Goal: Information Seeking & Learning: Find specific fact

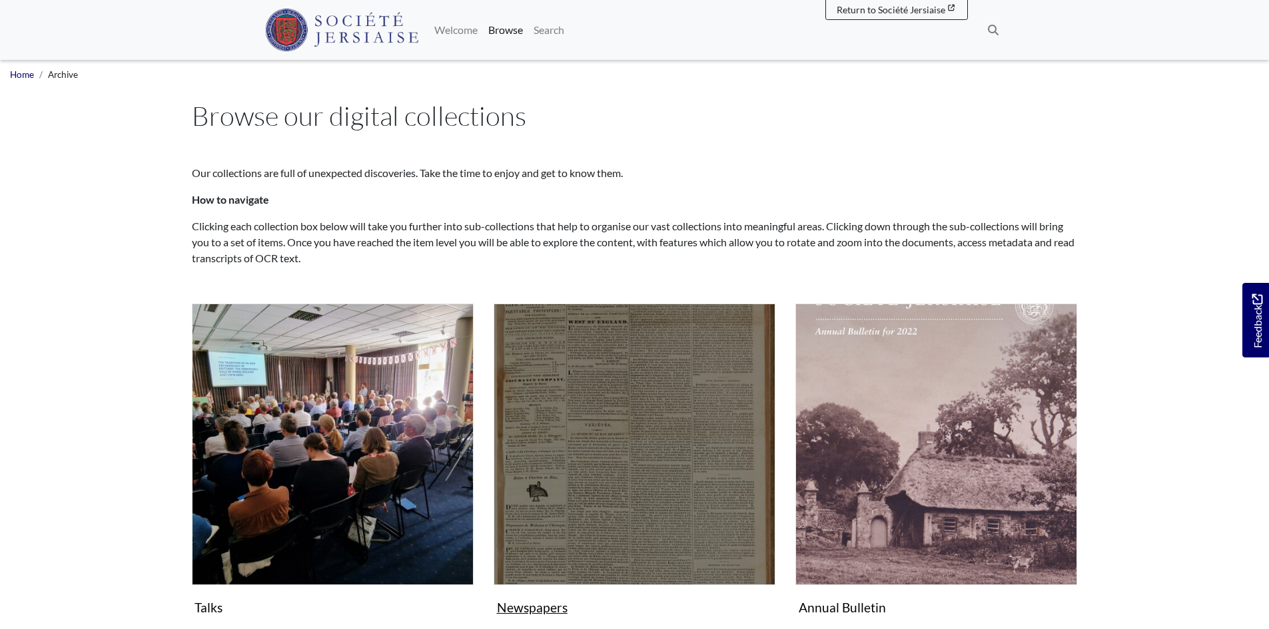
click at [645, 493] on img "Subcollection" at bounding box center [634, 445] width 282 height 282
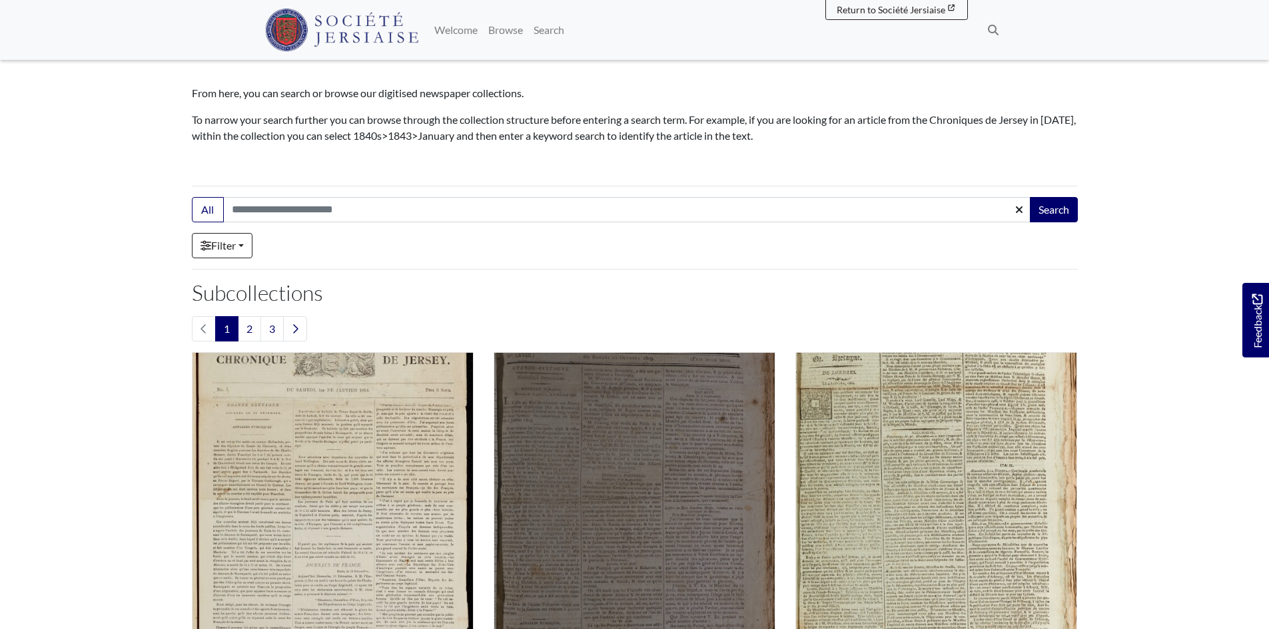
scroll to position [200, 0]
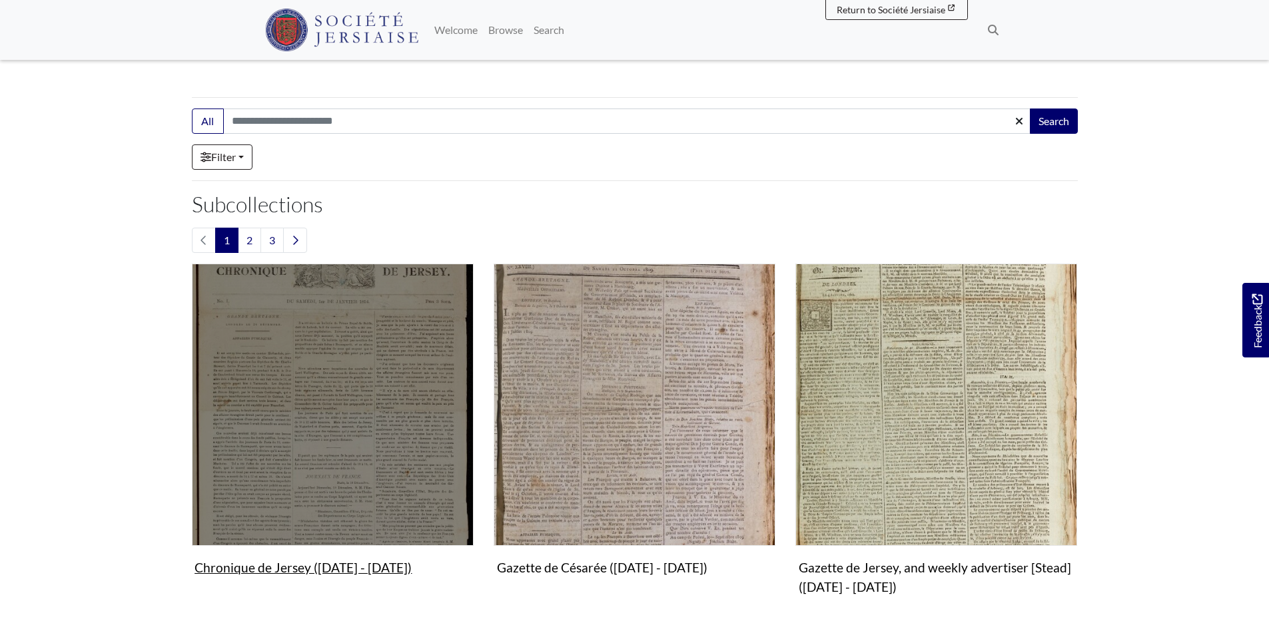
click at [394, 437] on img "Subcollection" at bounding box center [333, 405] width 282 height 282
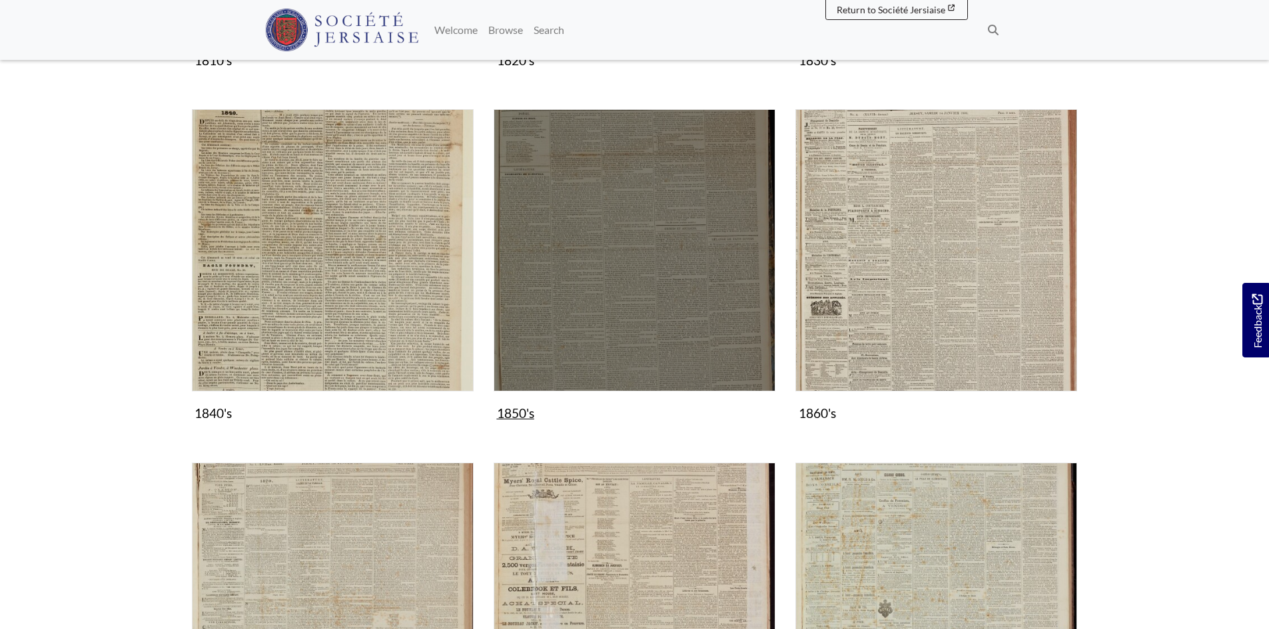
scroll to position [732, 0]
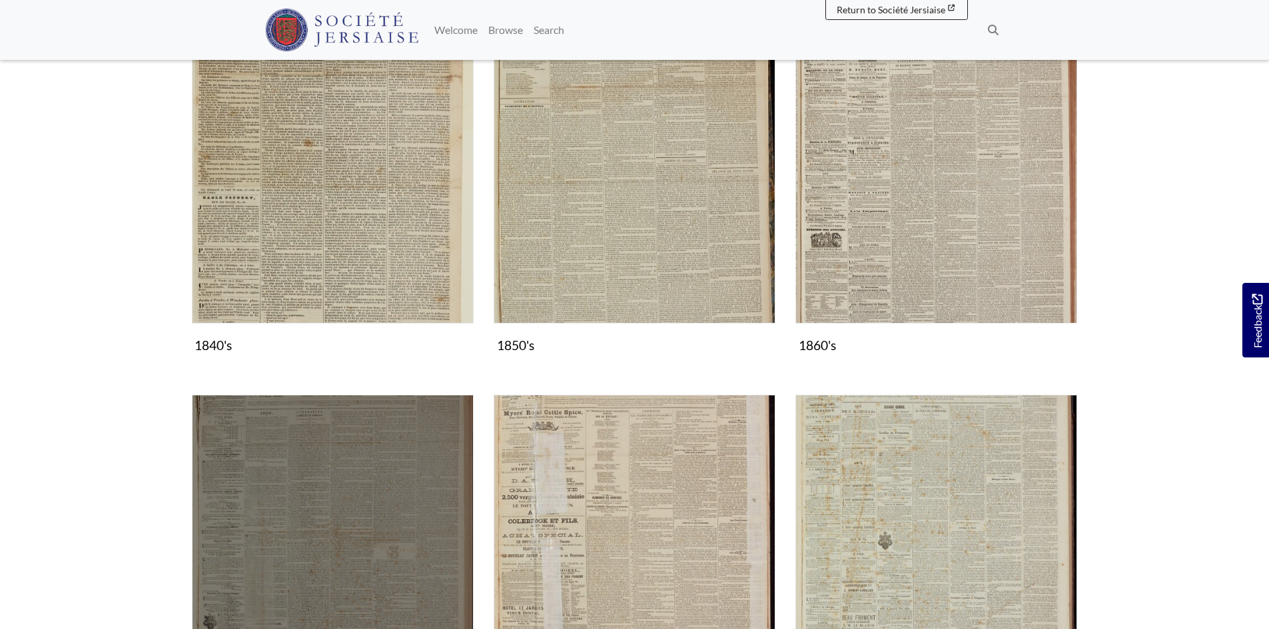
click at [383, 523] on img "Subcollection" at bounding box center [333, 536] width 282 height 282
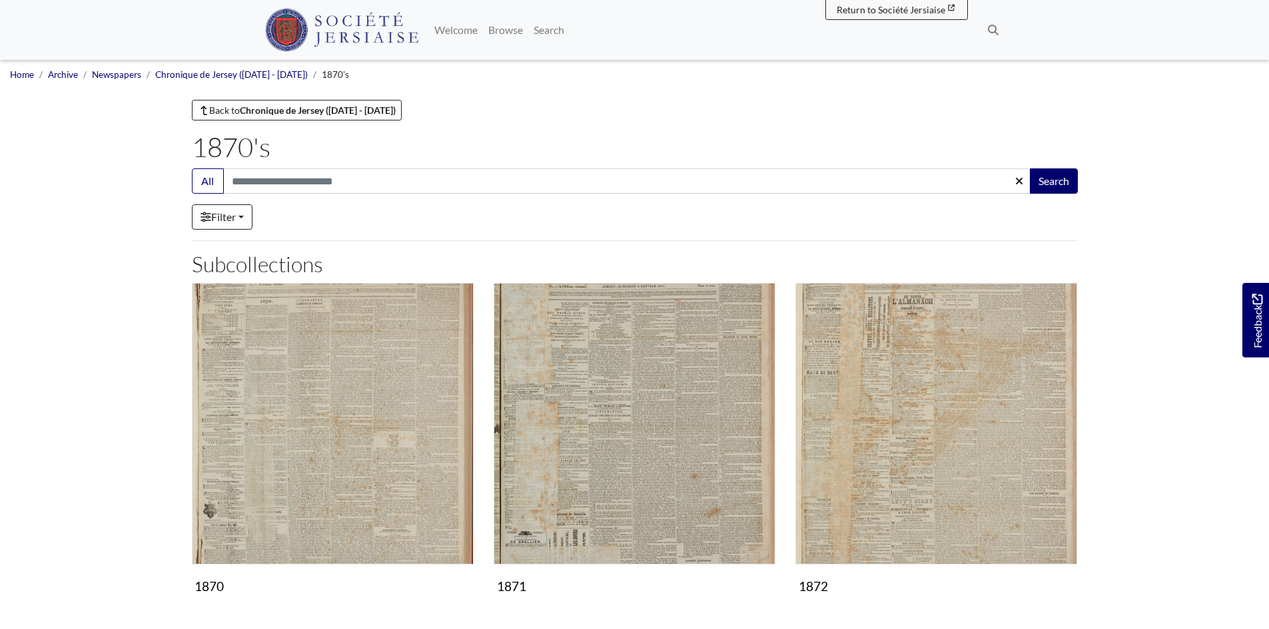
click at [968, 608] on div "1872 Collection" at bounding box center [936, 451] width 302 height 337
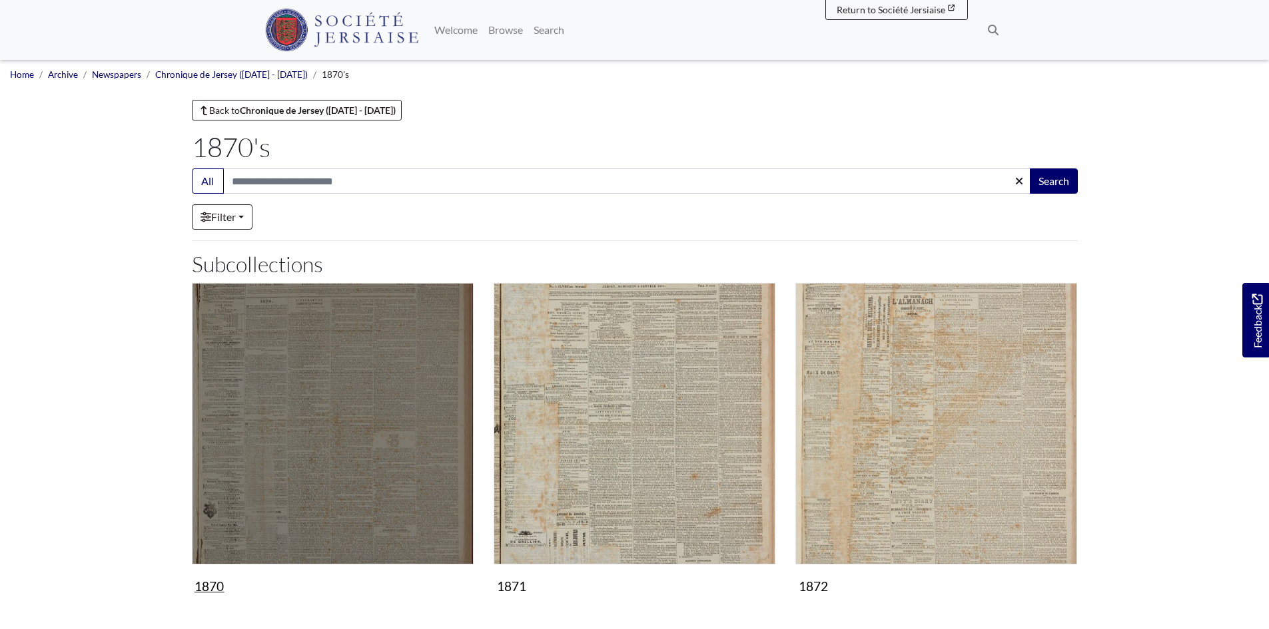
click at [408, 517] on img "Subcollection" at bounding box center [333, 424] width 282 height 282
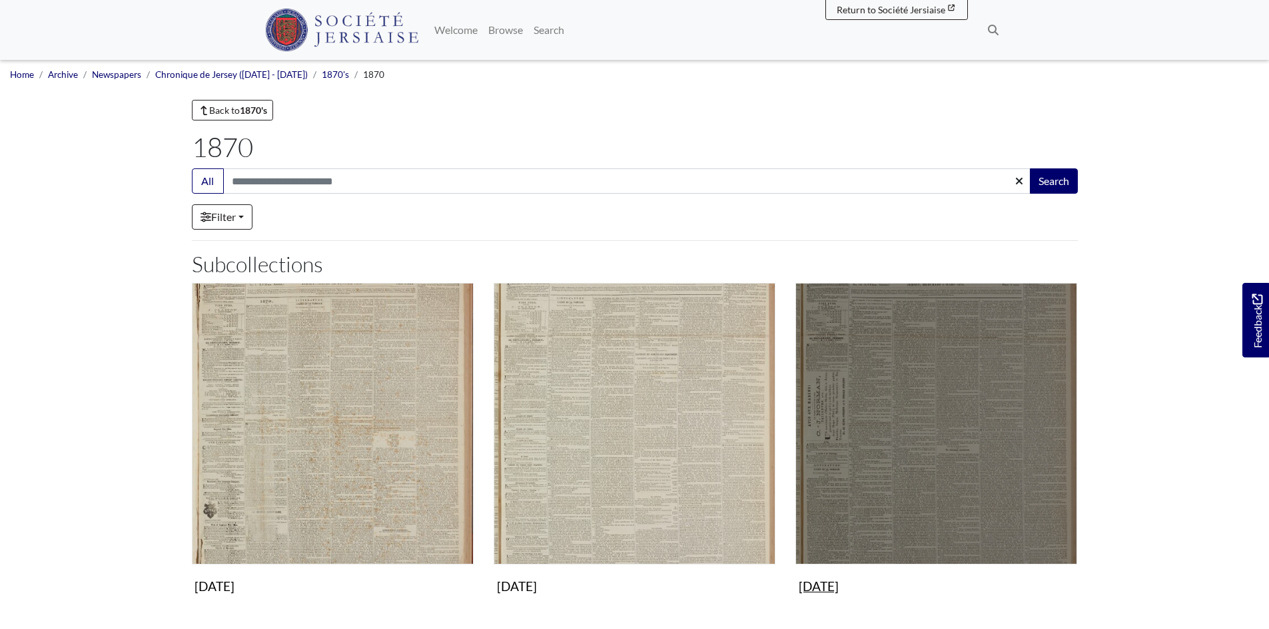
click at [870, 478] on img "Subcollection" at bounding box center [936, 424] width 282 height 282
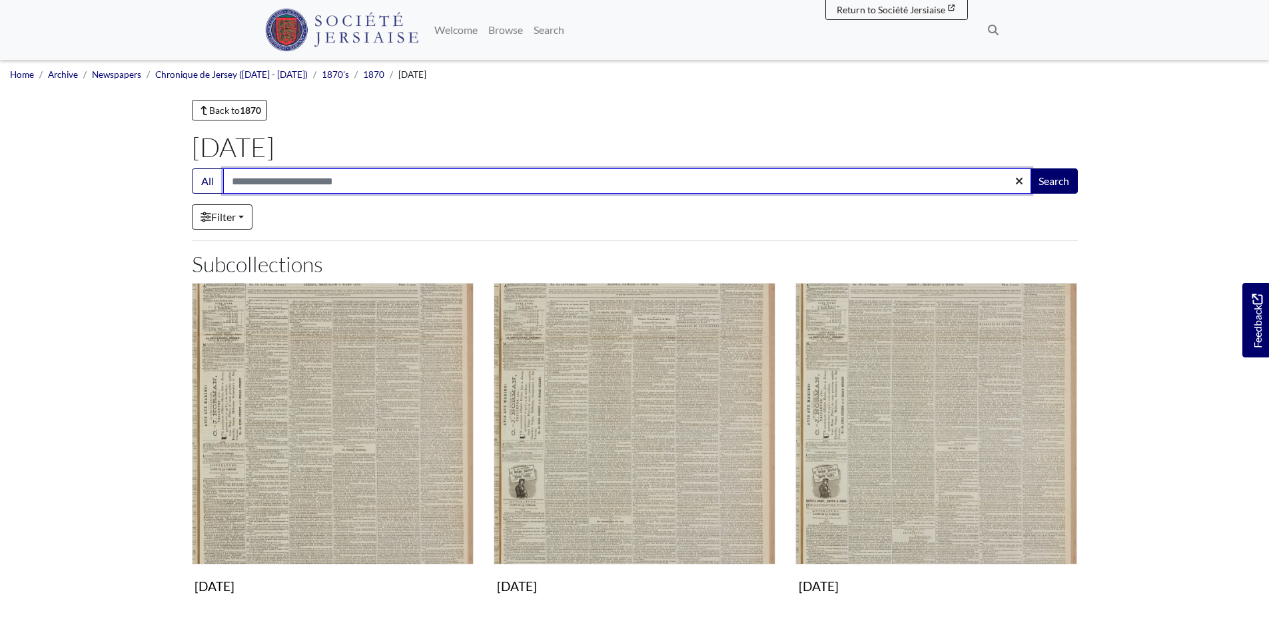
click at [238, 172] on input "Search:" at bounding box center [627, 180] width 808 height 25
click at [263, 182] on input "Search:" at bounding box center [627, 180] width 808 height 25
click at [1029, 168] on button "Search" at bounding box center [1053, 180] width 48 height 25
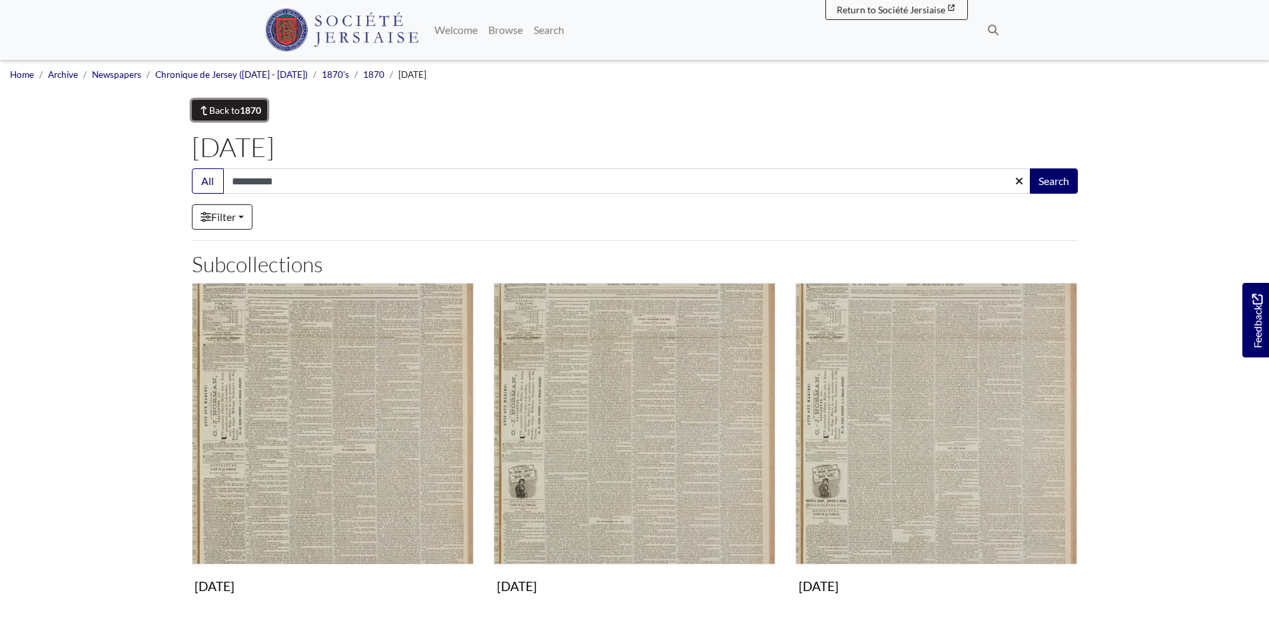
click at [240, 108] on link "Back to 1870" at bounding box center [230, 110] width 76 height 21
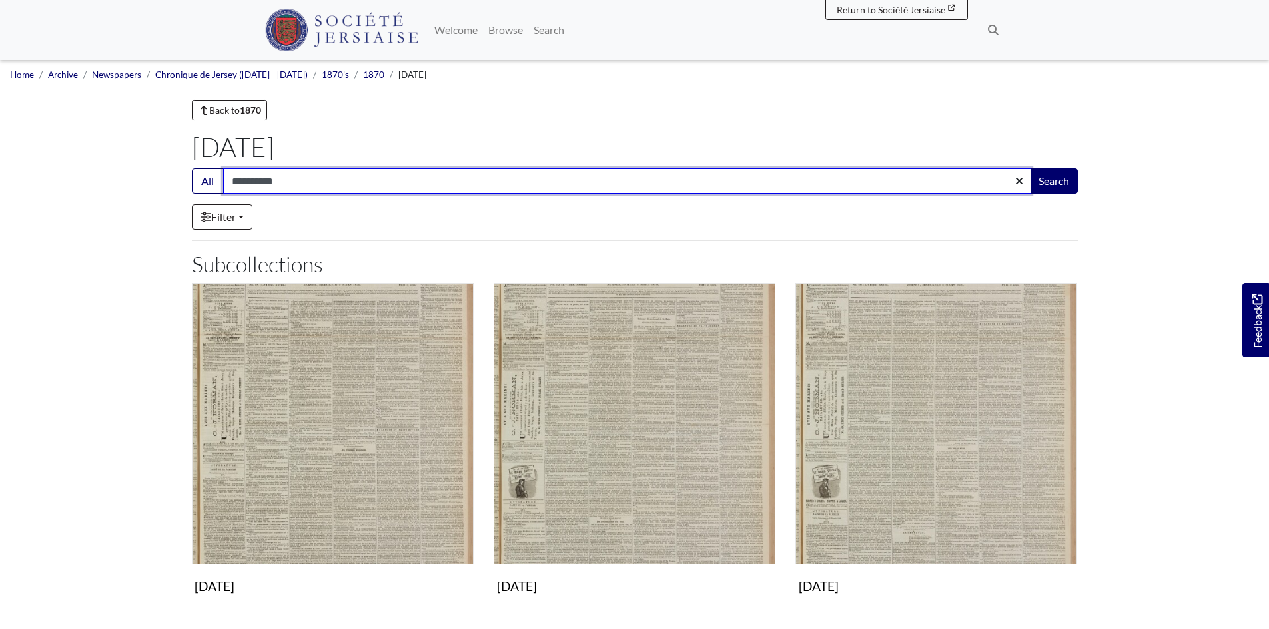
click at [291, 186] on input "**********" at bounding box center [627, 180] width 808 height 25
type input "*****"
click at [1029, 168] on button "Search" at bounding box center [1053, 180] width 48 height 25
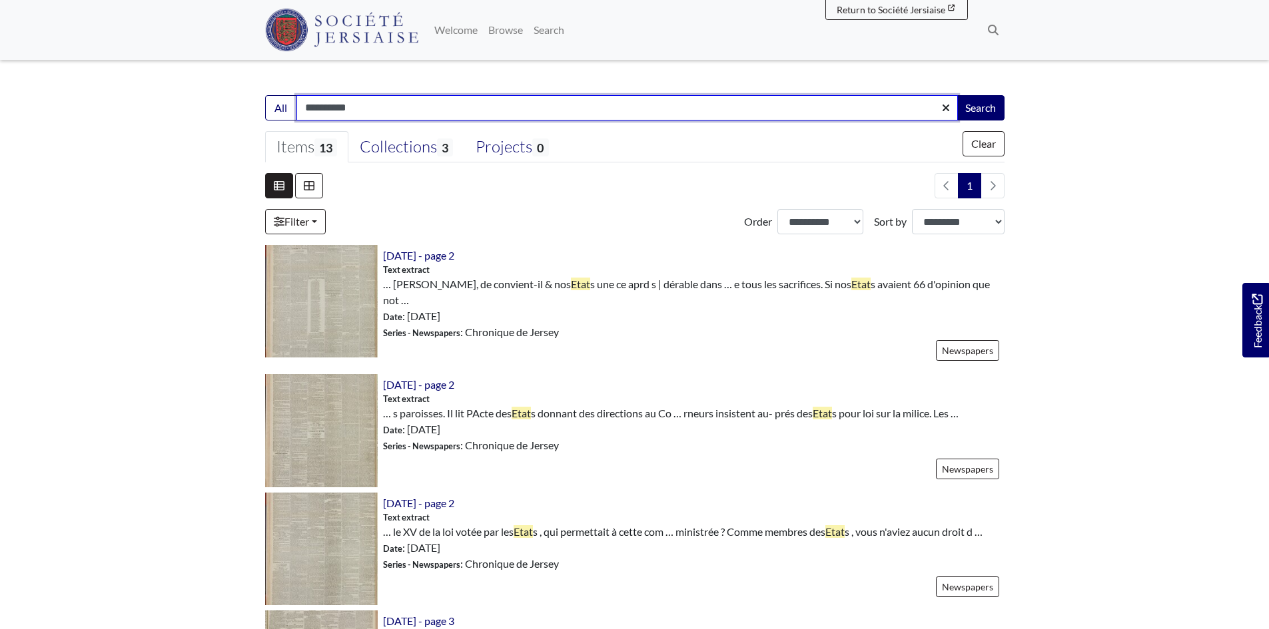
scroll to position [333, 0]
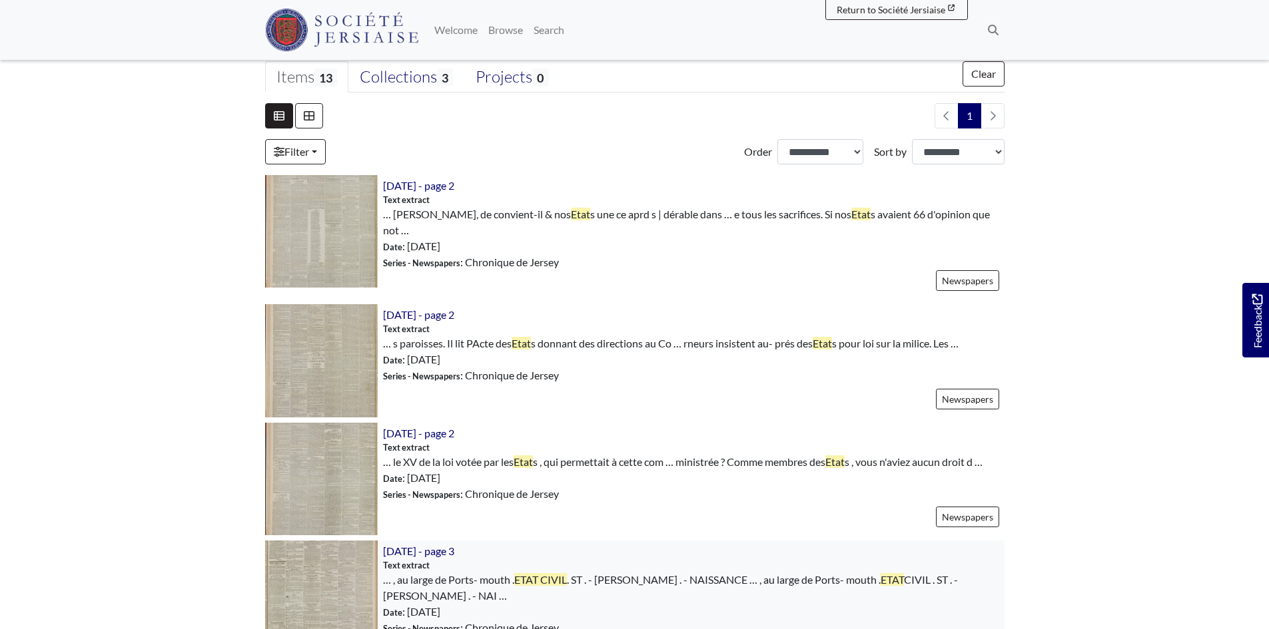
click at [325, 583] on img at bounding box center [321, 597] width 113 height 113
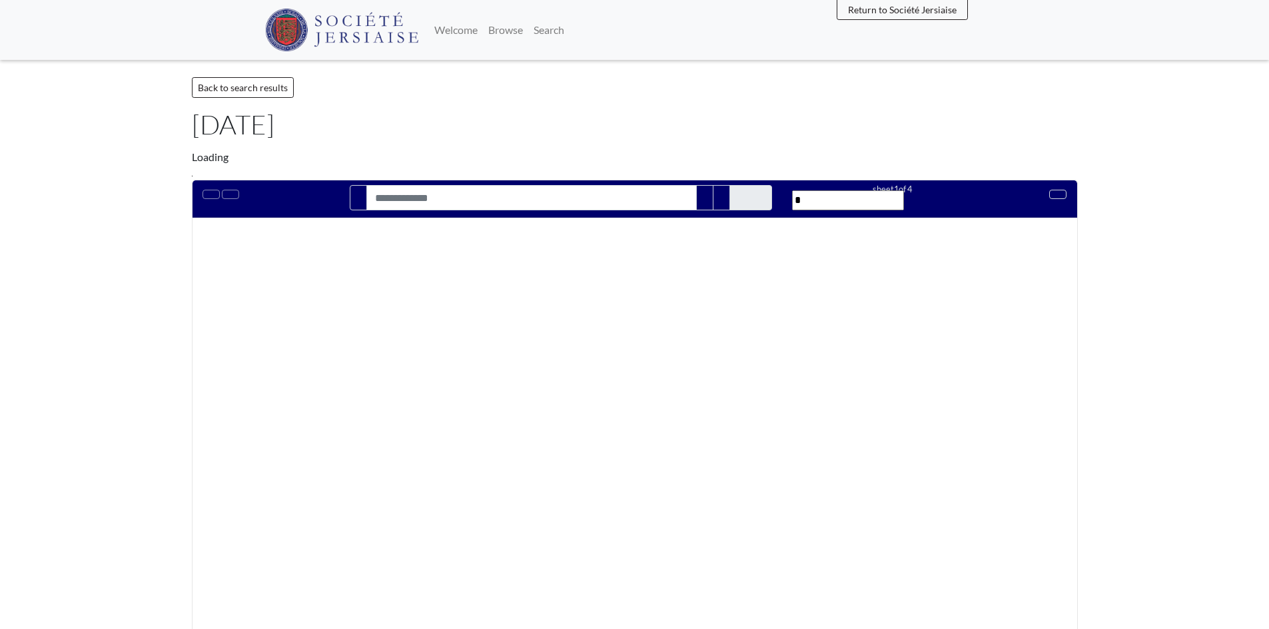
type input "**********"
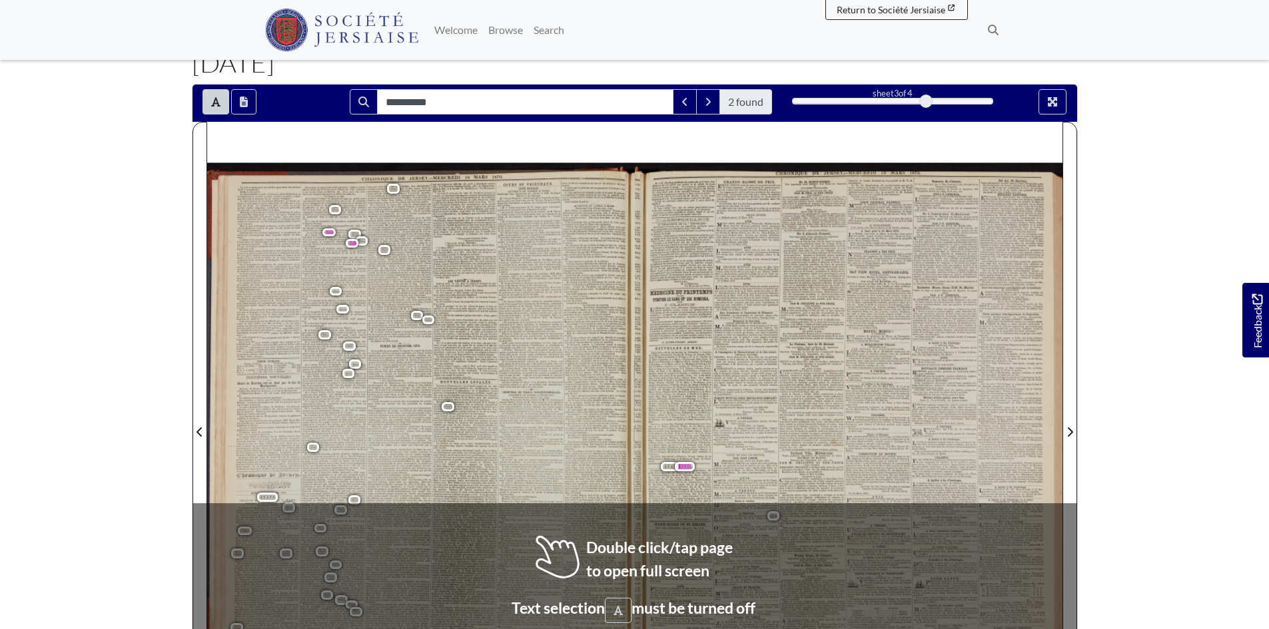
scroll to position [133, 0]
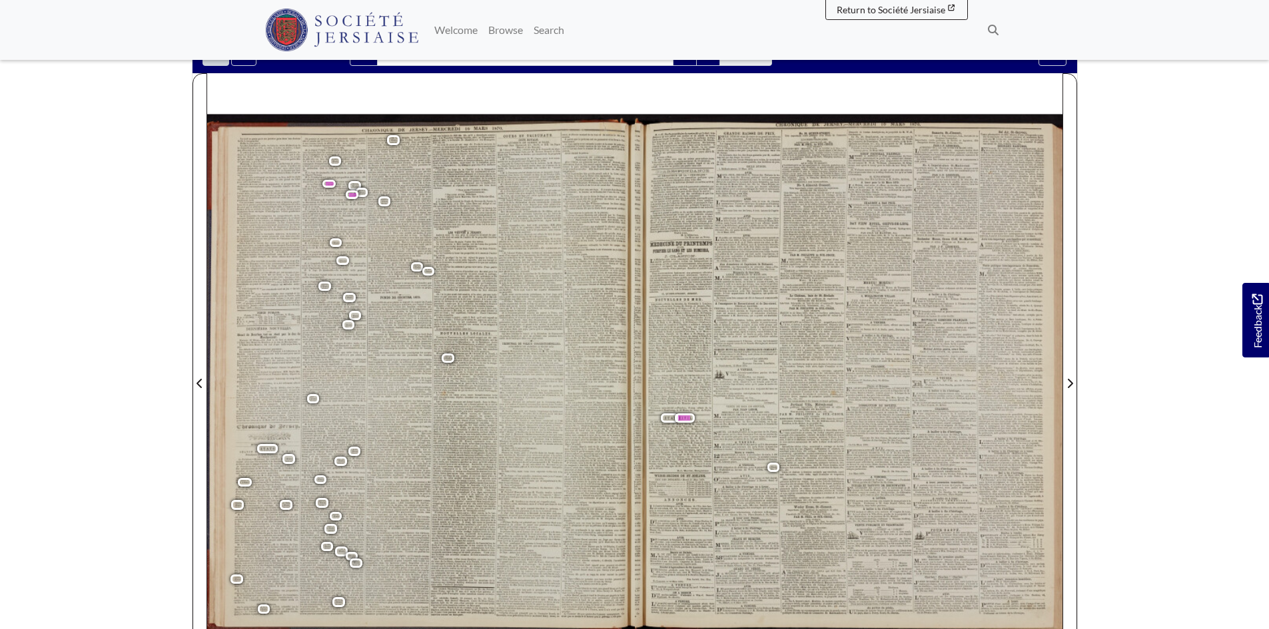
click at [744, 364] on span "EDWARD" at bounding box center [758, 363] width 32 height 5
click at [216, 63] on button "Toggle text selection (Alt+T)" at bounding box center [215, 53] width 27 height 25
click at [776, 463] on div at bounding box center [849, 375] width 428 height 605
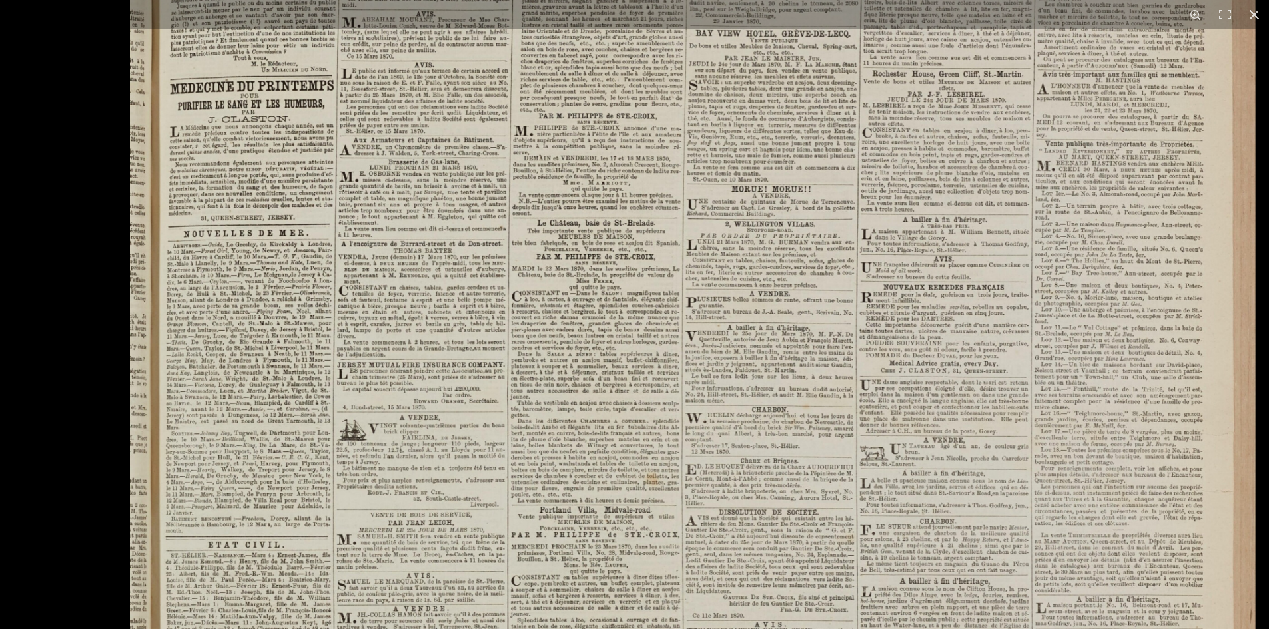
click at [597, 304] on img at bounding box center [692, 433] width 1125 height 1591
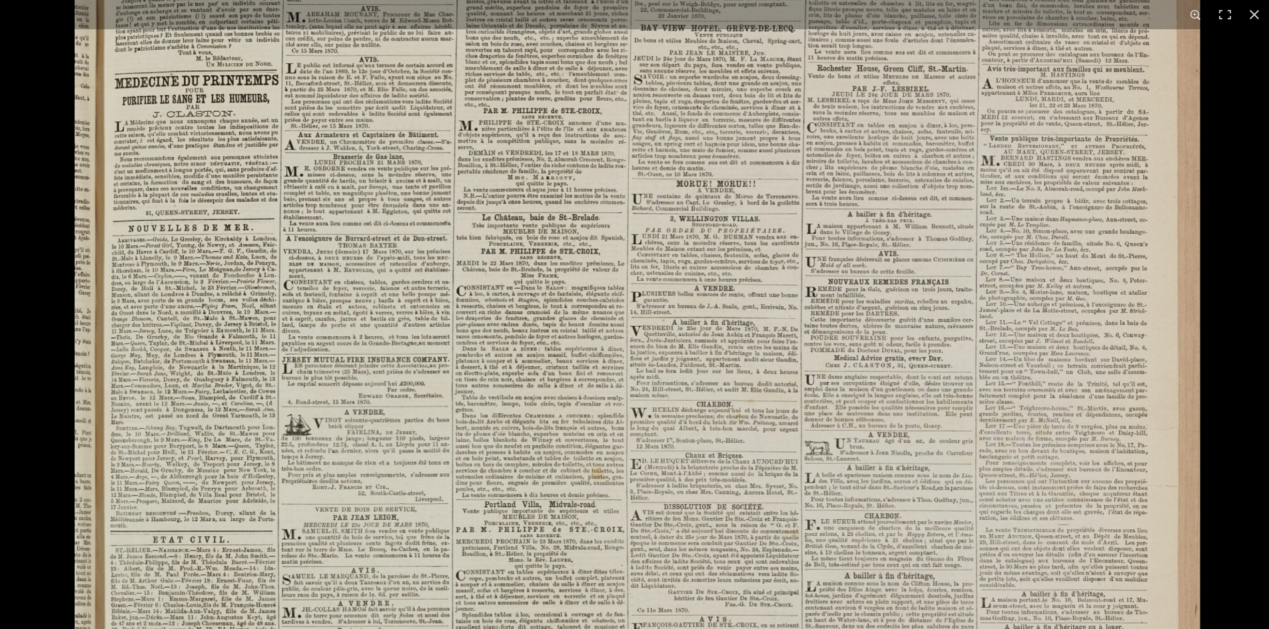
click at [454, 344] on img at bounding box center [637, 428] width 1125 height 1591
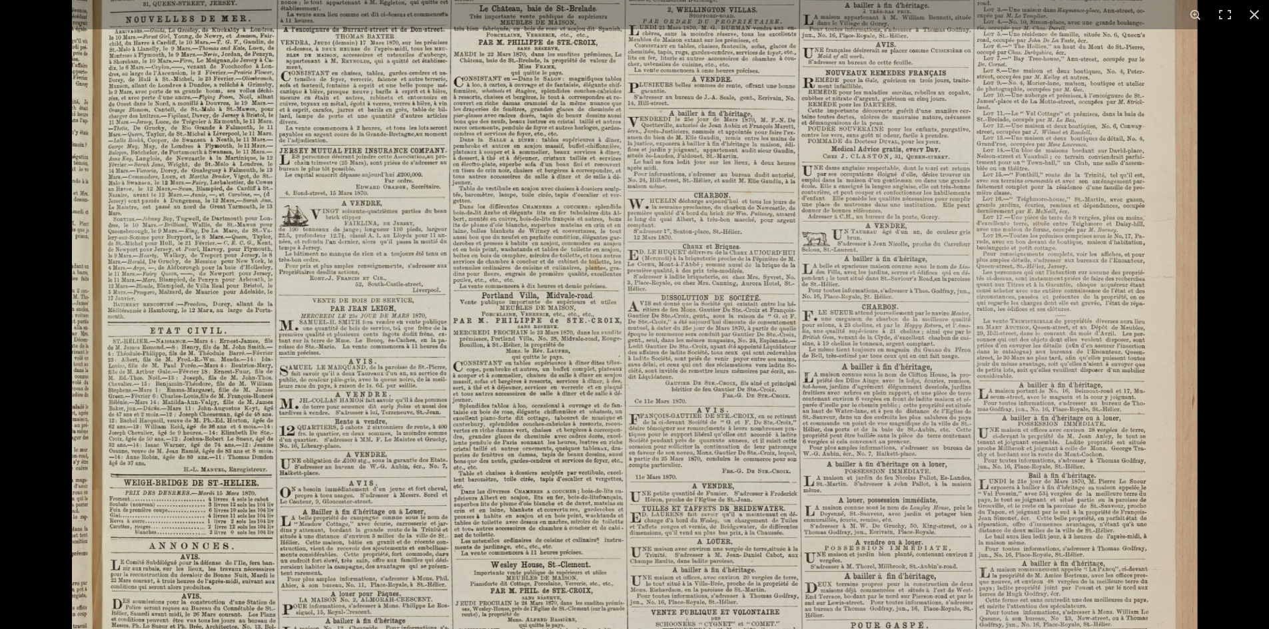
click at [202, 404] on img at bounding box center [634, 219] width 1125 height 1591
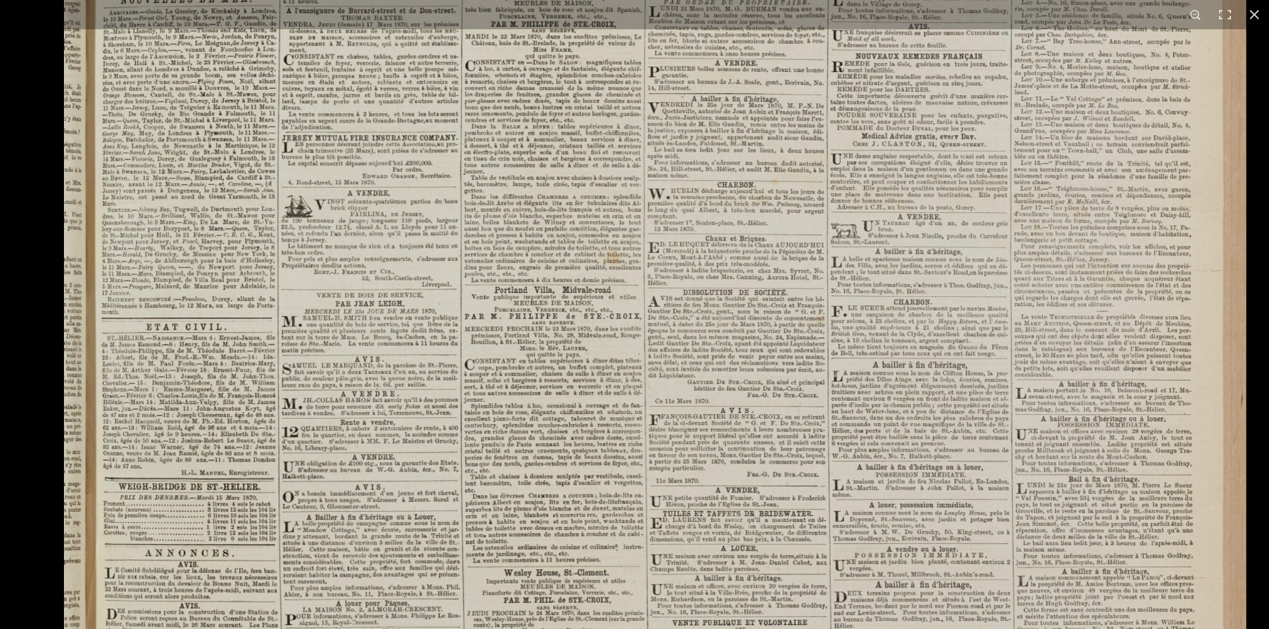
click at [202, 404] on img at bounding box center [654, 210] width 1181 height 1671
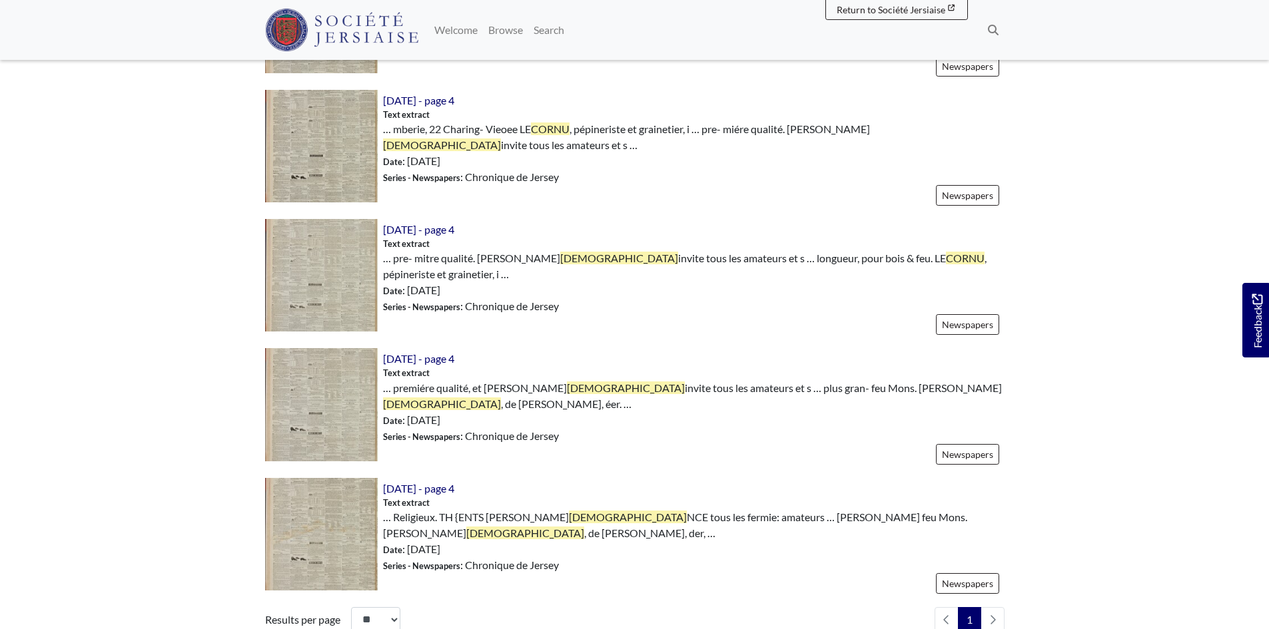
scroll to position [1065, 0]
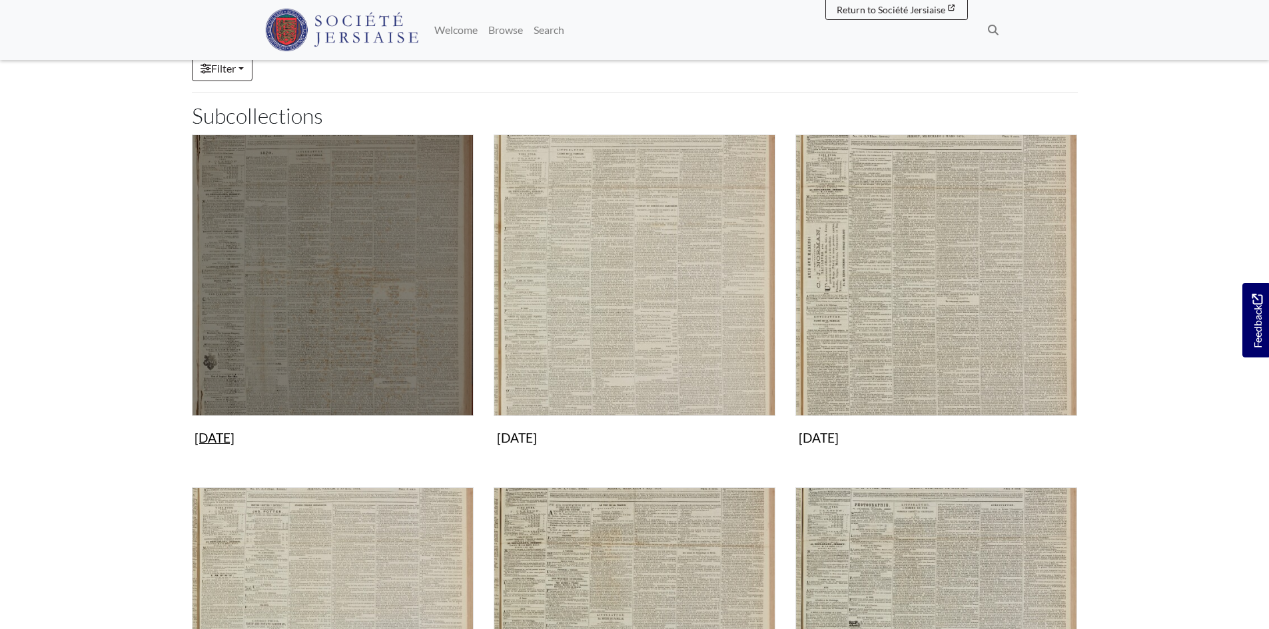
scroll to position [266, 0]
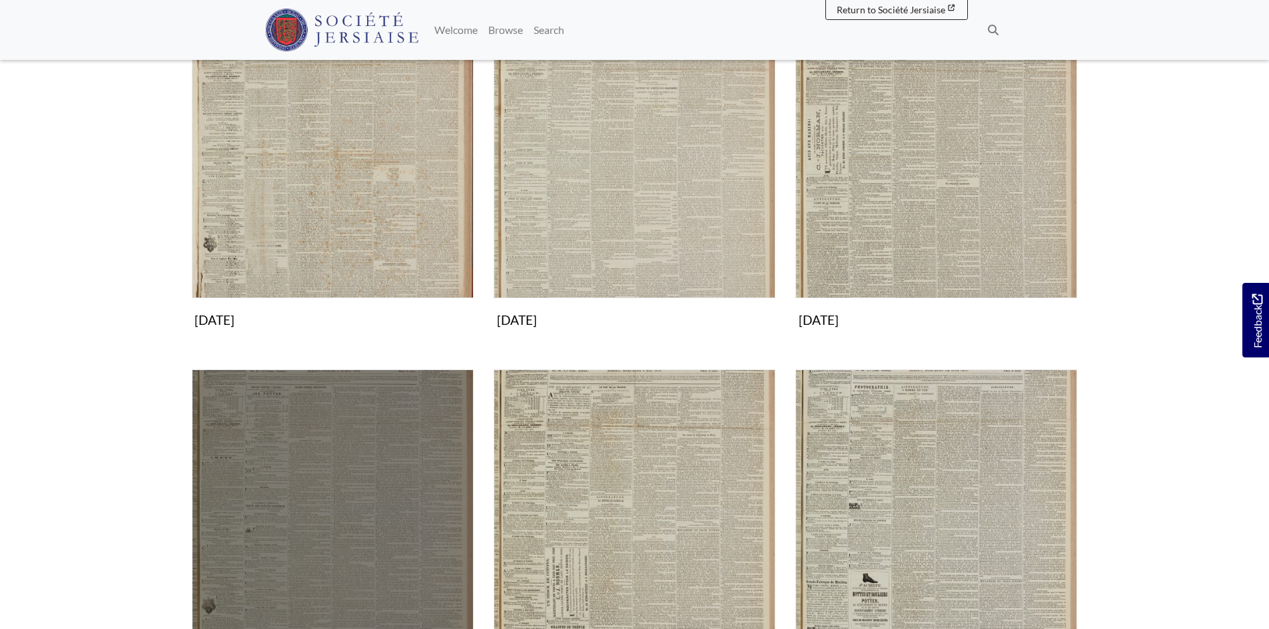
click at [307, 476] on img "Subcollection" at bounding box center [333, 511] width 282 height 282
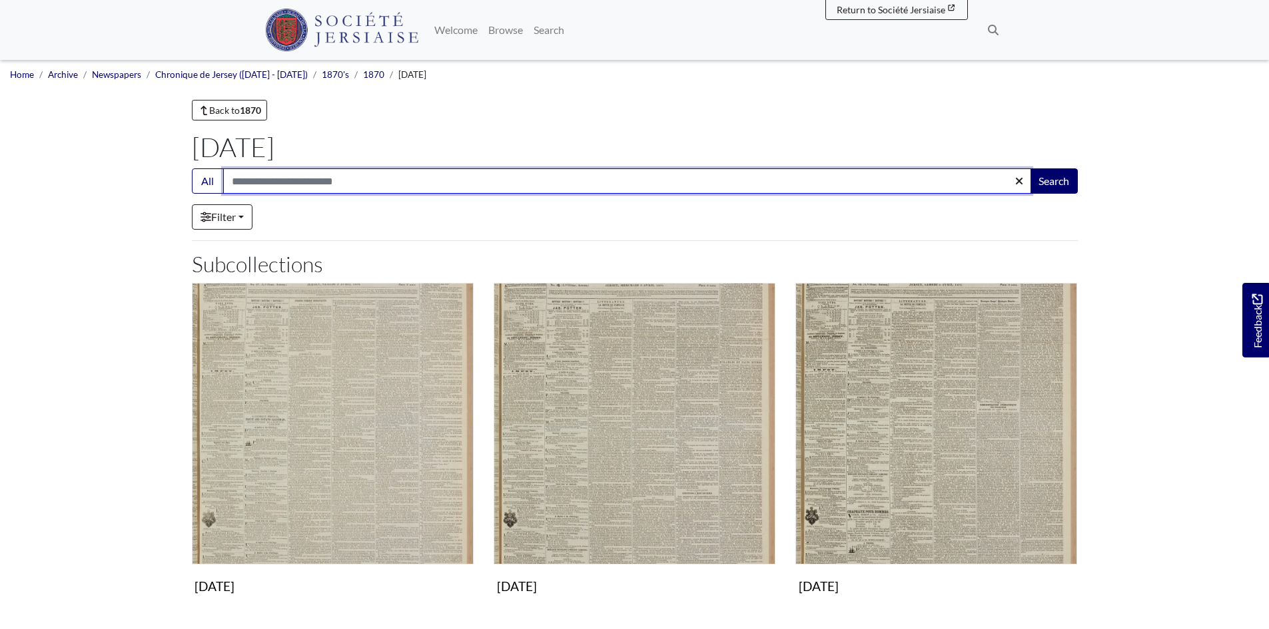
click at [246, 189] on input "Search:" at bounding box center [627, 180] width 808 height 25
type input "**********"
click at [1029, 168] on button "Search" at bounding box center [1053, 180] width 48 height 25
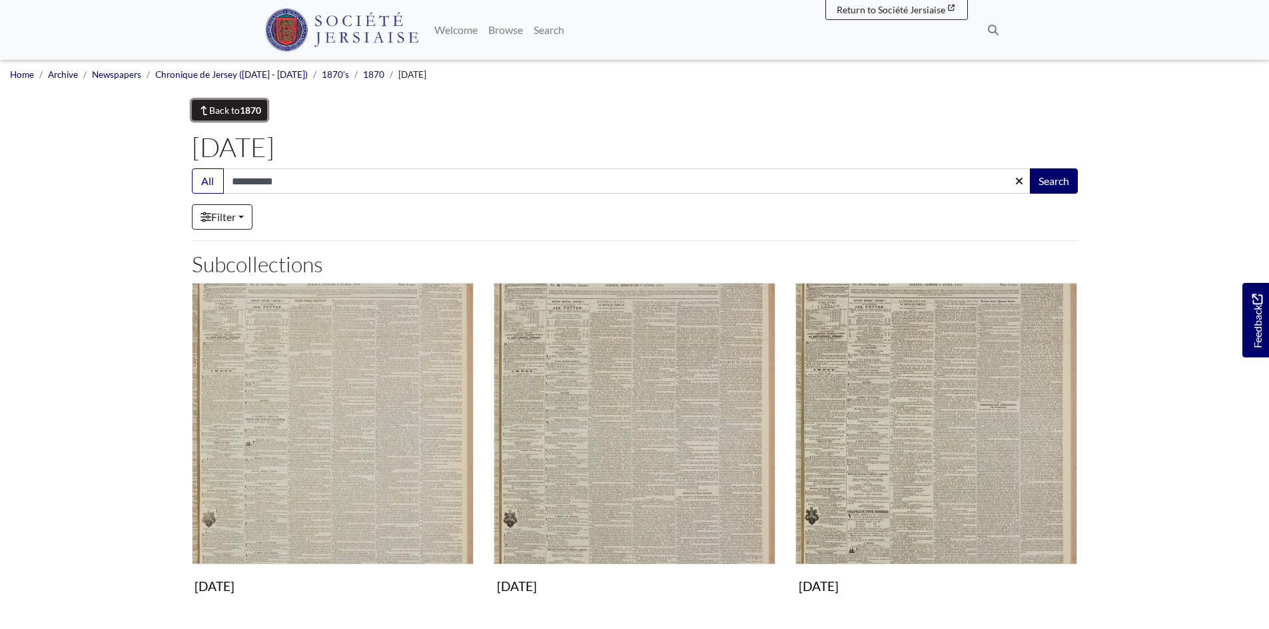
click at [260, 107] on strong "1870" at bounding box center [250, 110] width 21 height 11
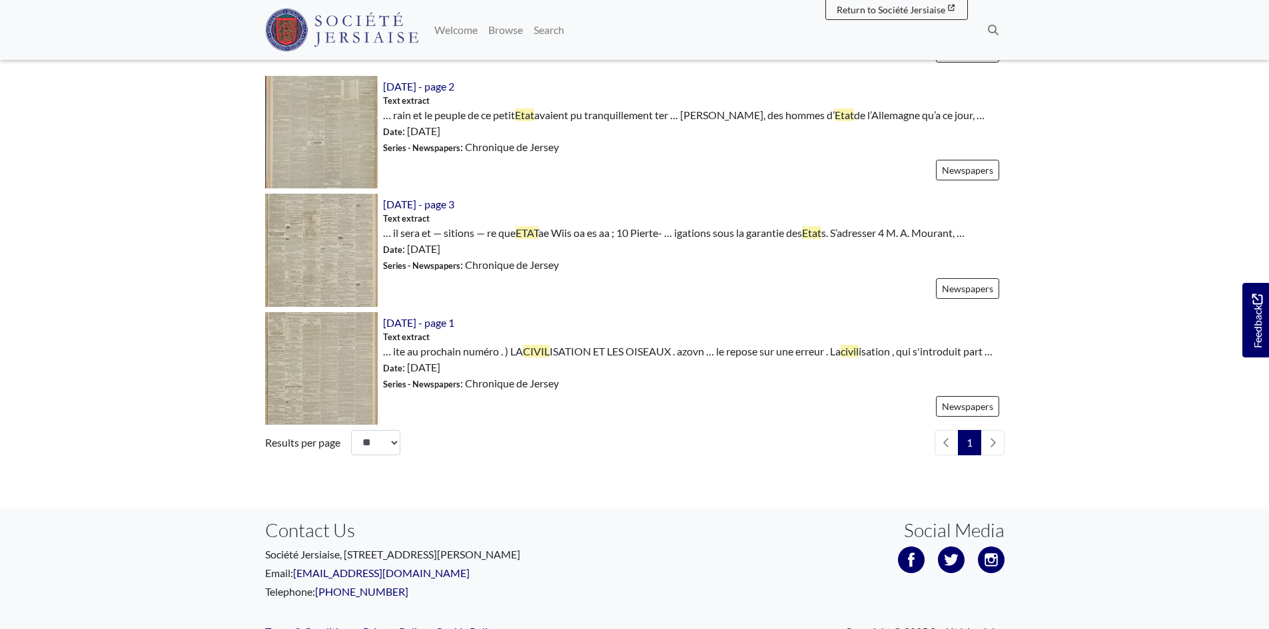
scroll to position [932, 0]
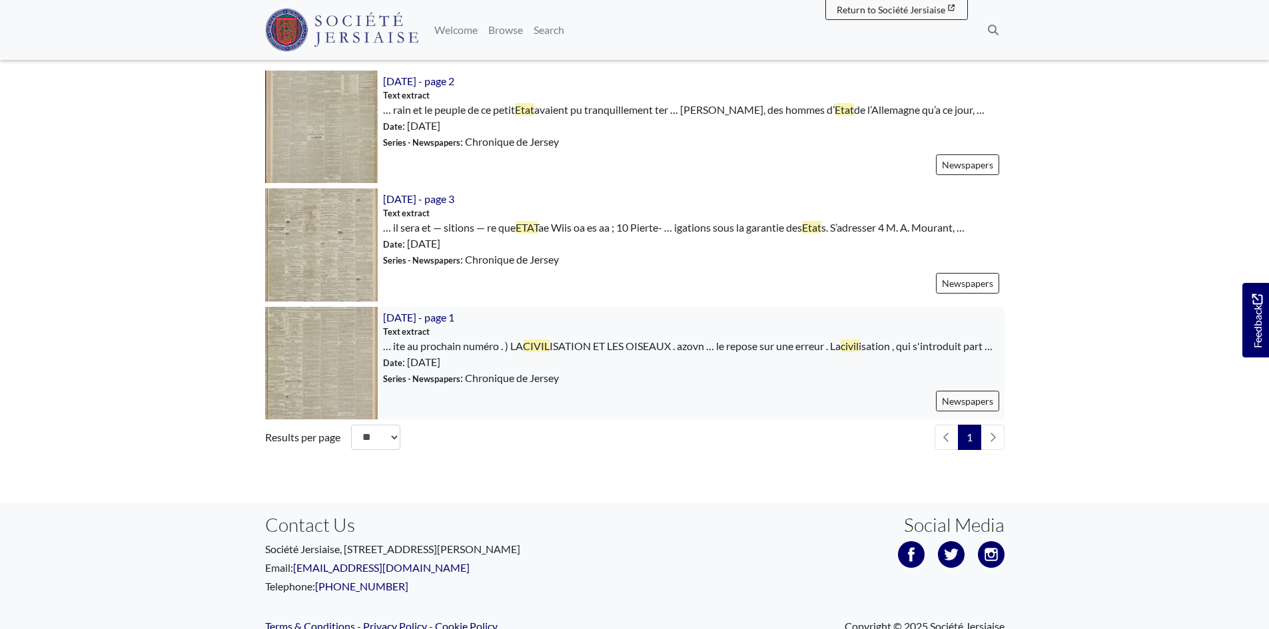
drag, startPoint x: 610, startPoint y: 330, endPoint x: 455, endPoint y: 319, distance: 154.9
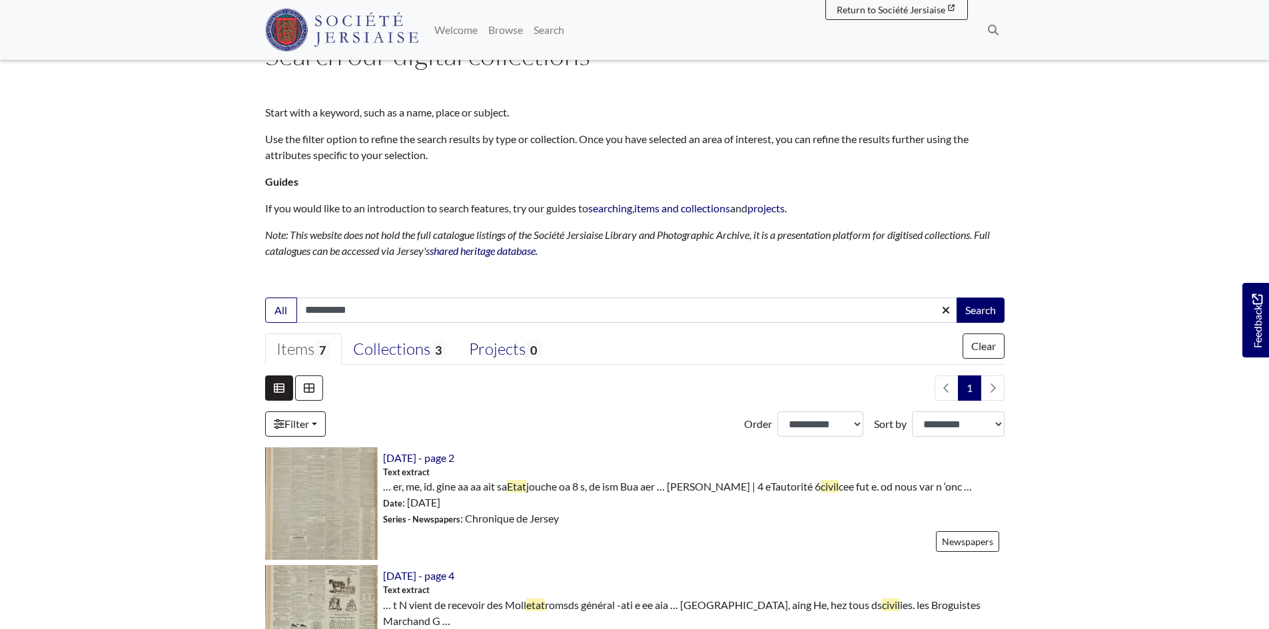
scroll to position [0, 0]
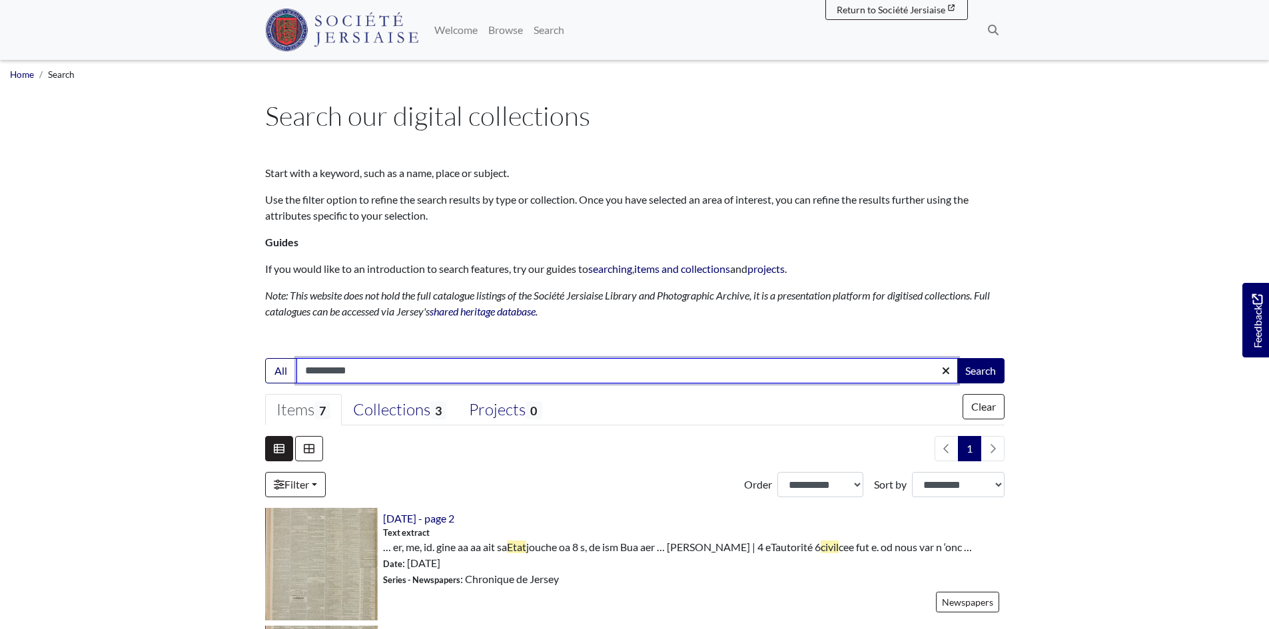
drag, startPoint x: 372, startPoint y: 371, endPoint x: 143, endPoint y: 371, distance: 228.4
type input "*****"
click at [956, 358] on button "Search" at bounding box center [980, 370] width 48 height 25
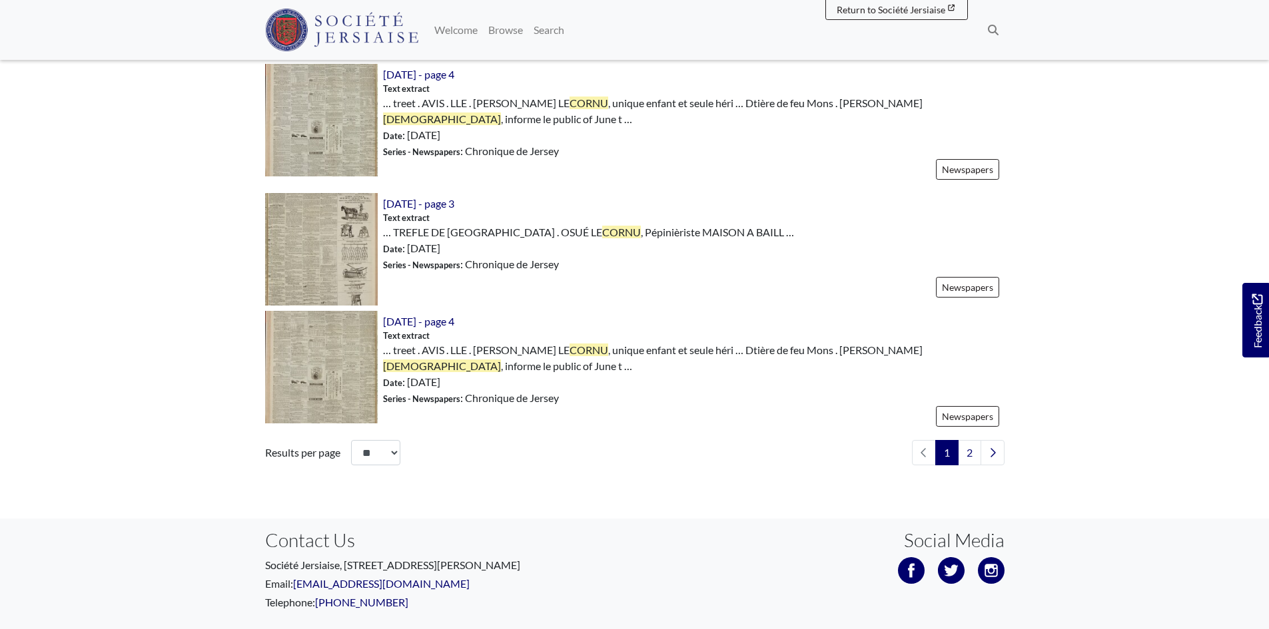
scroll to position [1931, 0]
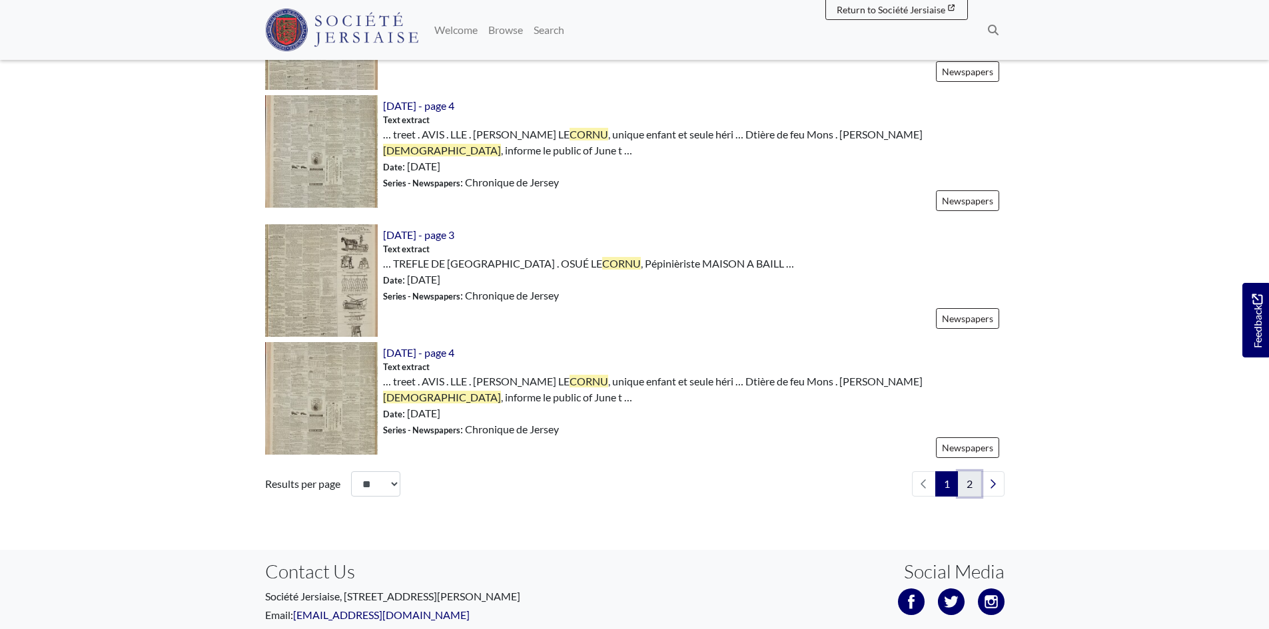
click at [966, 471] on link "2" at bounding box center [969, 483] width 23 height 25
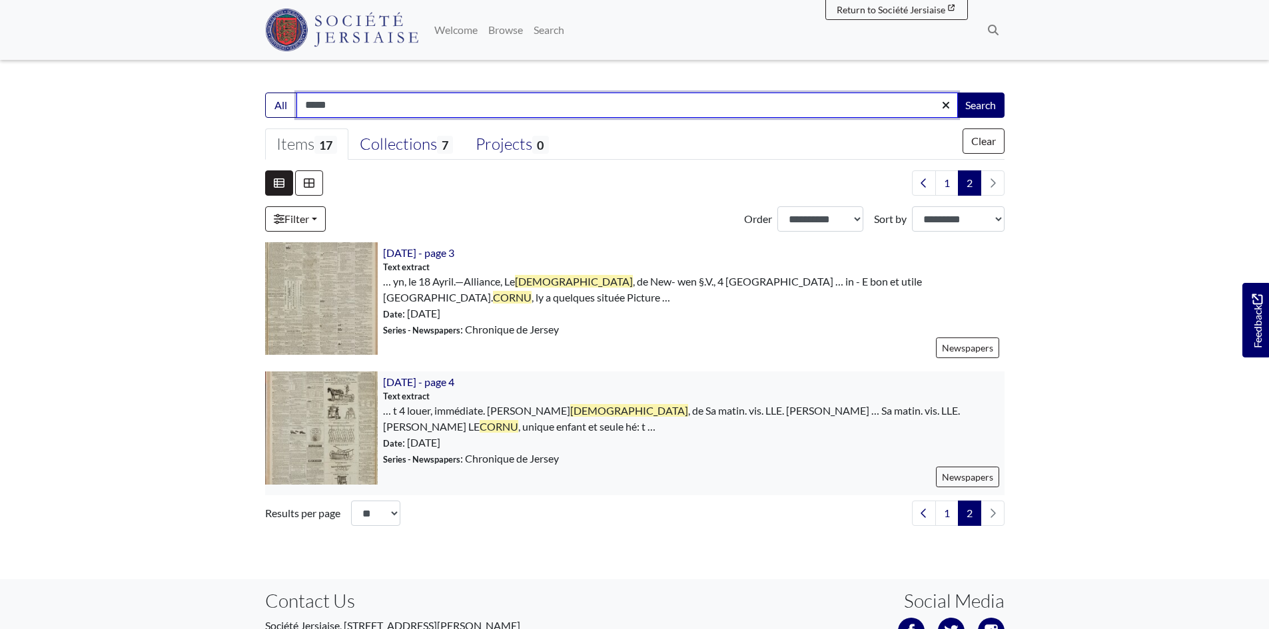
scroll to position [266, 0]
type input "**********"
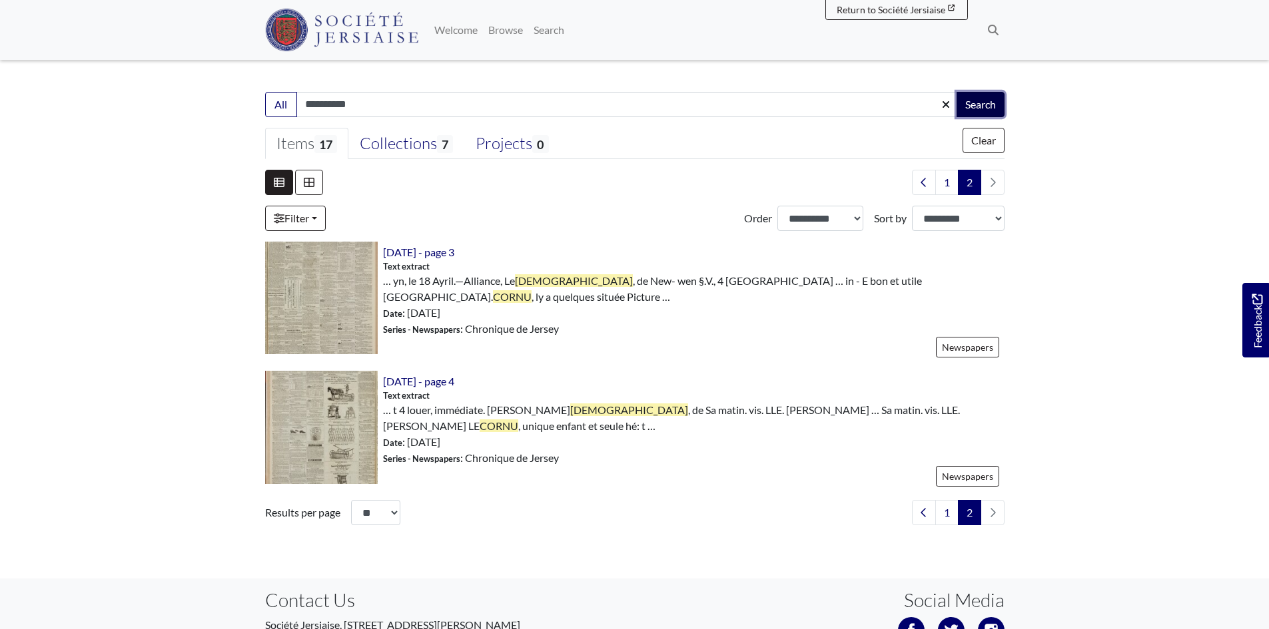
click at [970, 107] on button "Search" at bounding box center [980, 104] width 48 height 25
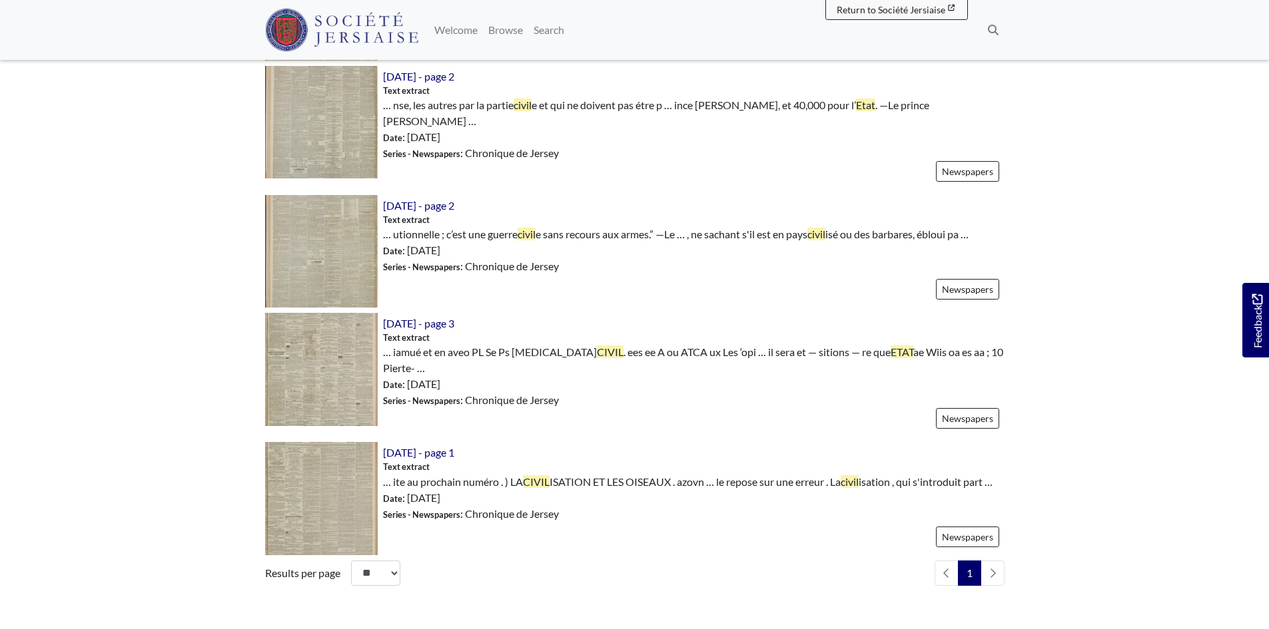
scroll to position [732, 0]
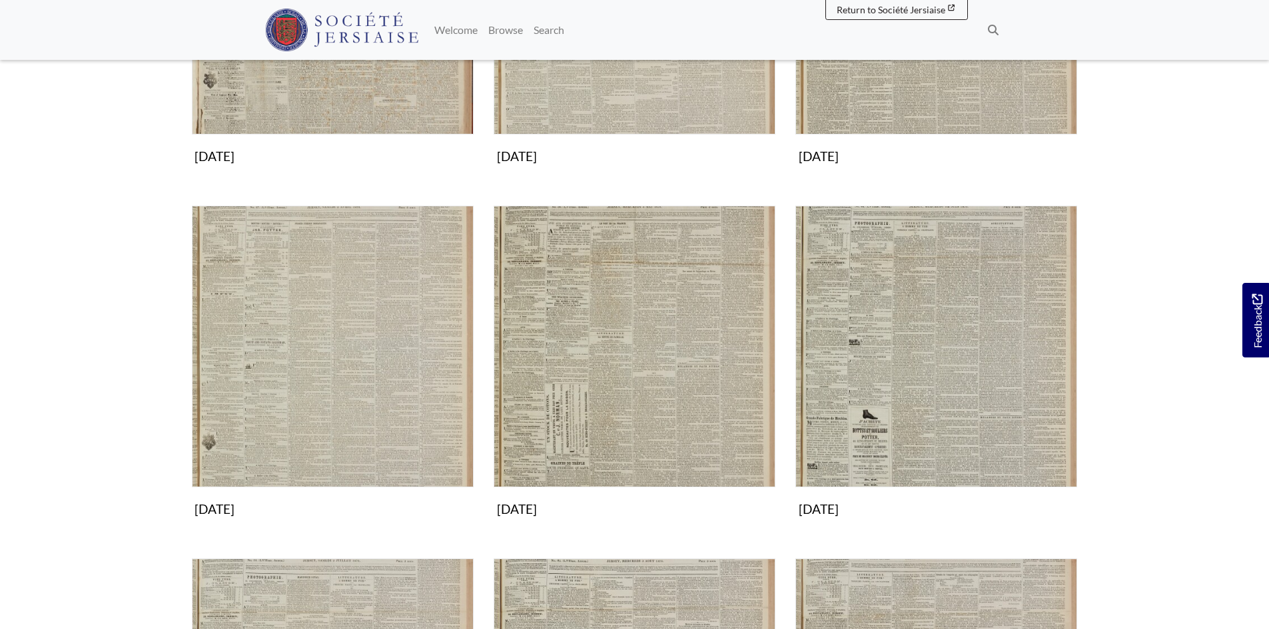
scroll to position [466, 0]
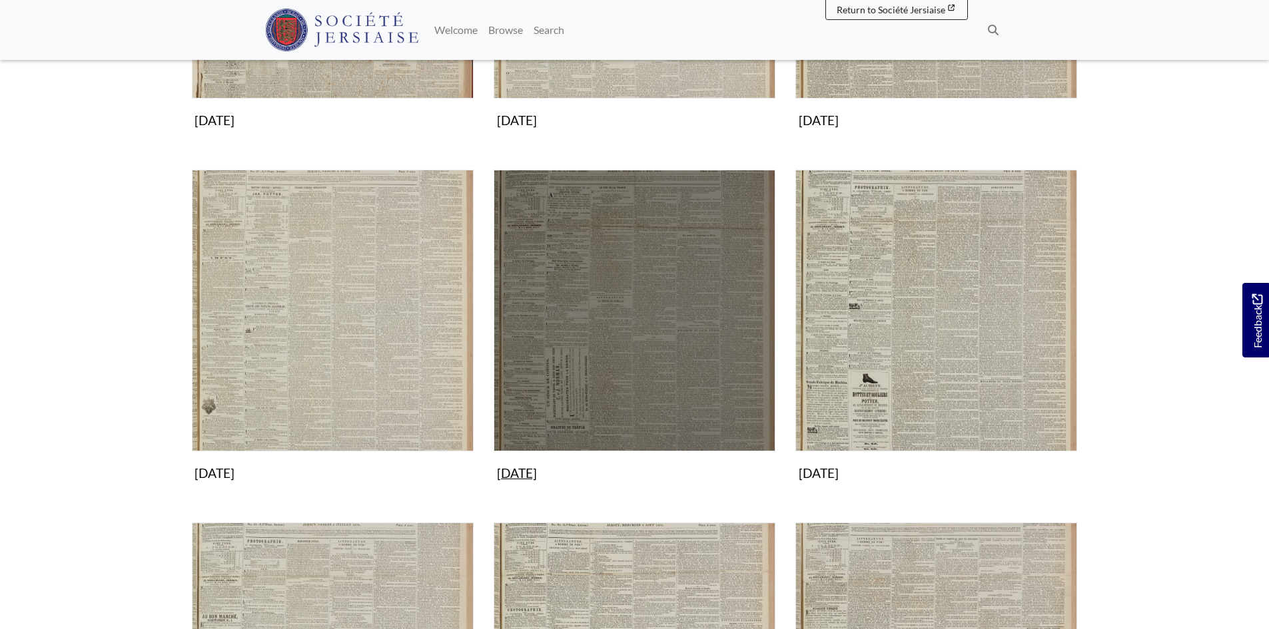
click at [654, 325] on img "Subcollection" at bounding box center [634, 311] width 282 height 282
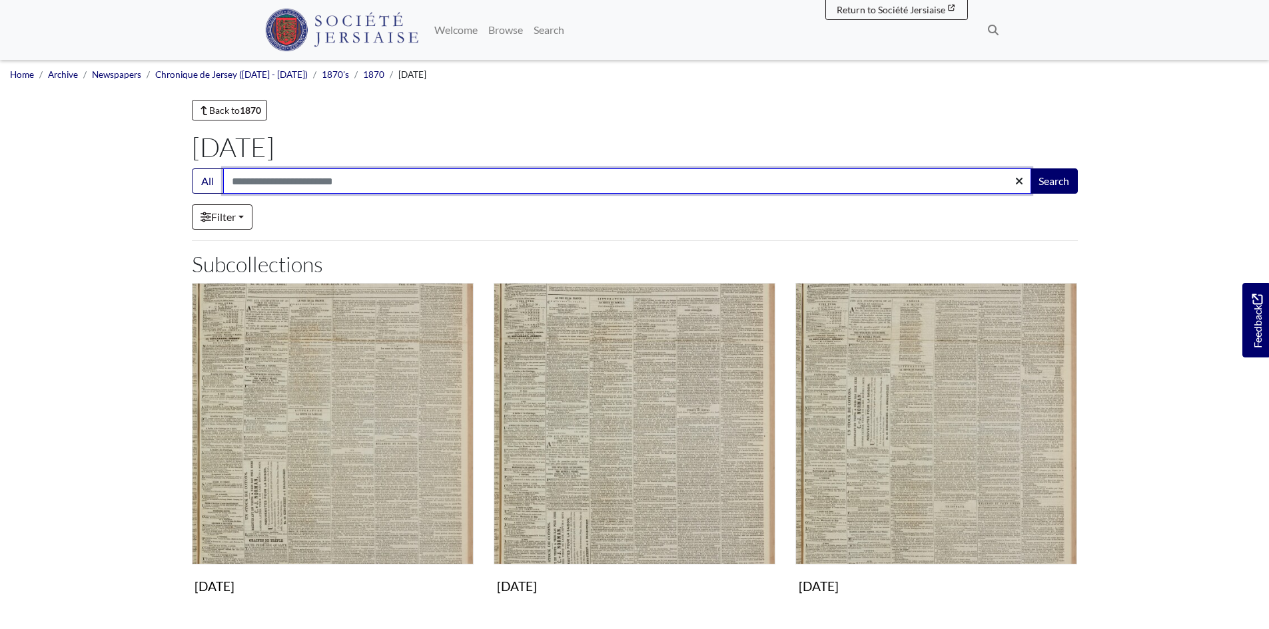
click at [256, 180] on input "Search:" at bounding box center [627, 180] width 808 height 25
type input "*****"
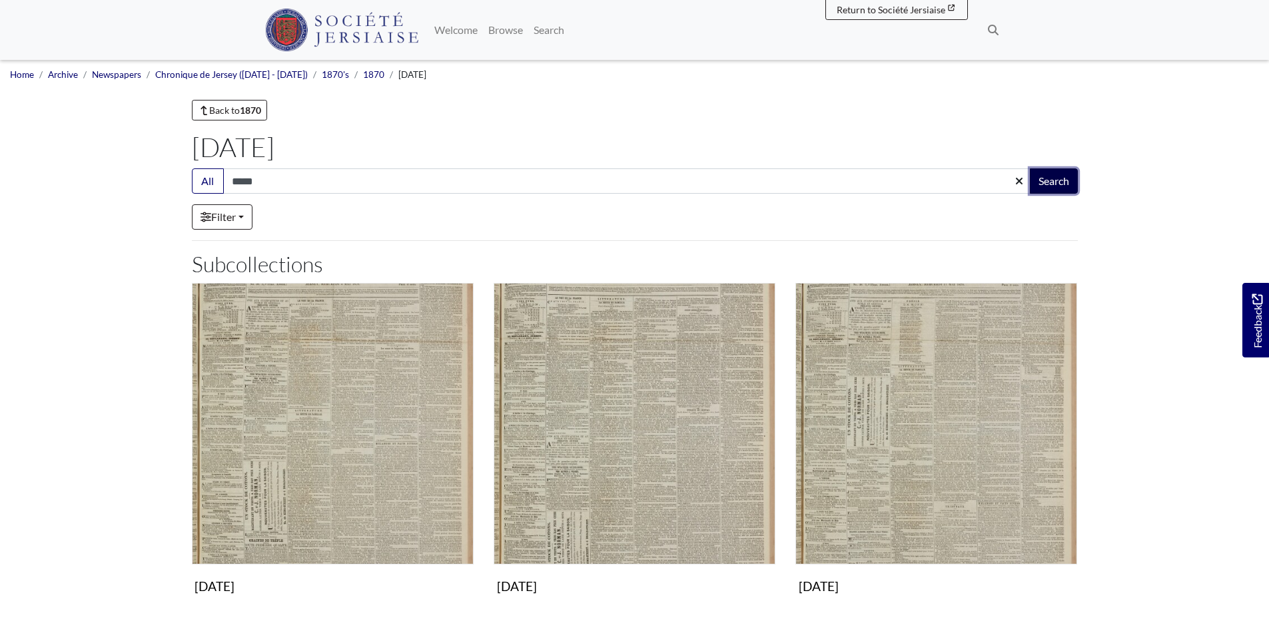
click at [1057, 180] on button "Search" at bounding box center [1053, 180] width 48 height 25
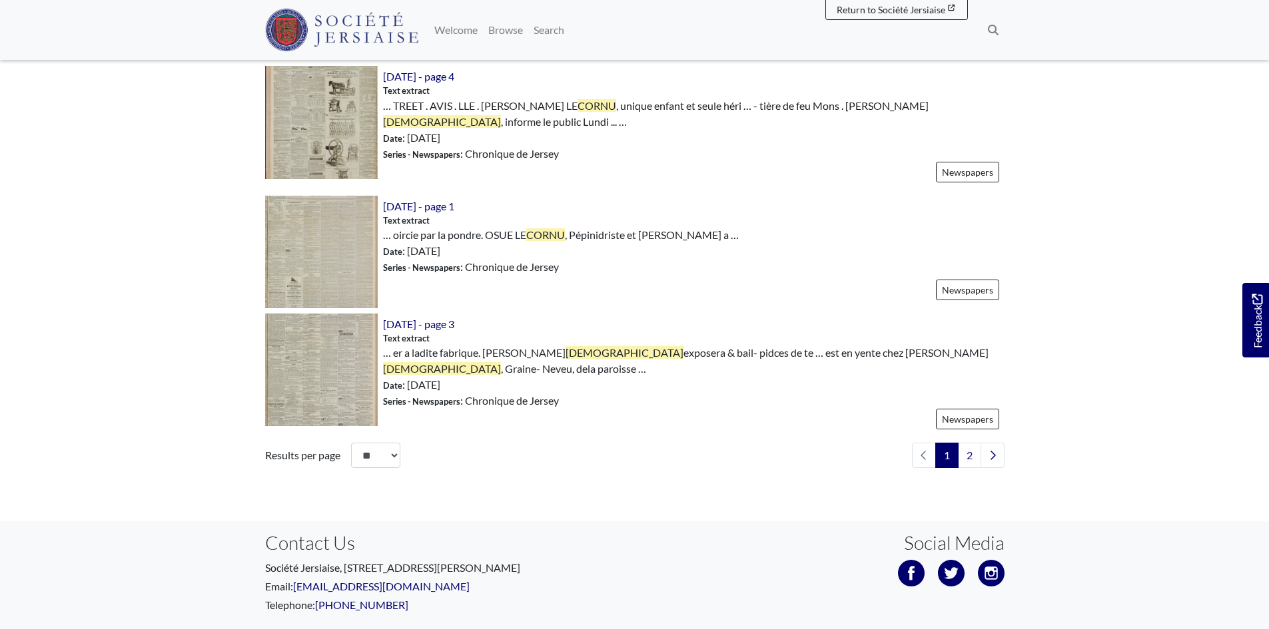
scroll to position [1986, 0]
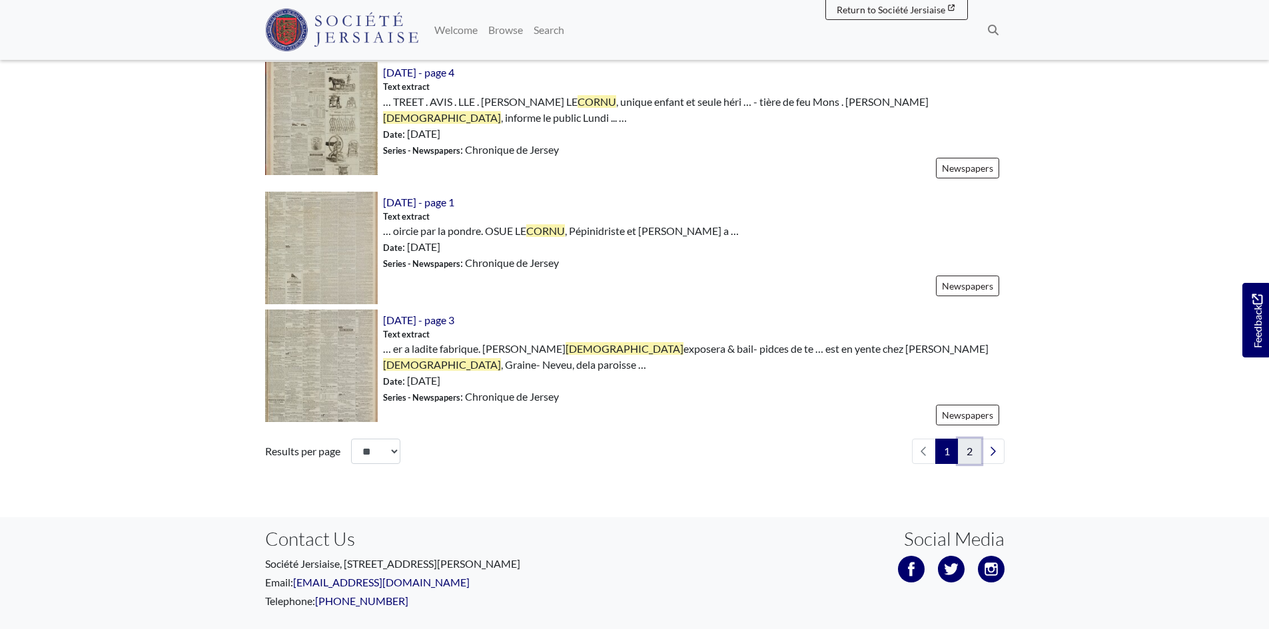
click at [966, 439] on link "2" at bounding box center [969, 451] width 23 height 25
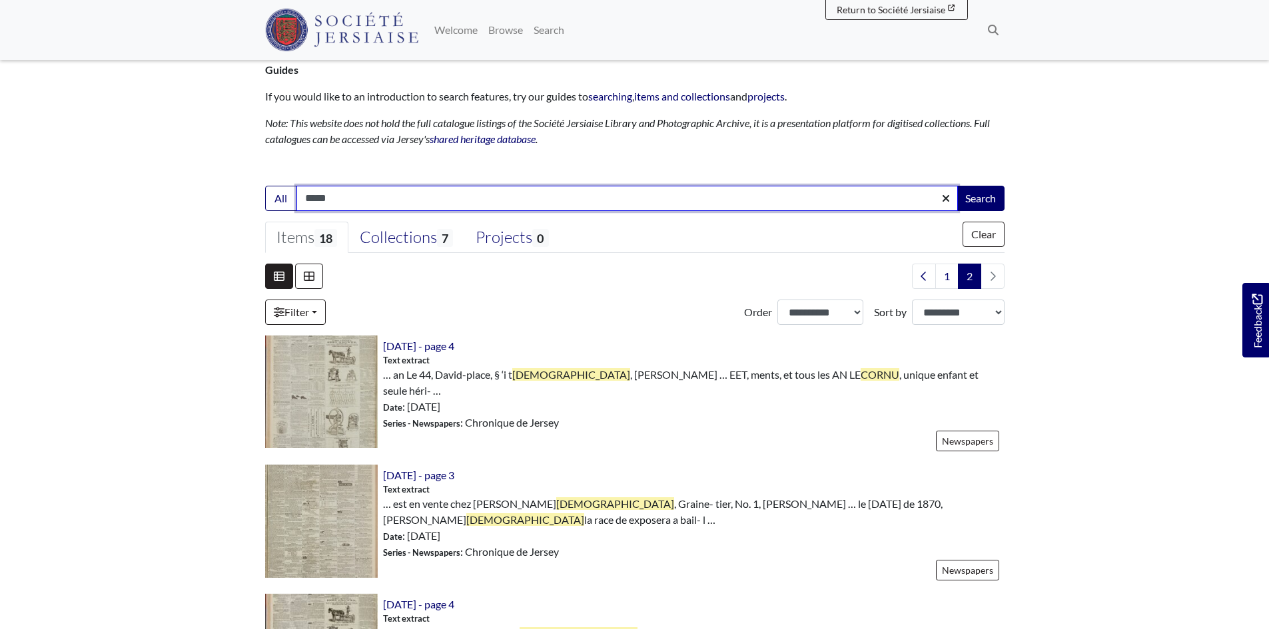
scroll to position [67, 0]
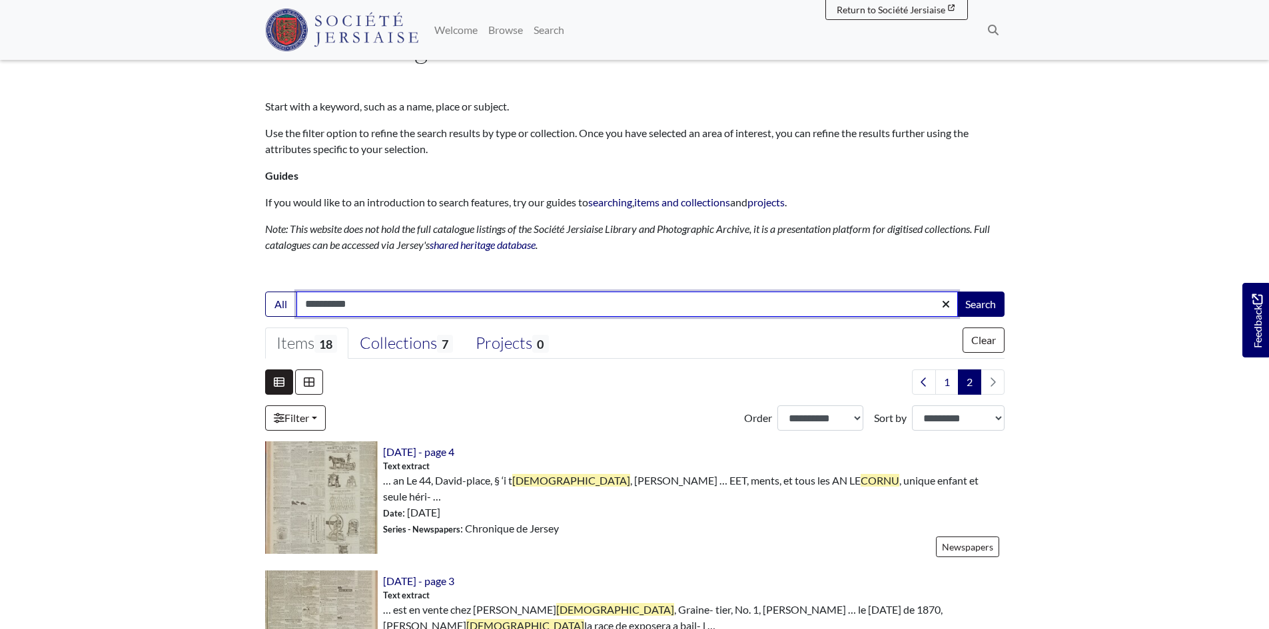
type input "**********"
click at [956, 292] on button "Search" at bounding box center [980, 304] width 48 height 25
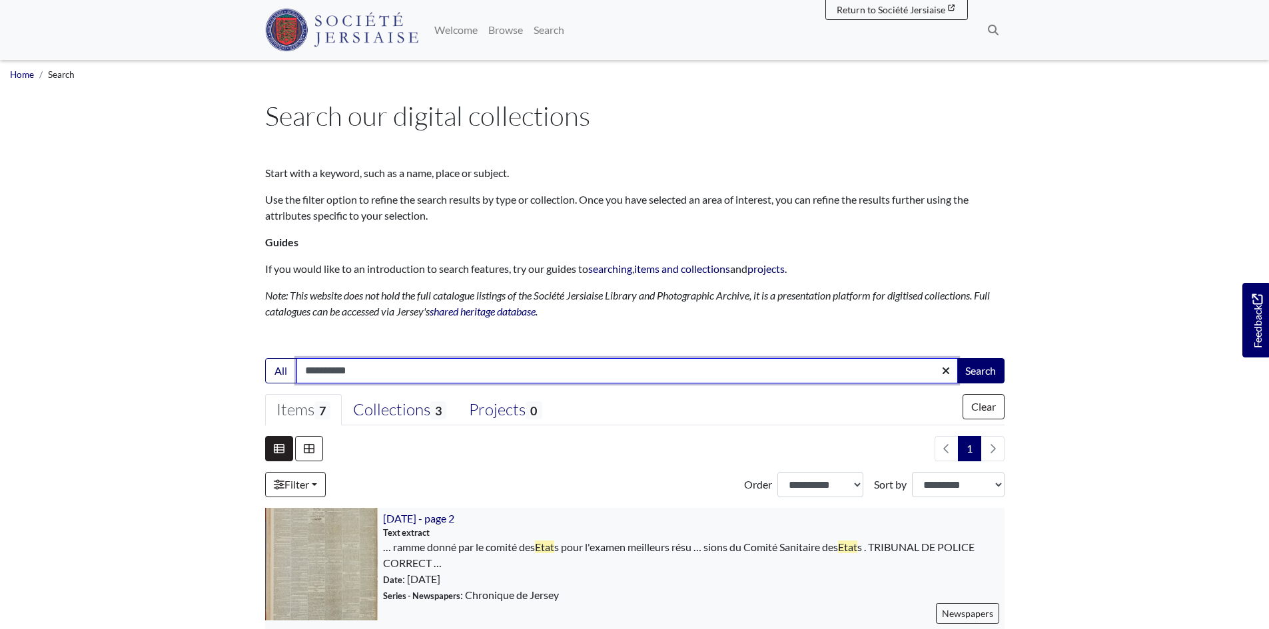
scroll to position [133, 0]
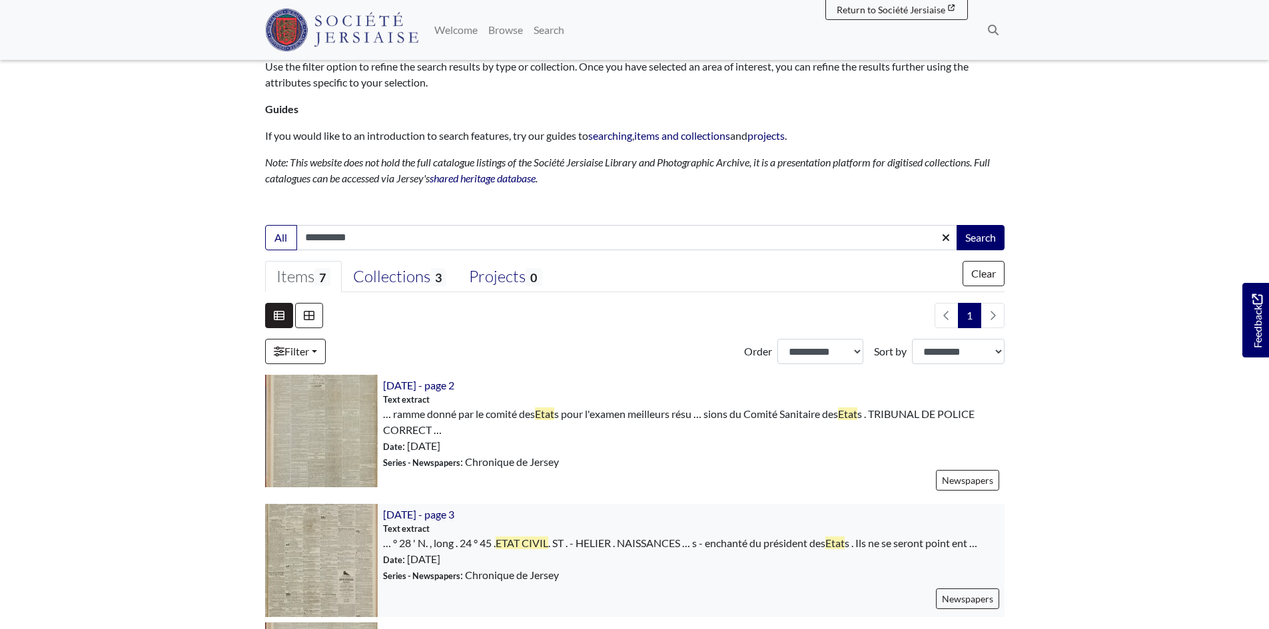
click at [312, 545] on img at bounding box center [321, 560] width 113 height 113
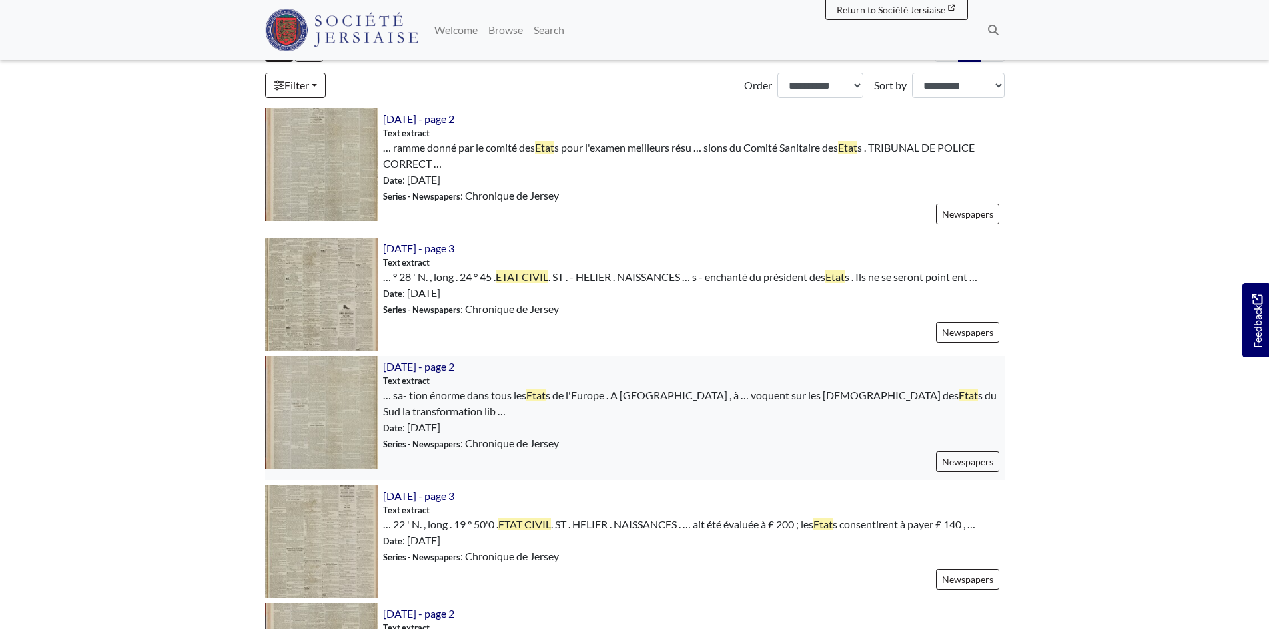
scroll to position [533, 0]
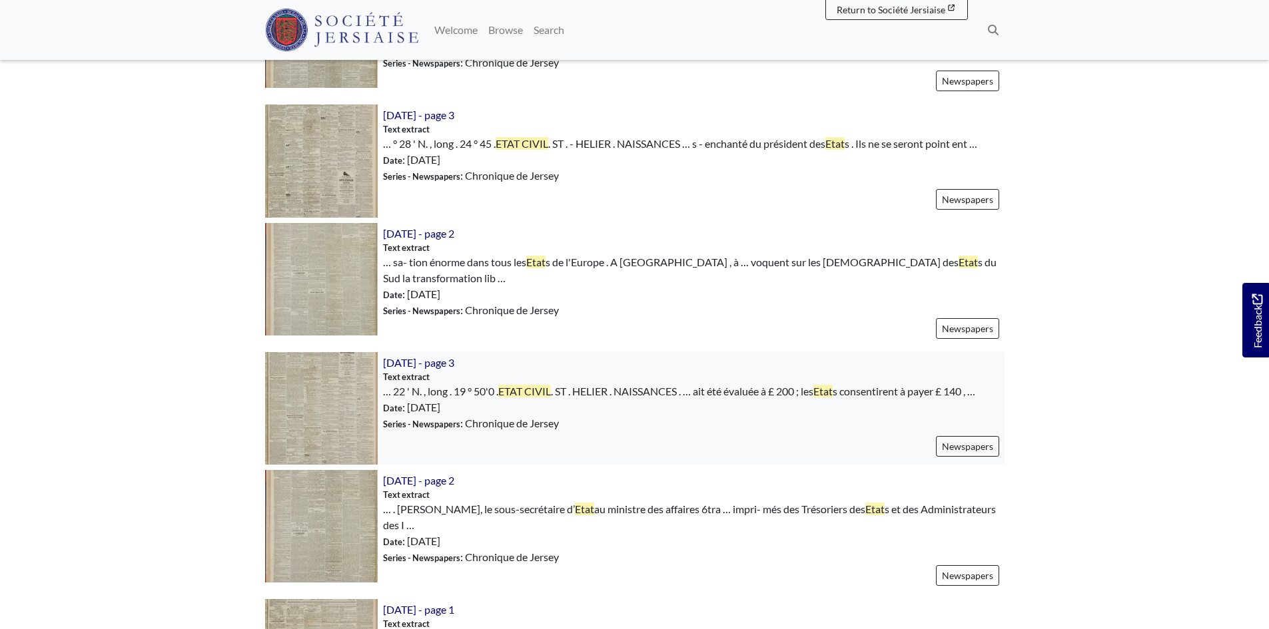
click at [346, 402] on img at bounding box center [321, 408] width 113 height 113
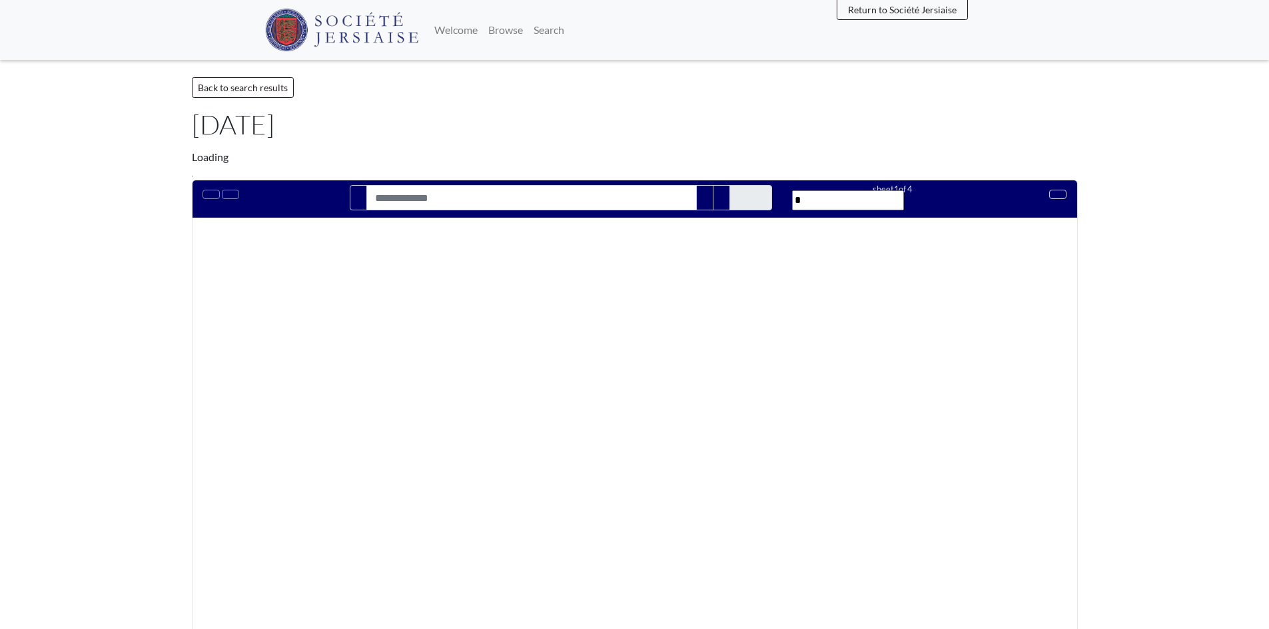
type input "**********"
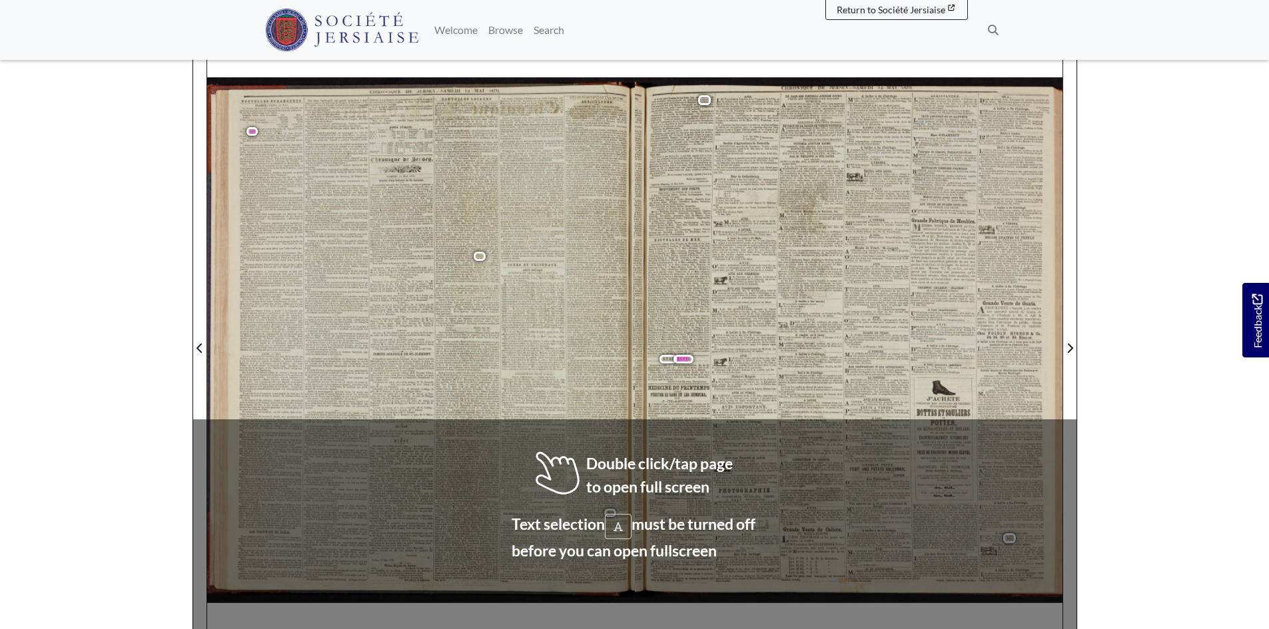
scroll to position [200, 0]
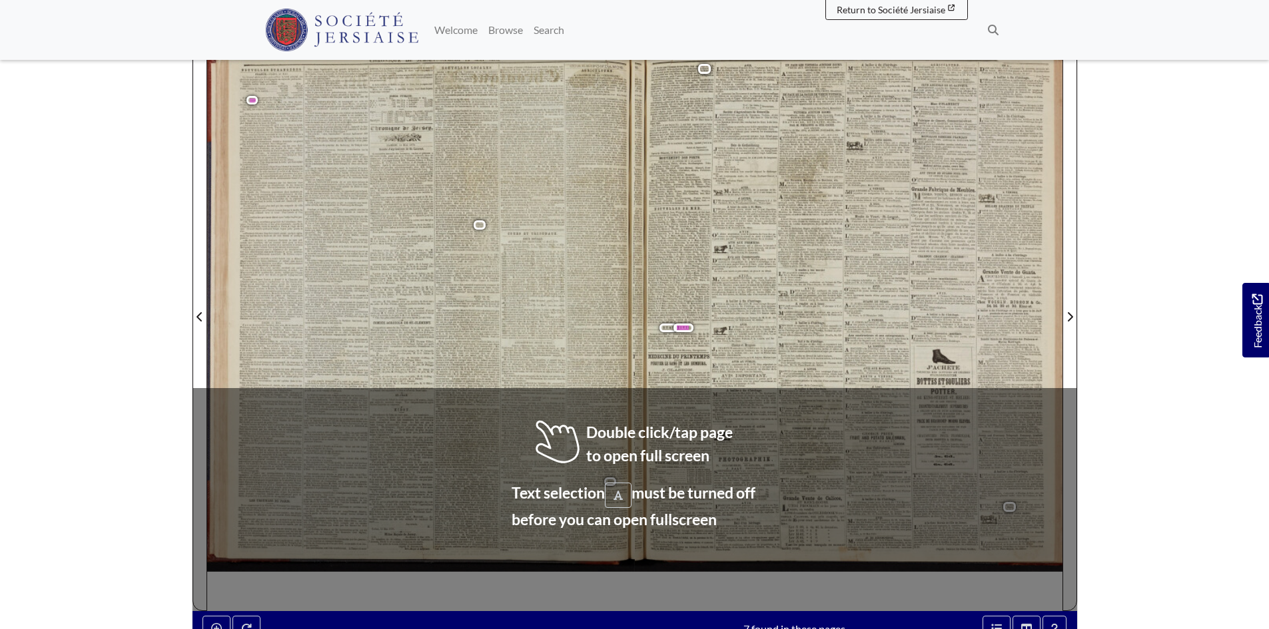
click at [70, 208] on body "Menu" at bounding box center [634, 366] width 1269 height 1133
click at [822, 493] on div "E. urs fer- t autres ppauvri u point récolte elle né- formel tous les es d'une …" at bounding box center [849, 329] width 428 height 565
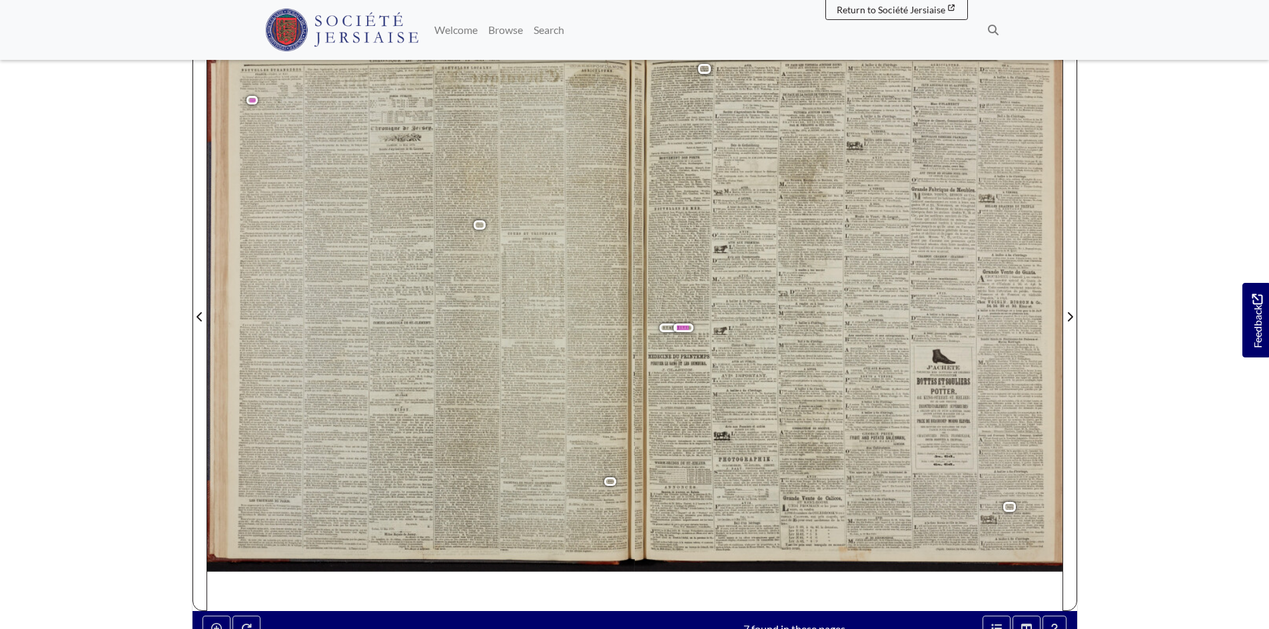
scroll to position [67, 0]
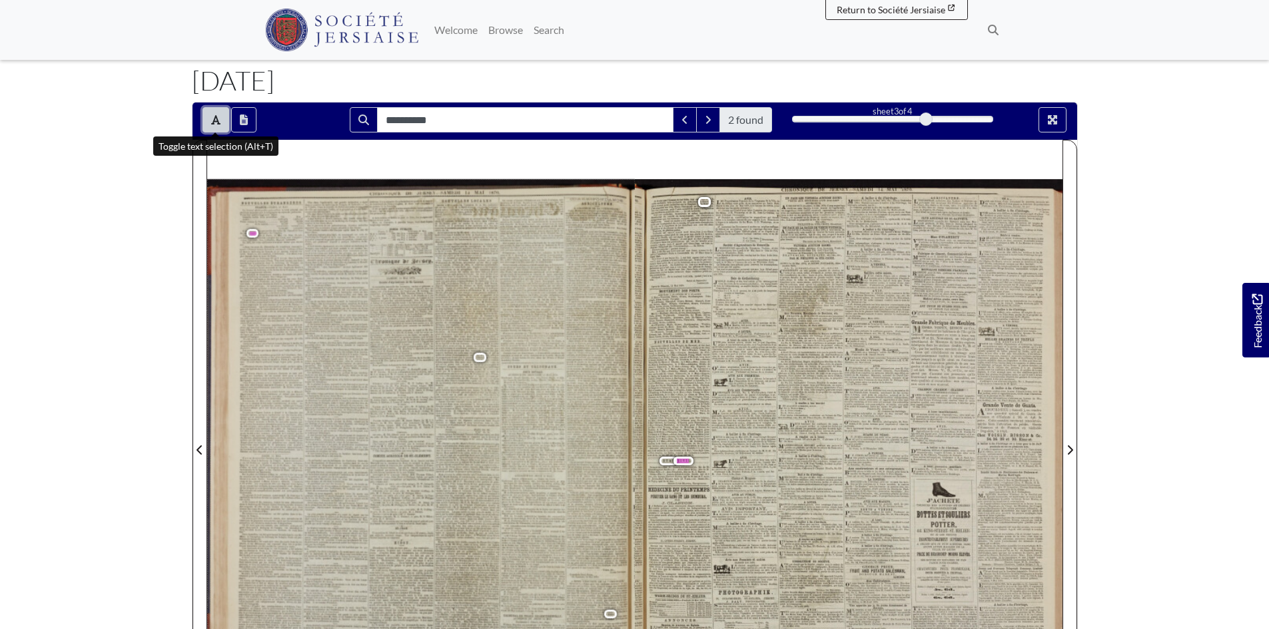
click at [217, 116] on icon "Toggle text selection (Alt+T)" at bounding box center [215, 120] width 9 height 11
click at [683, 512] on div at bounding box center [849, 442] width 428 height 605
click at [682, 512] on div at bounding box center [849, 442] width 428 height 605
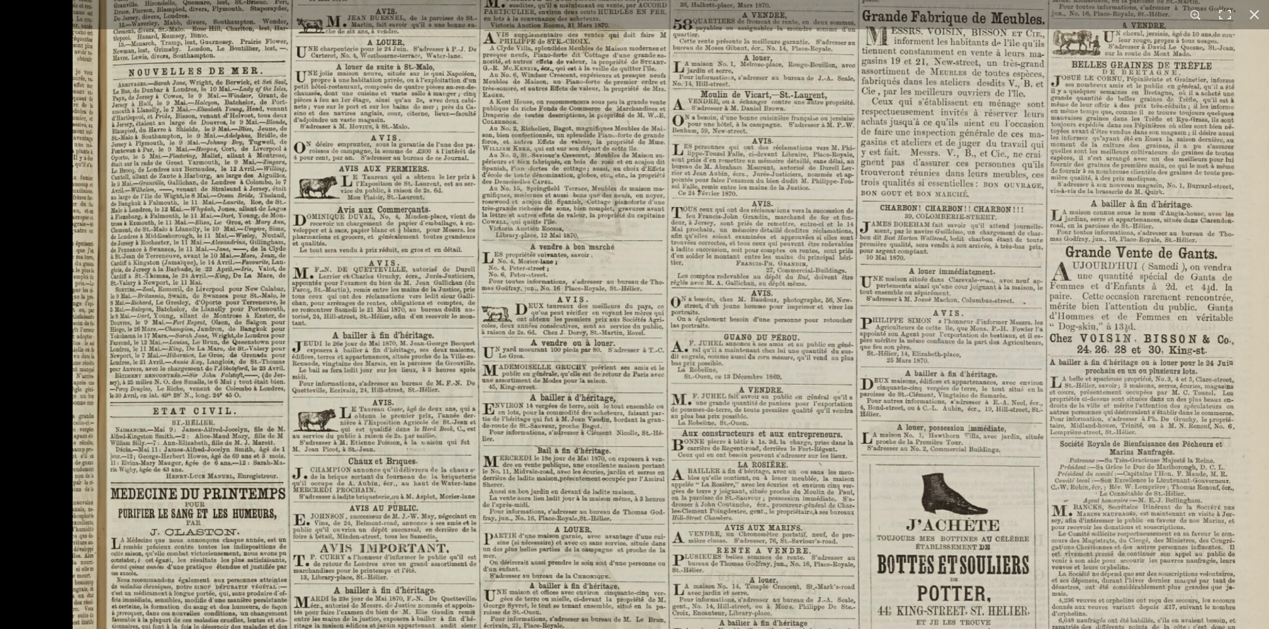
click at [506, 382] on img at bounding box center [683, 357] width 1220 height 1725
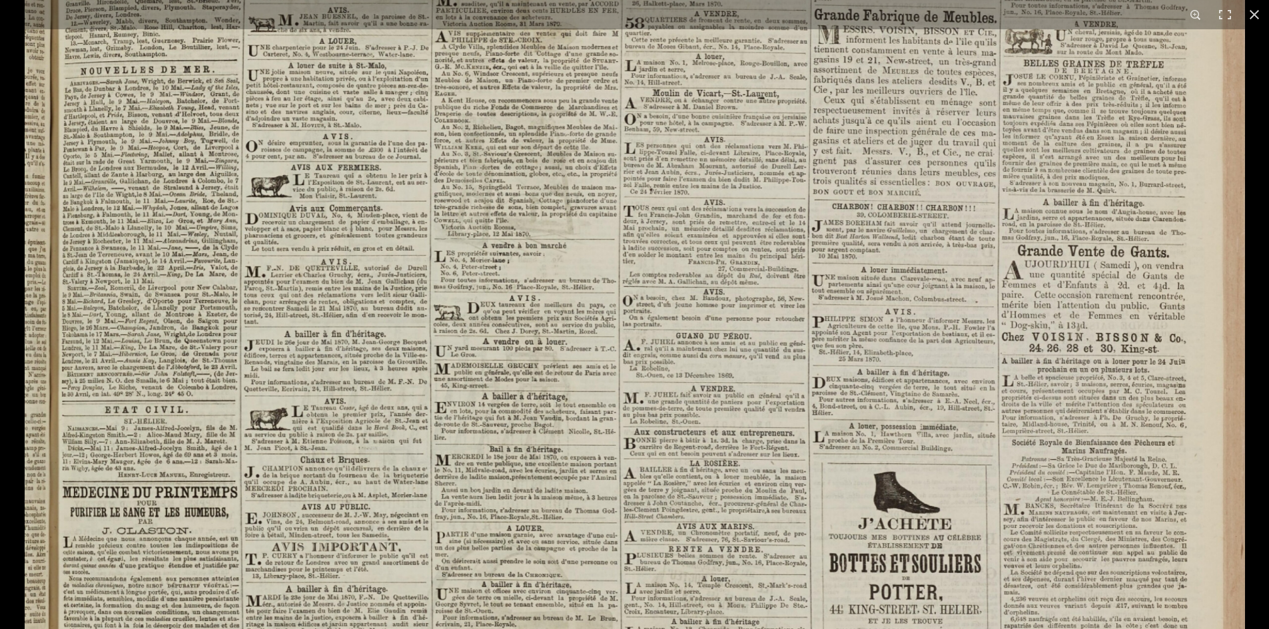
click at [150, 380] on img at bounding box center [635, 356] width 1220 height 1725
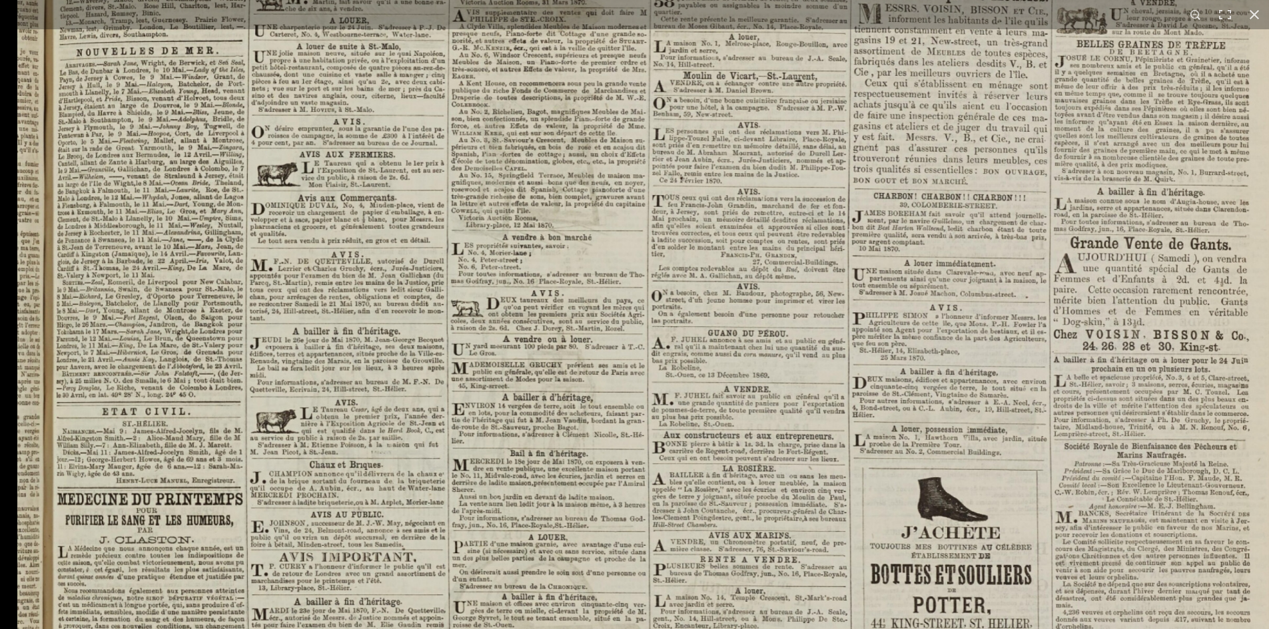
click at [150, 380] on img at bounding box center [664, 355] width 1294 height 1830
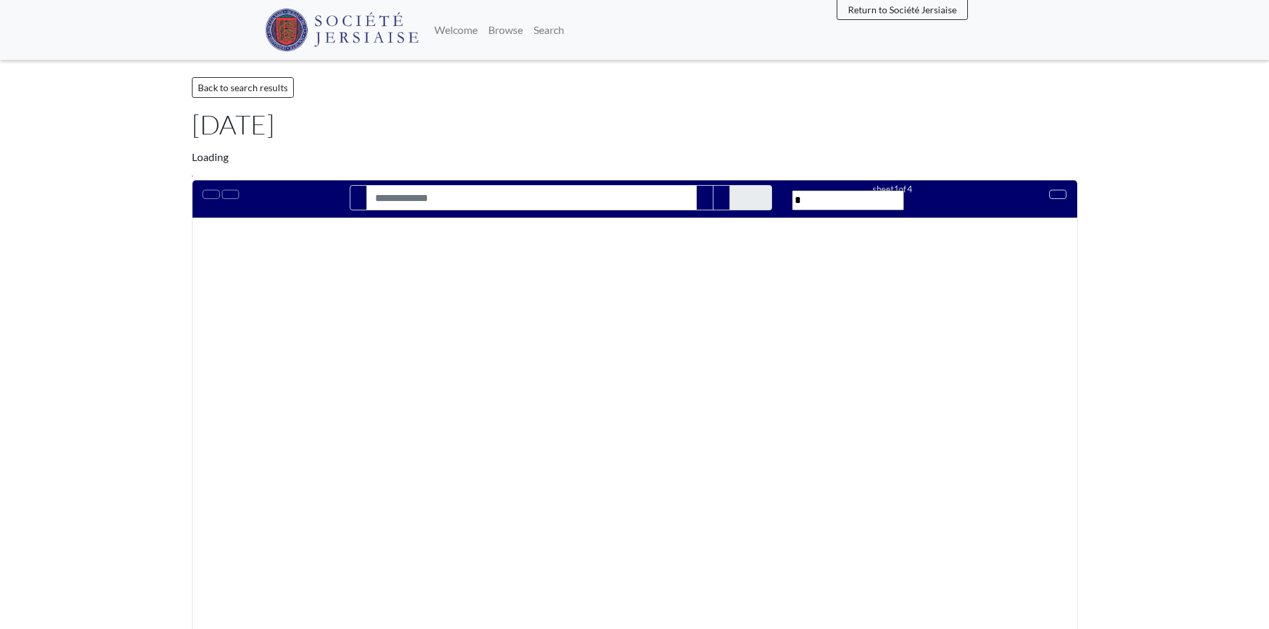
type input "**********"
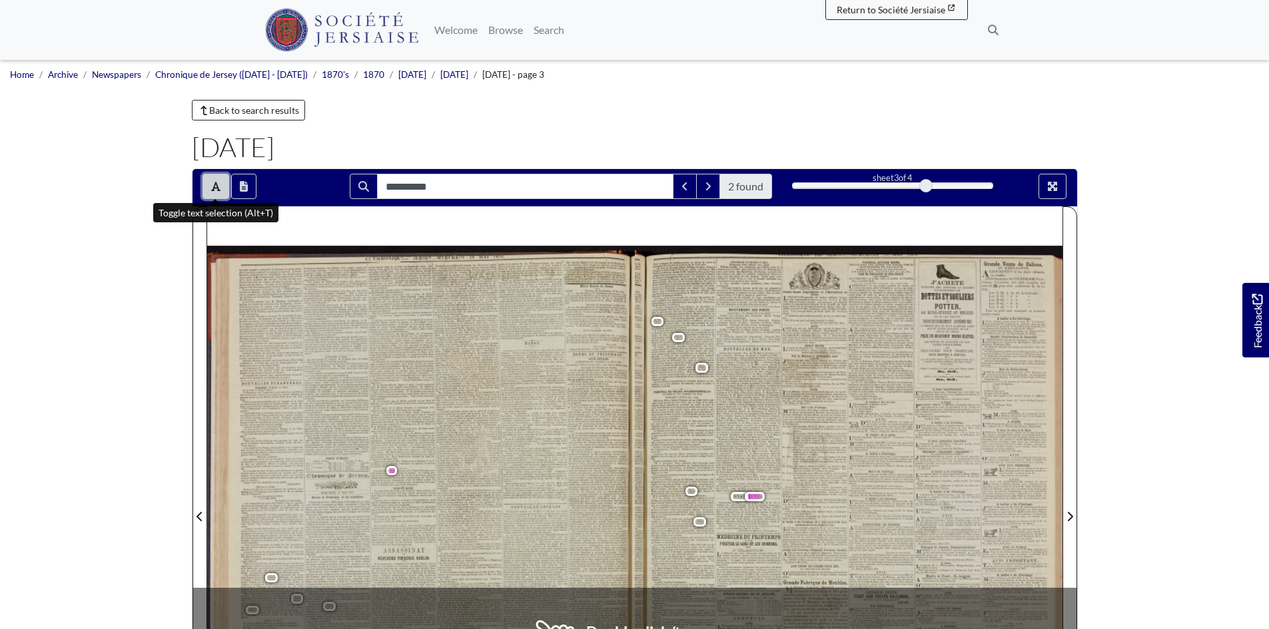
click at [211, 182] on icon "Toggle text selection (Alt+T)" at bounding box center [215, 186] width 9 height 11
click at [786, 515] on div at bounding box center [849, 508] width 428 height 605
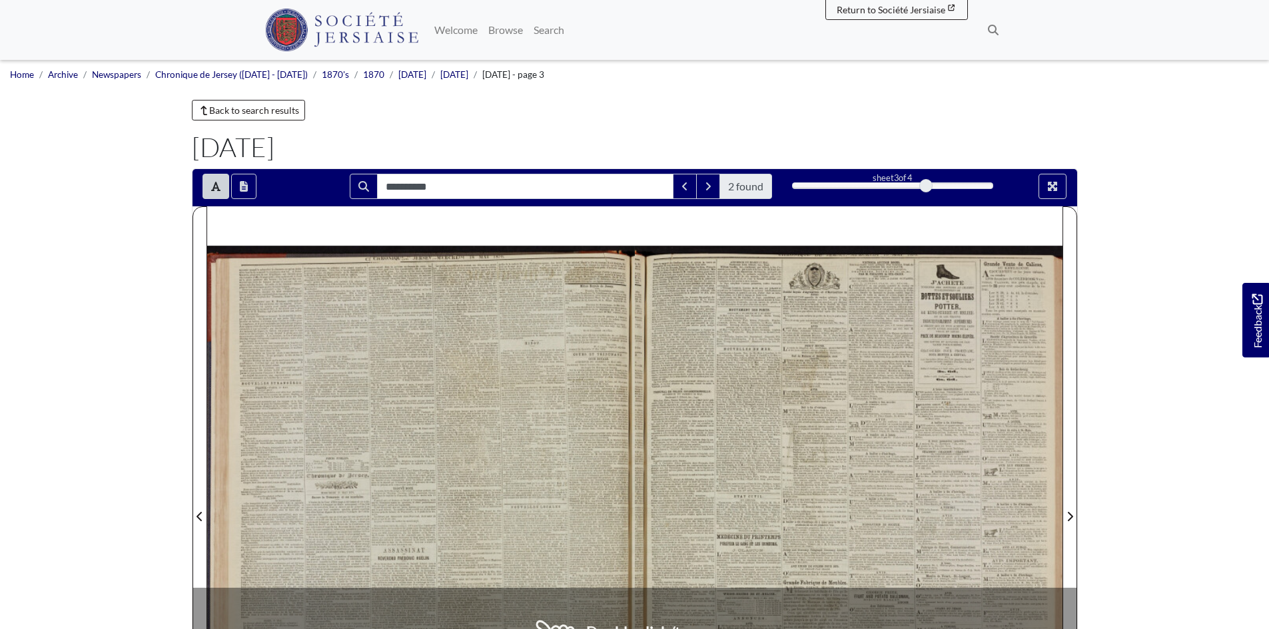
click at [786, 515] on div at bounding box center [849, 508] width 428 height 605
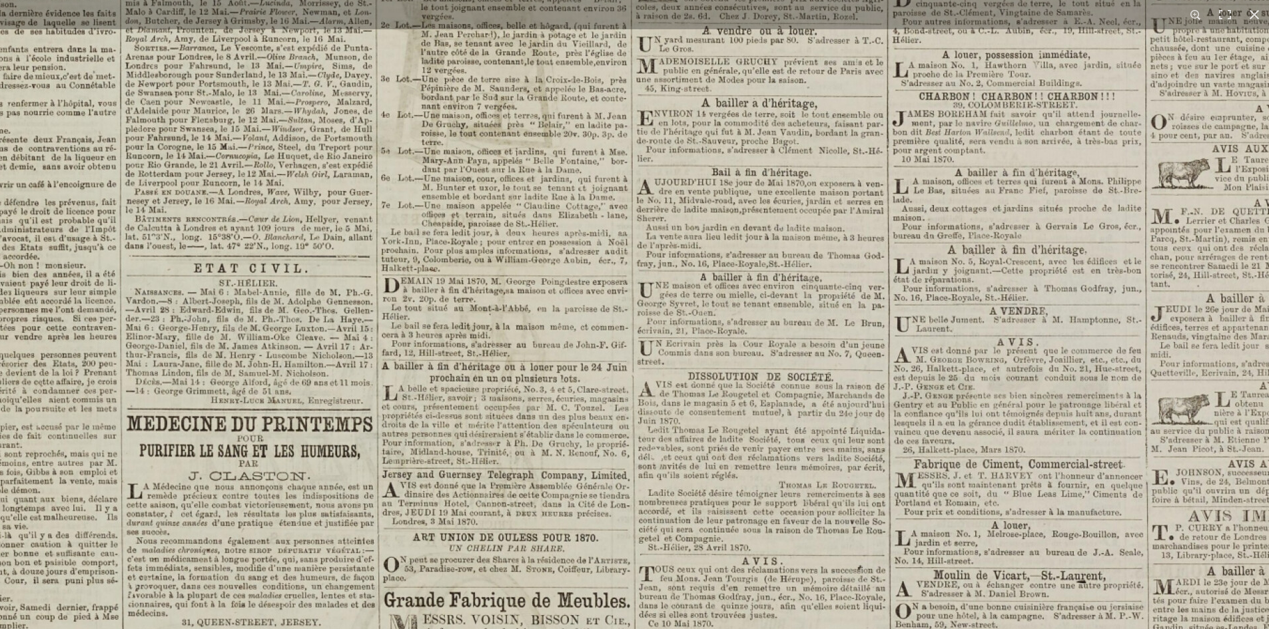
click at [947, 459] on img at bounding box center [635, 315] width 1647 height 2331
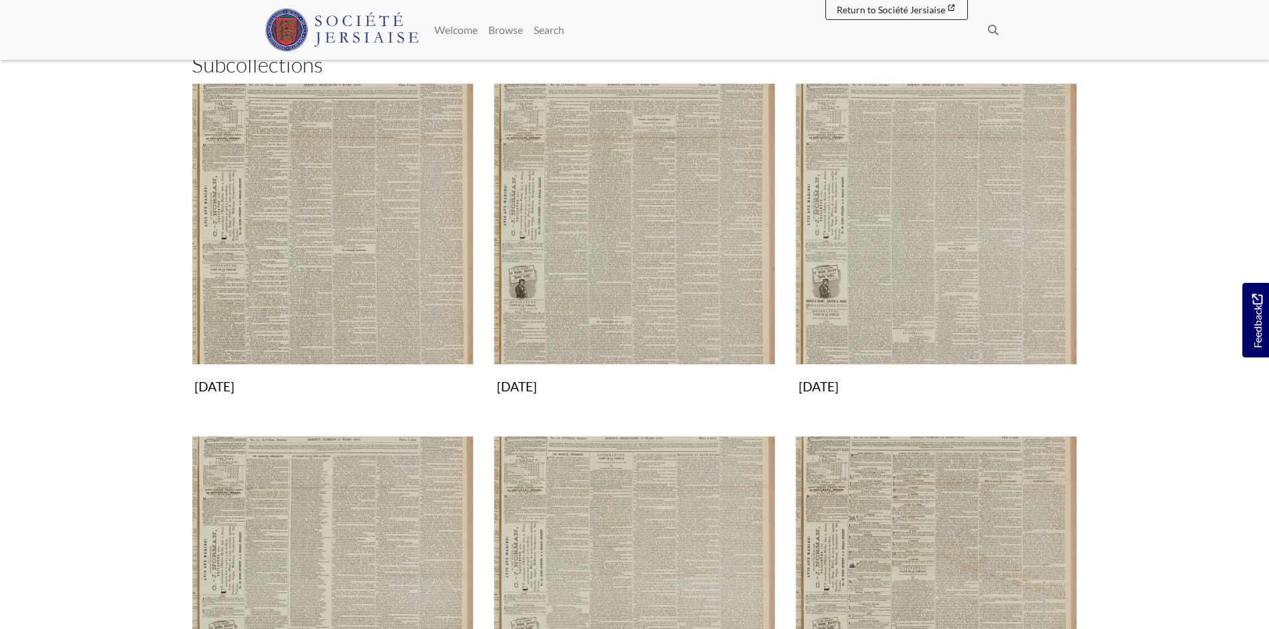
scroll to position [466, 0]
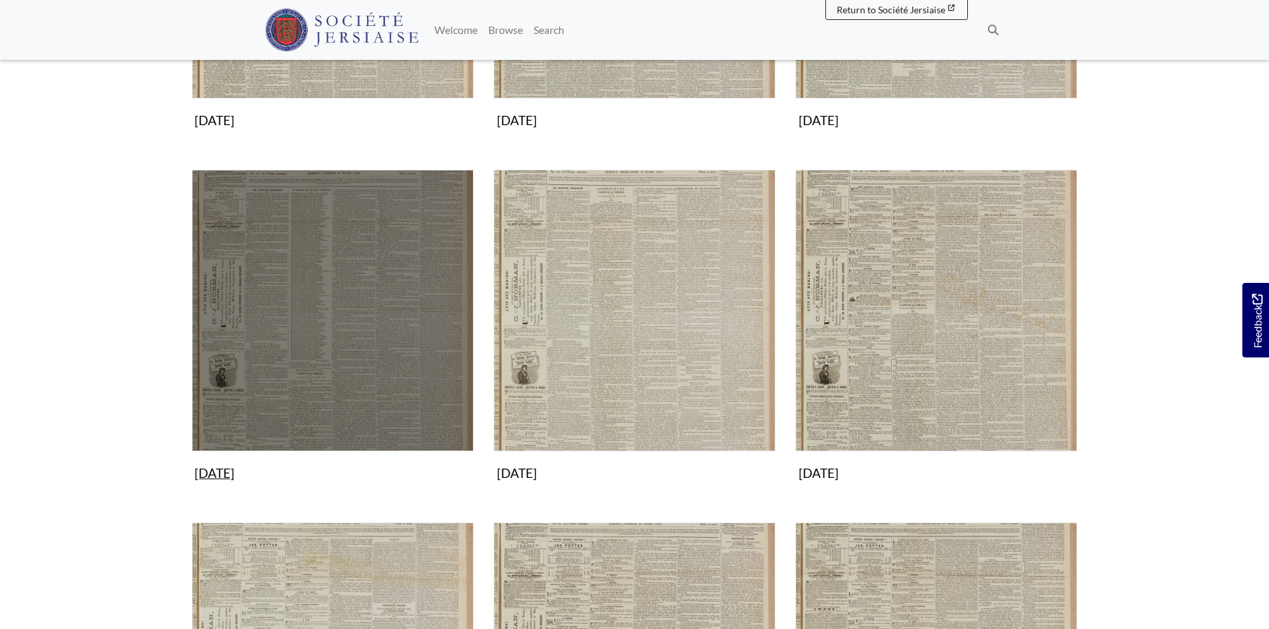
click at [345, 318] on img "Subcollection" at bounding box center [333, 311] width 282 height 282
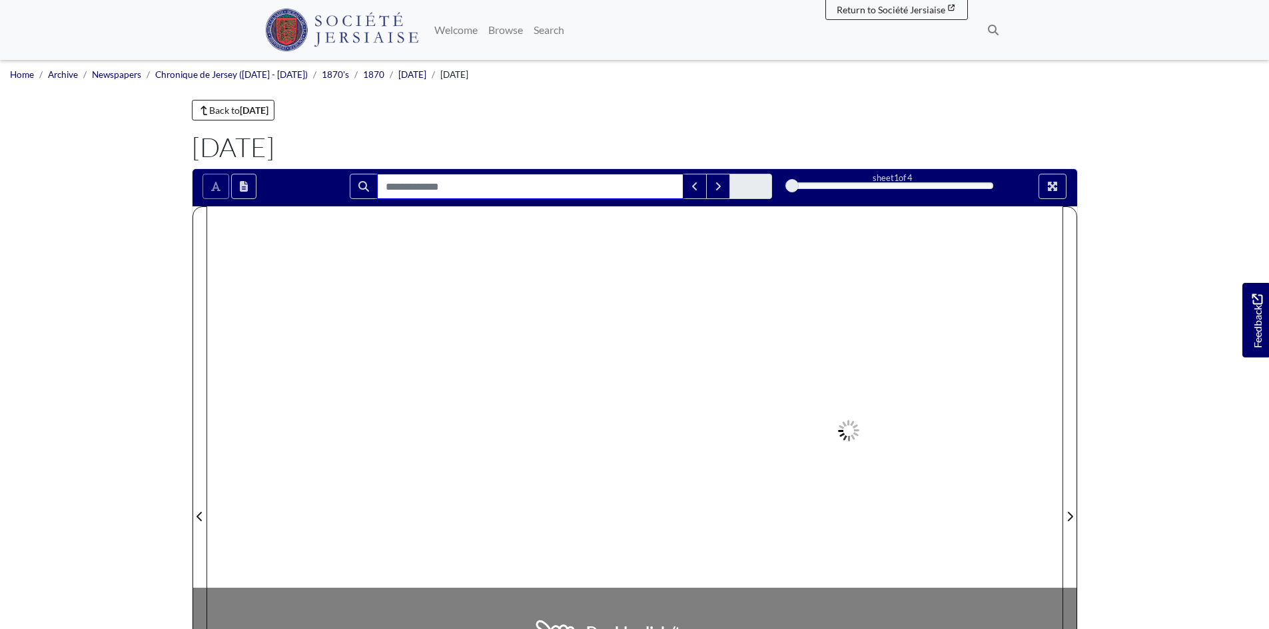
click at [419, 188] on input "Search for" at bounding box center [530, 186] width 306 height 25
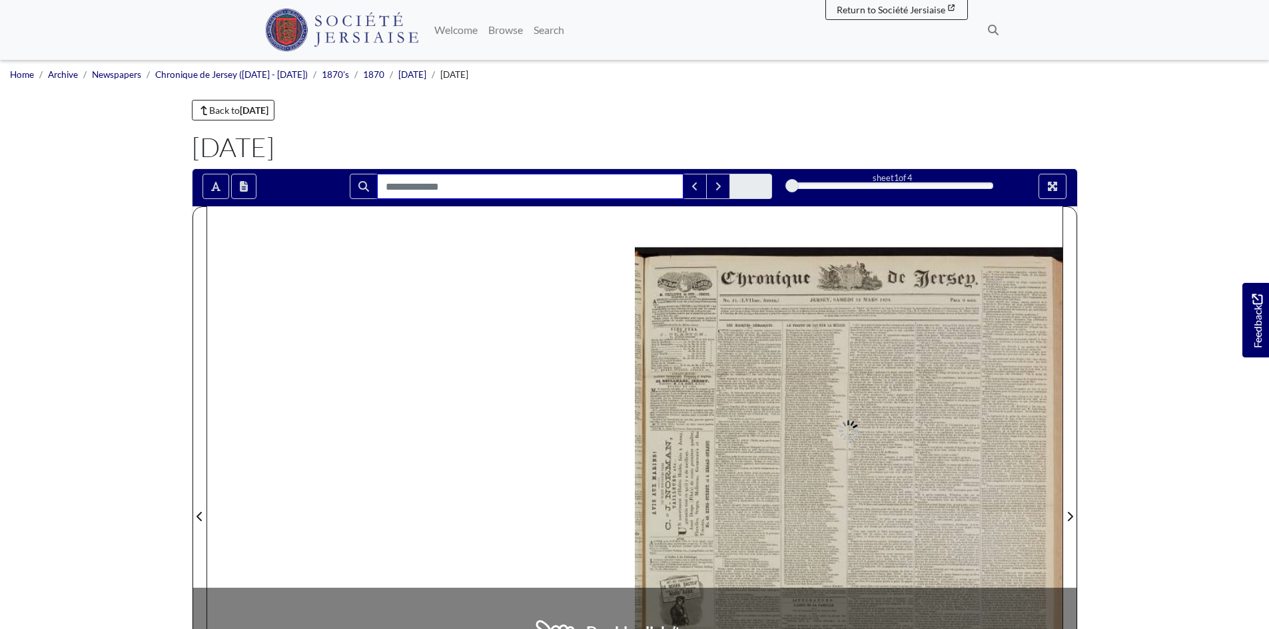
click at [397, 185] on input "Search for" at bounding box center [530, 186] width 306 height 25
type input "******"
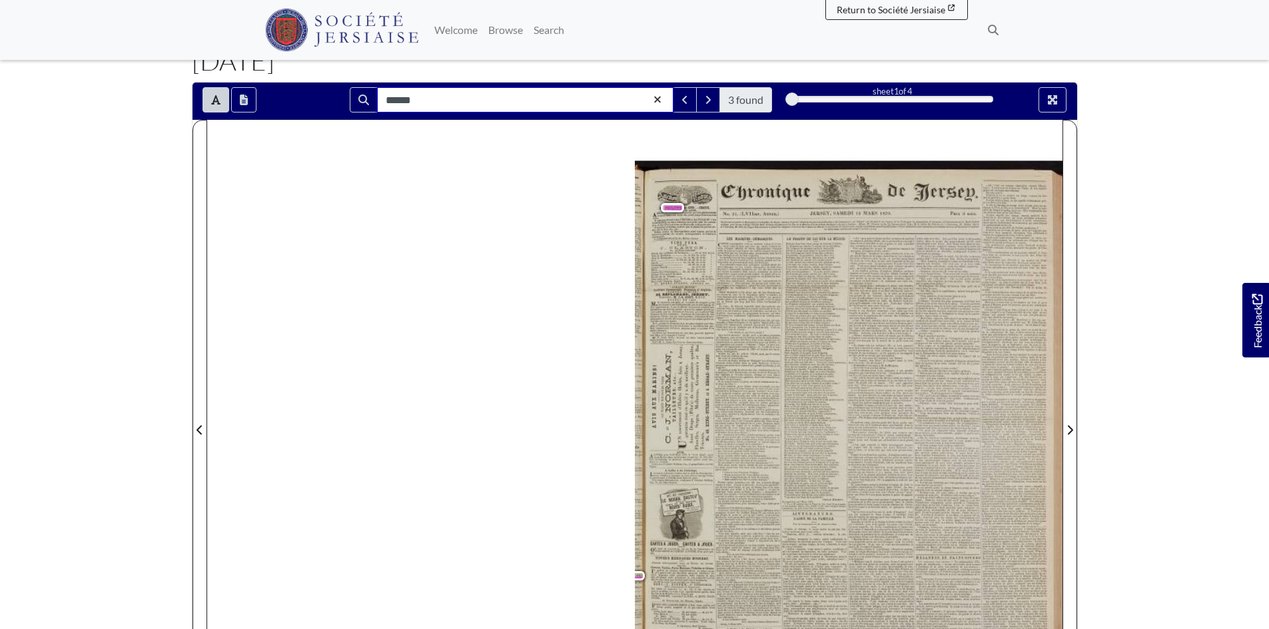
scroll to position [200, 0]
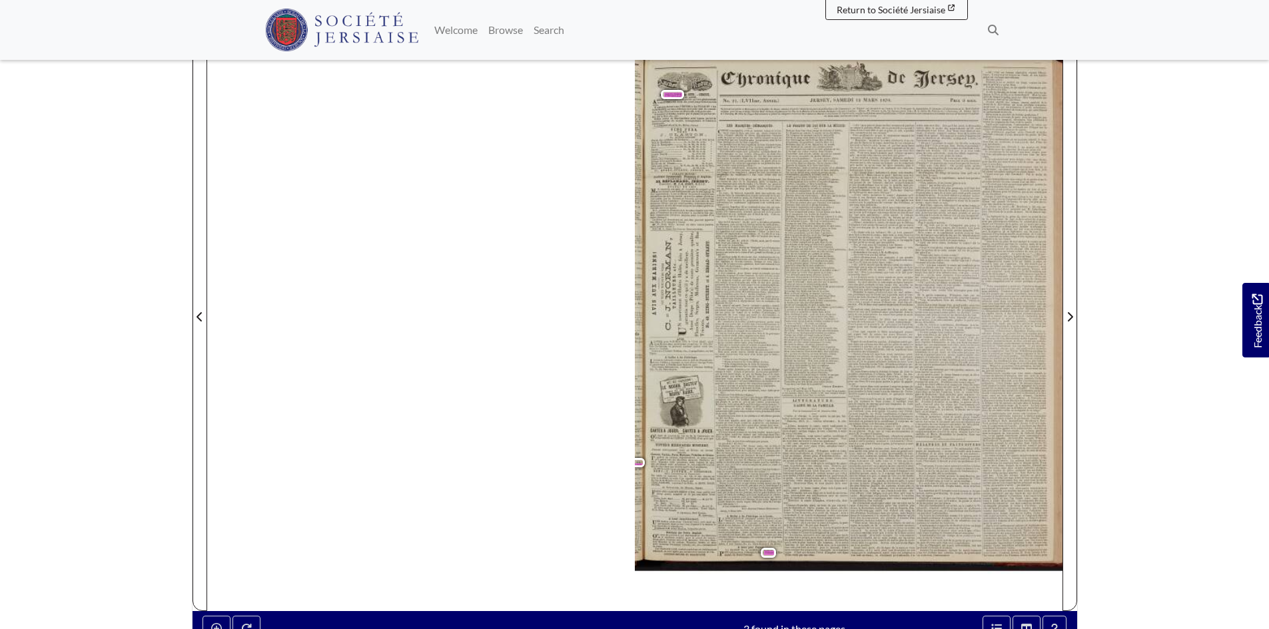
click at [748, 551] on span "ALMORAH" at bounding box center [758, 549] width 21 height 5
click at [748, 551] on span "s'adresser" at bounding box center [752, 552] width 17 height 5
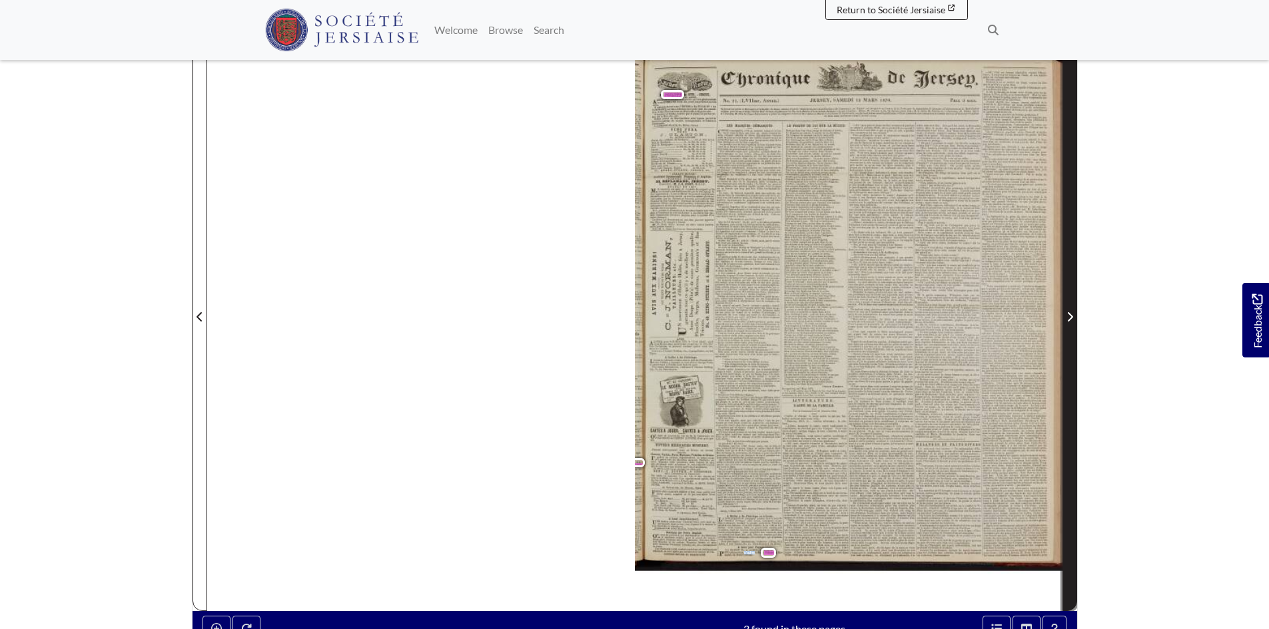
click at [1069, 310] on span "Next Page" at bounding box center [1069, 317] width 13 height 16
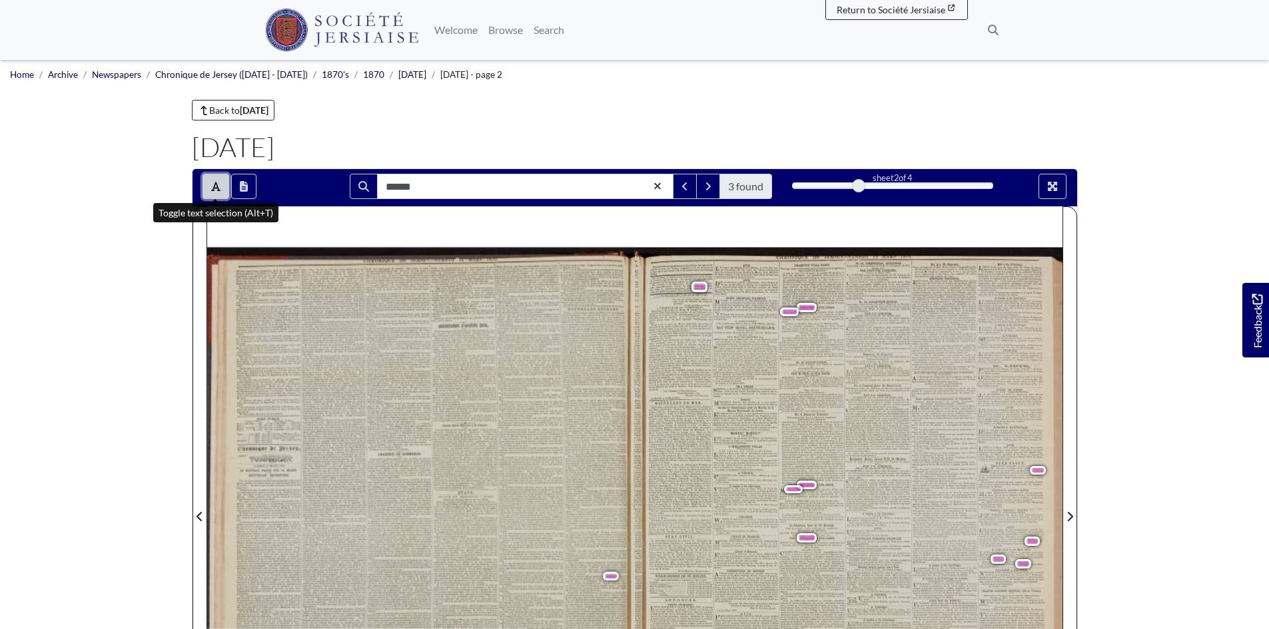
click at [216, 186] on icon "Toggle text selection (Alt+T)" at bounding box center [215, 186] width 9 height 11
click at [678, 288] on div at bounding box center [849, 508] width 428 height 605
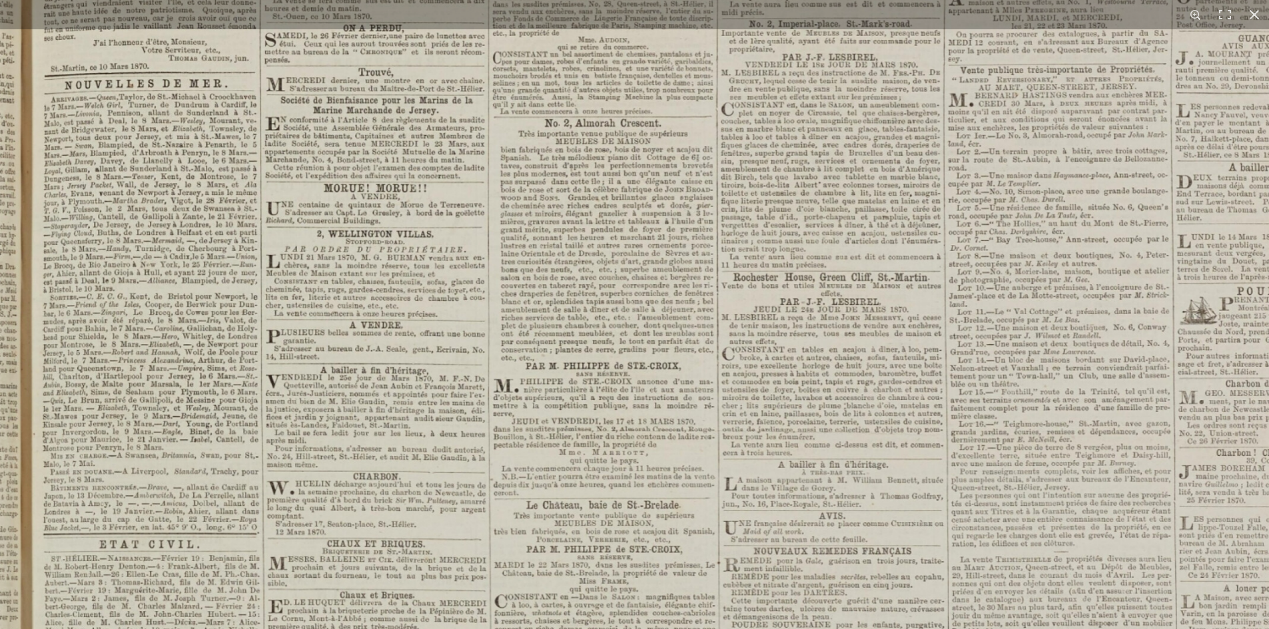
click at [661, 621] on img at bounding box center [730, 448] width 1471 height 2081
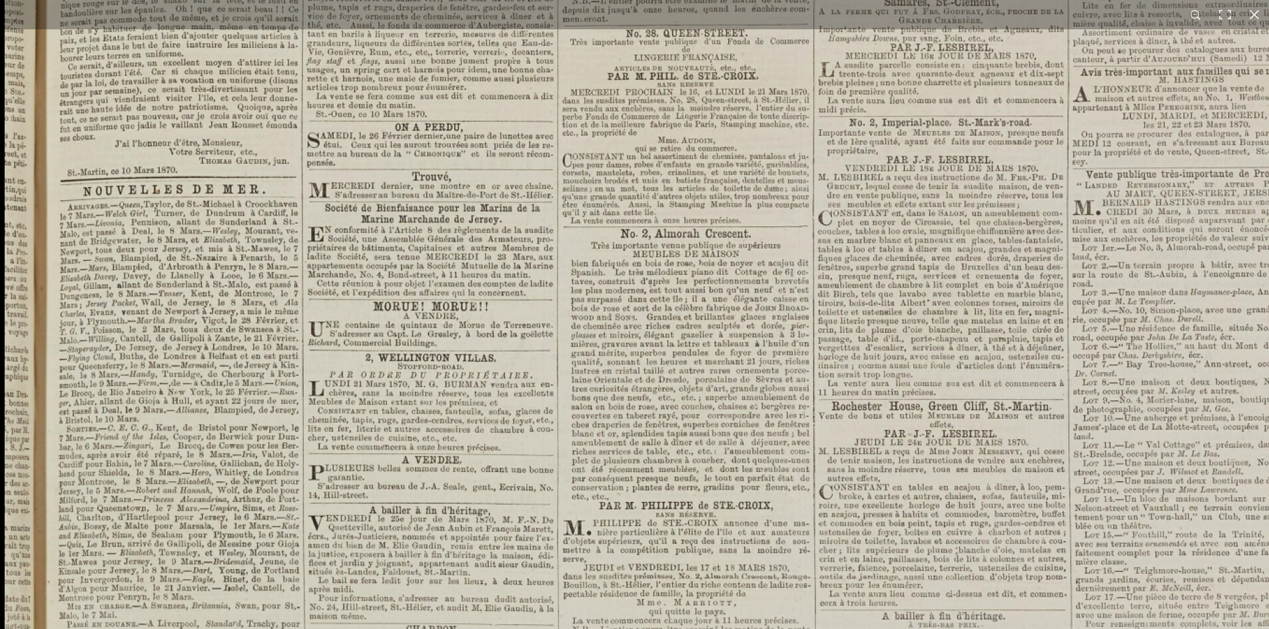
click at [693, 407] on img at bounding box center [828, 598] width 1647 height 2331
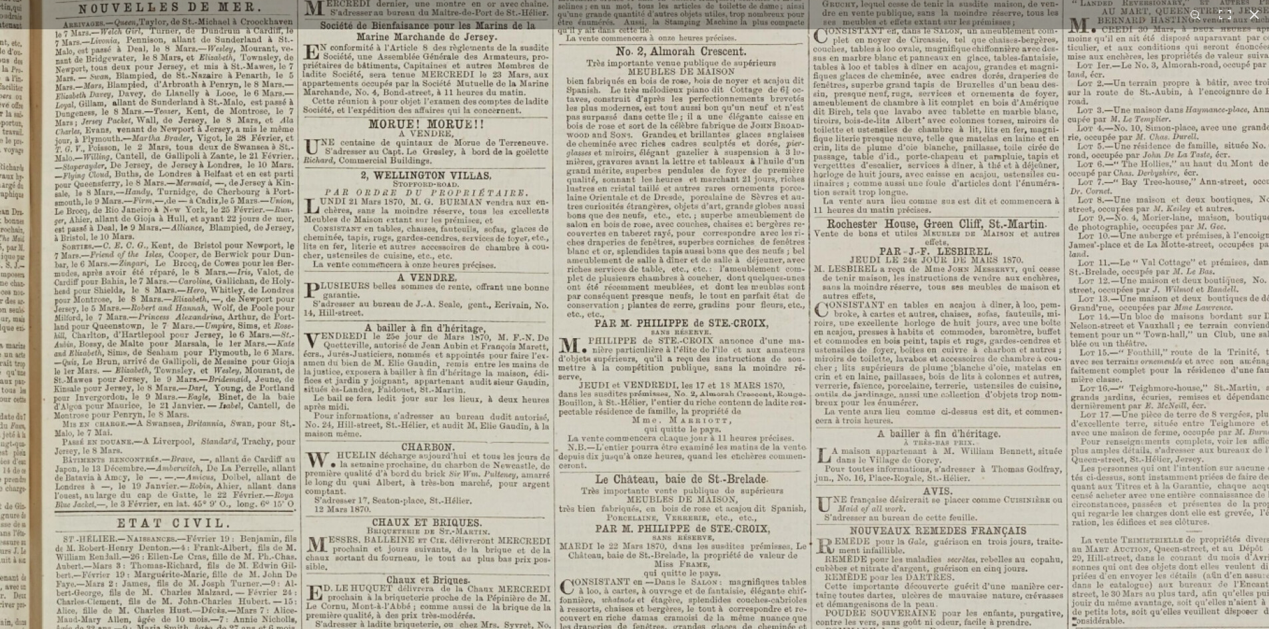
click at [695, 445] on img at bounding box center [823, 415] width 1647 height 2331
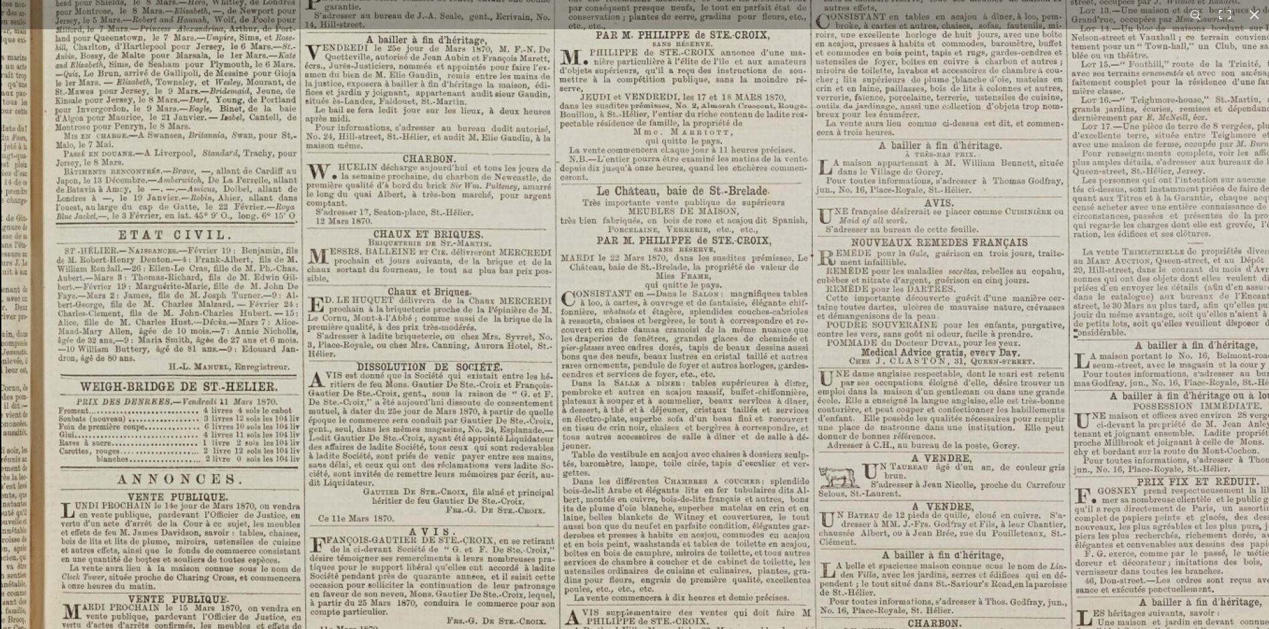
click at [493, 435] on img at bounding box center [824, 127] width 1647 height 2331
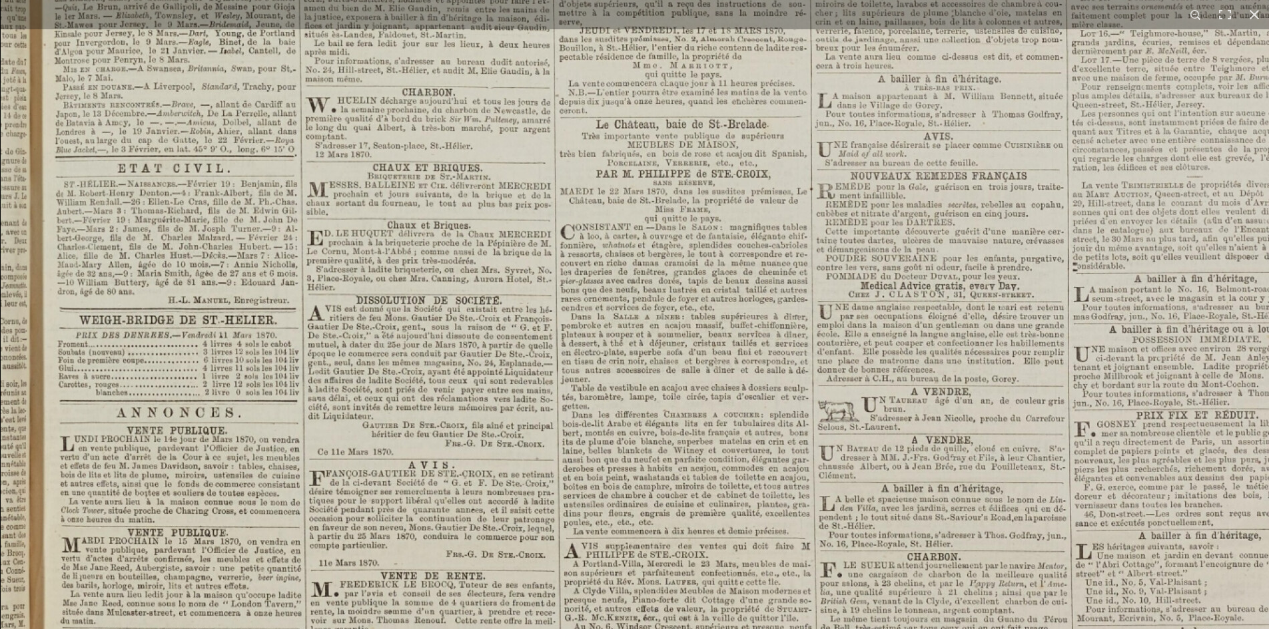
click at [453, 441] on img at bounding box center [824, 60] width 1647 height 2331
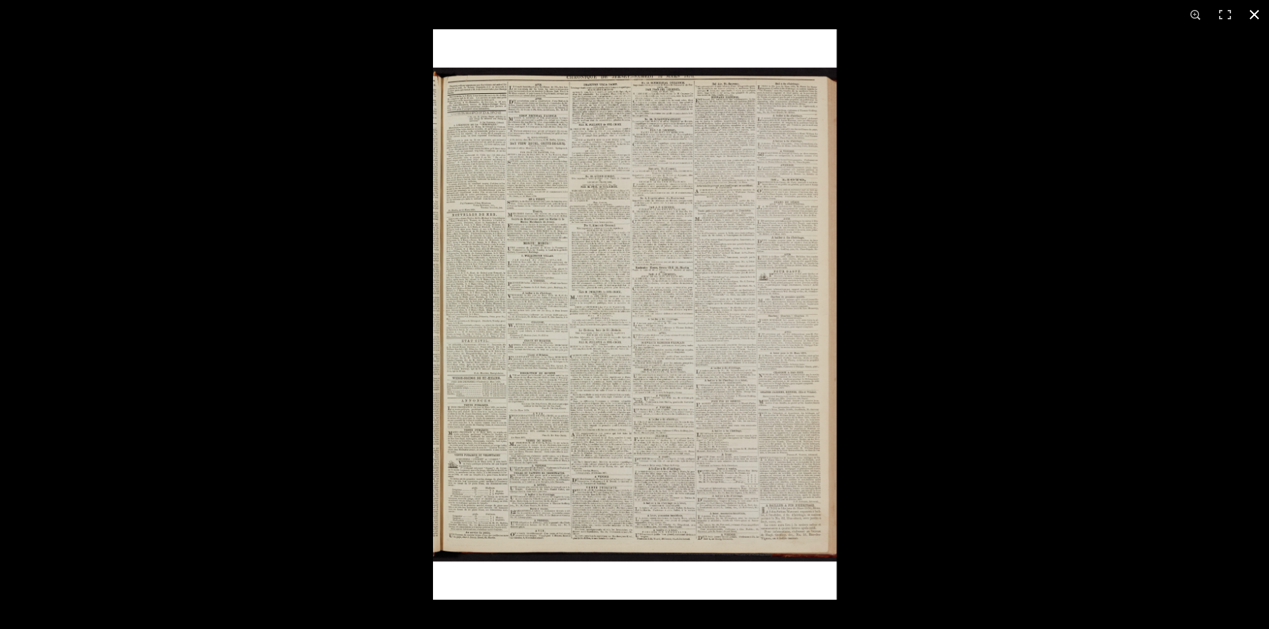
click at [359, 328] on div at bounding box center [634, 314] width 1269 height 629
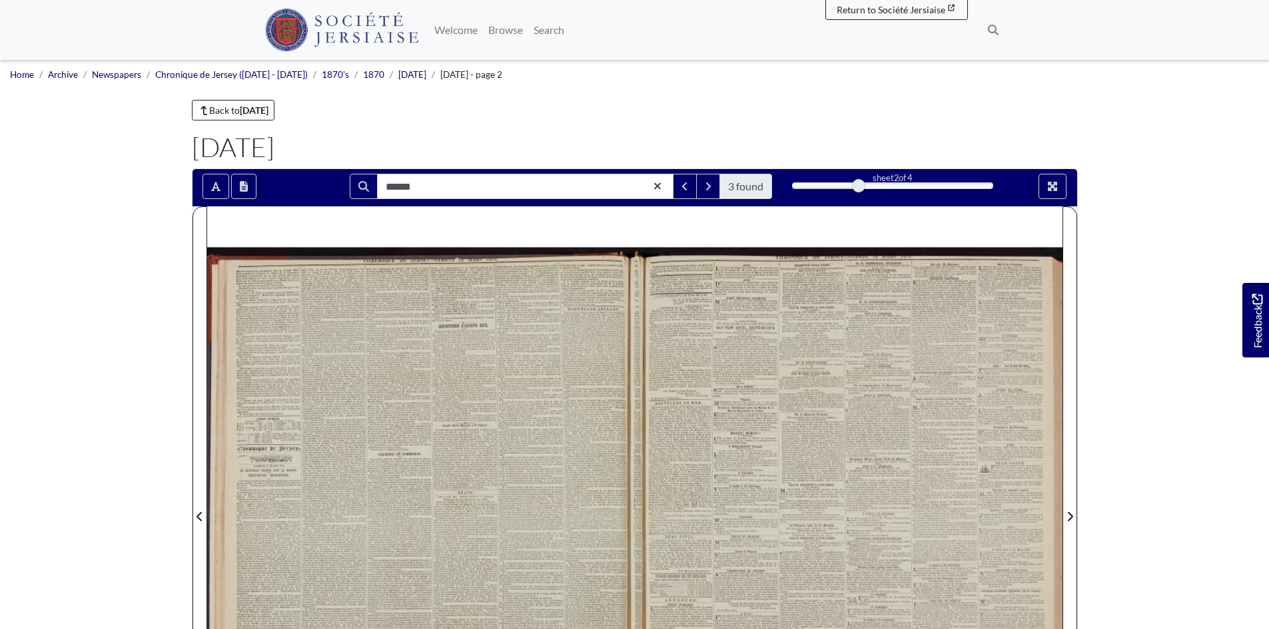
click at [519, 505] on div at bounding box center [421, 508] width 428 height 605
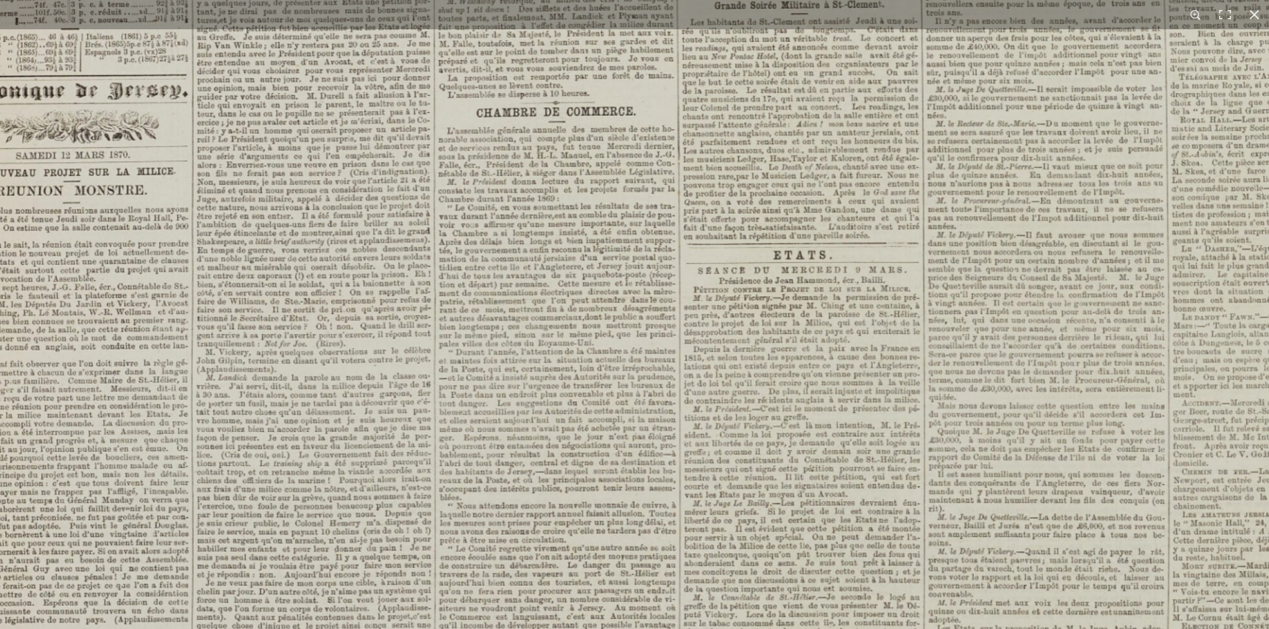
click at [480, 513] on img at bounding box center [636, 315] width 1586 height 2243
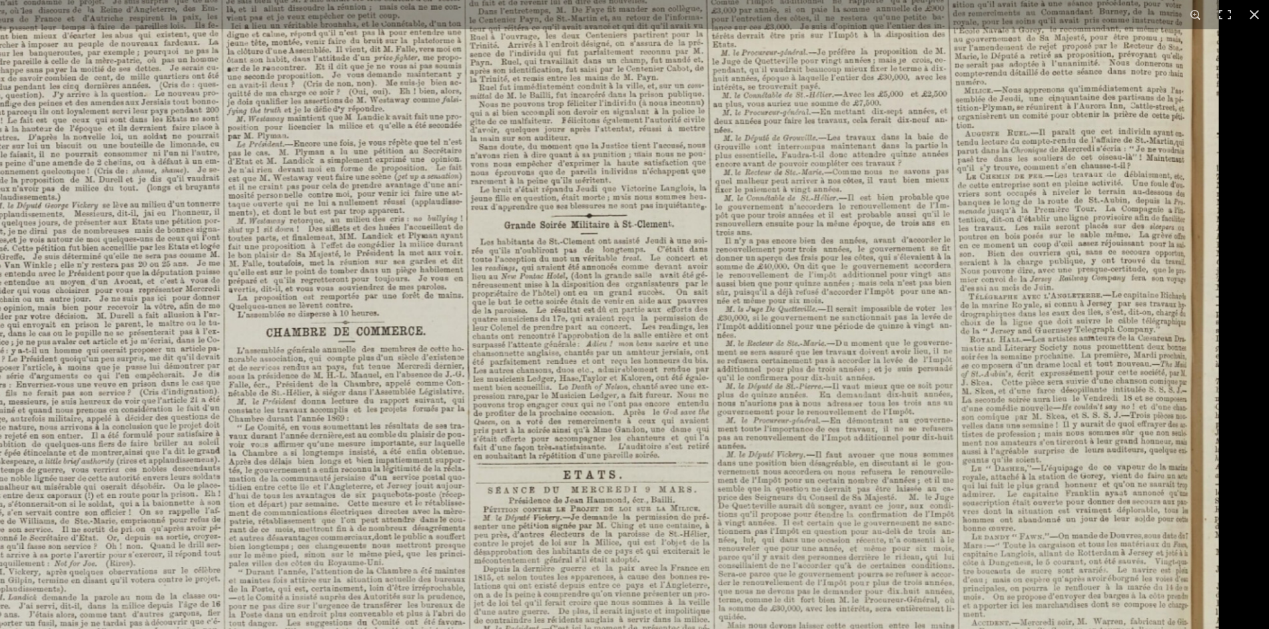
click at [994, 629] on html "Menu" at bounding box center [634, 566] width 1269 height 1133
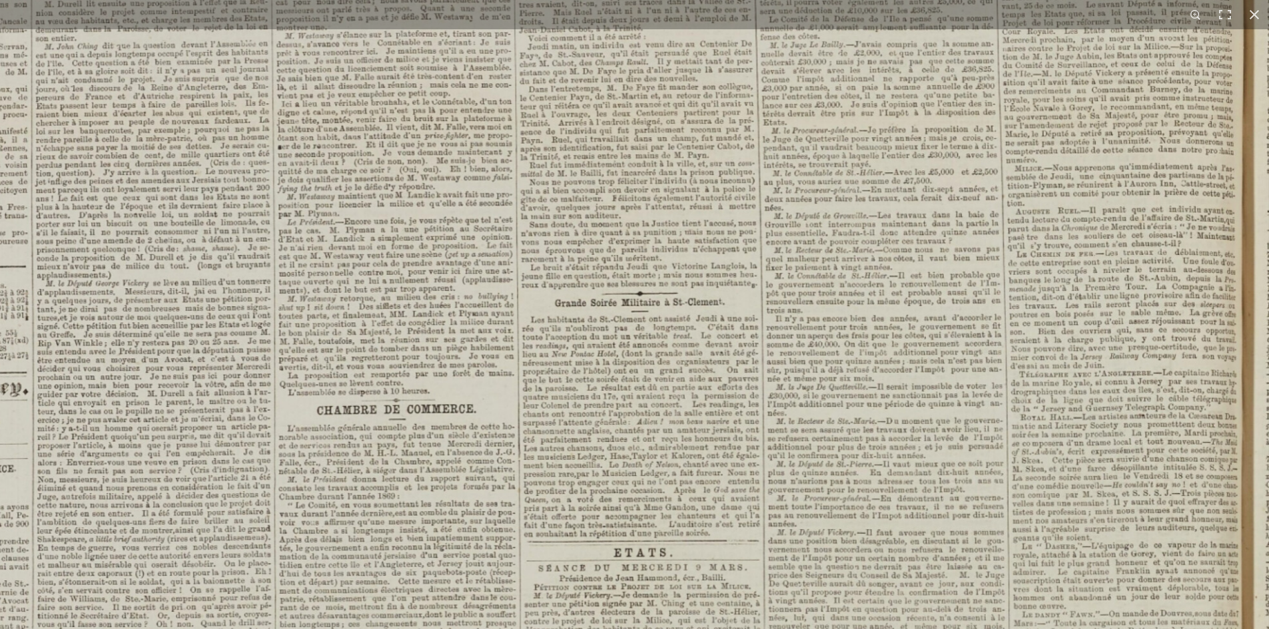
click at [976, 333] on img at bounding box center [476, 612] width 1586 height 2243
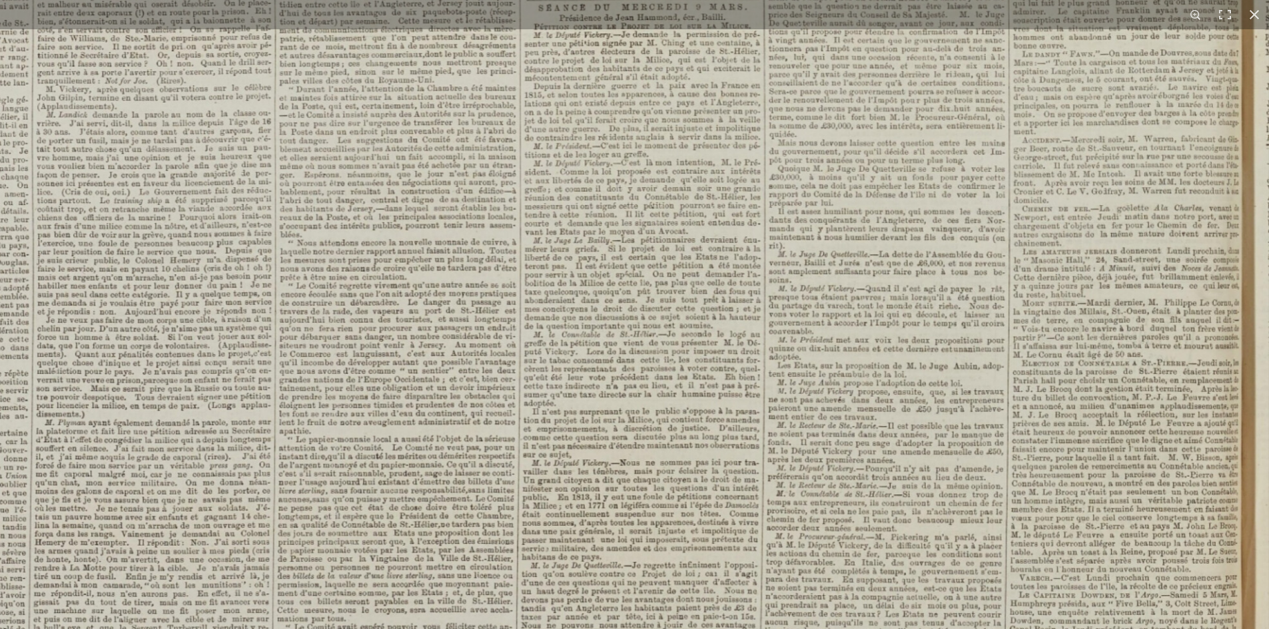
click at [1093, 442] on img at bounding box center [476, 52] width 1586 height 2243
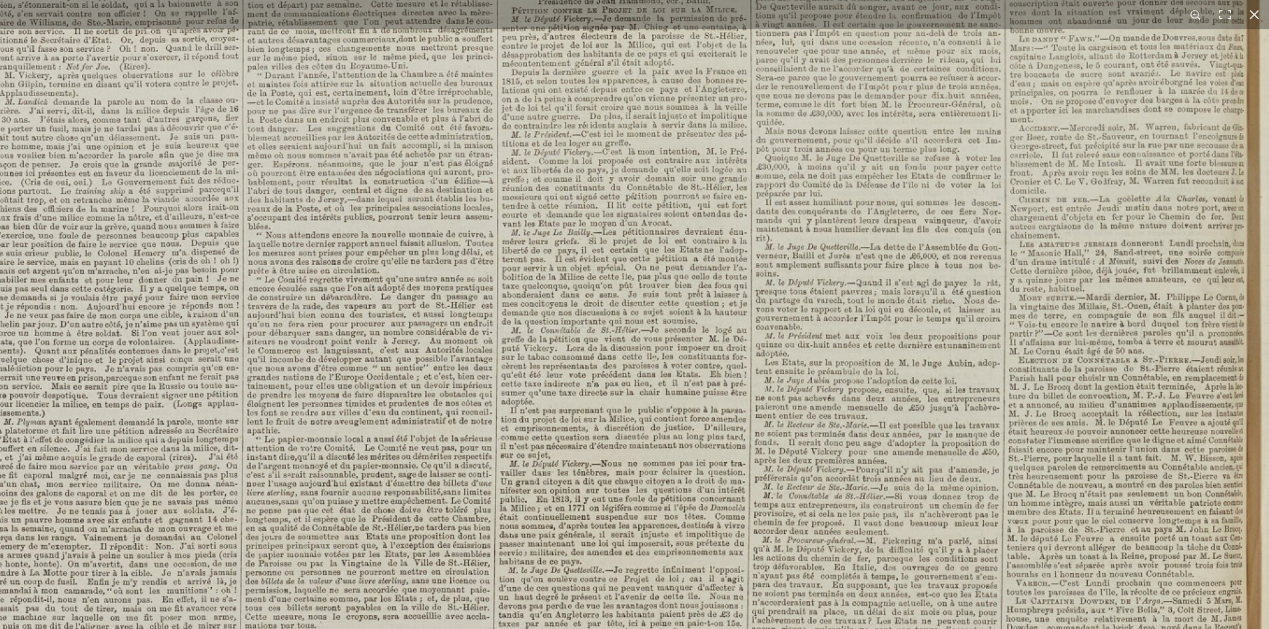
click at [1070, 380] on img at bounding box center [451, 36] width 1647 height 2331
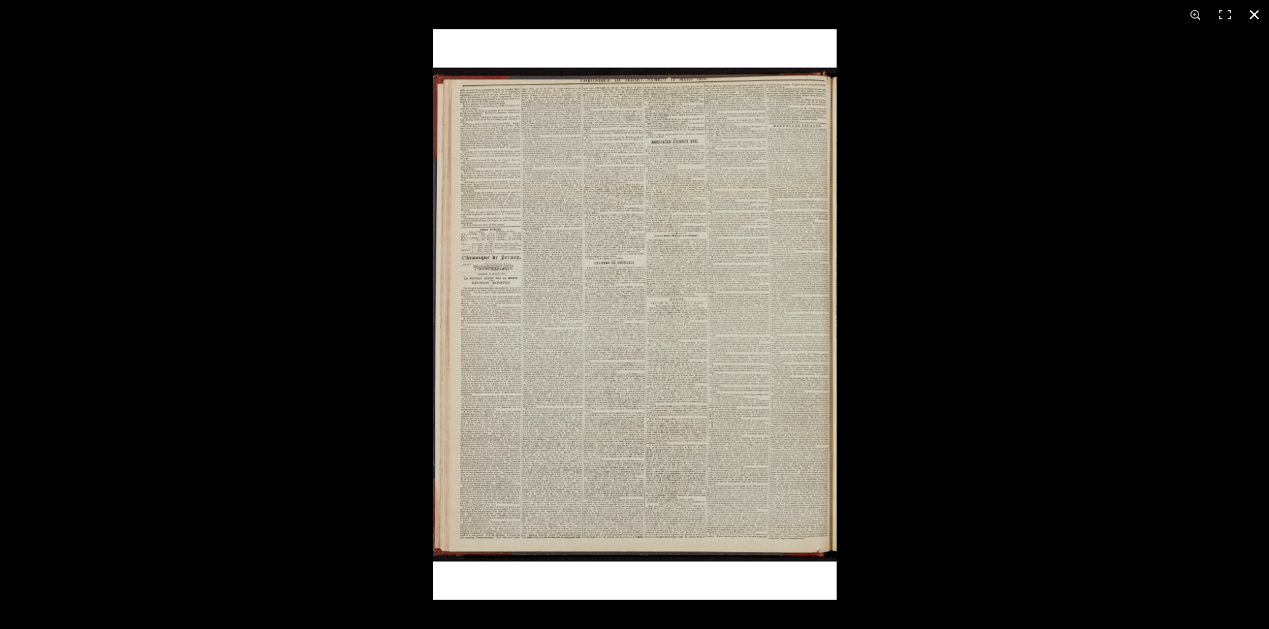
click at [946, 359] on div at bounding box center [1067, 343] width 1269 height 629
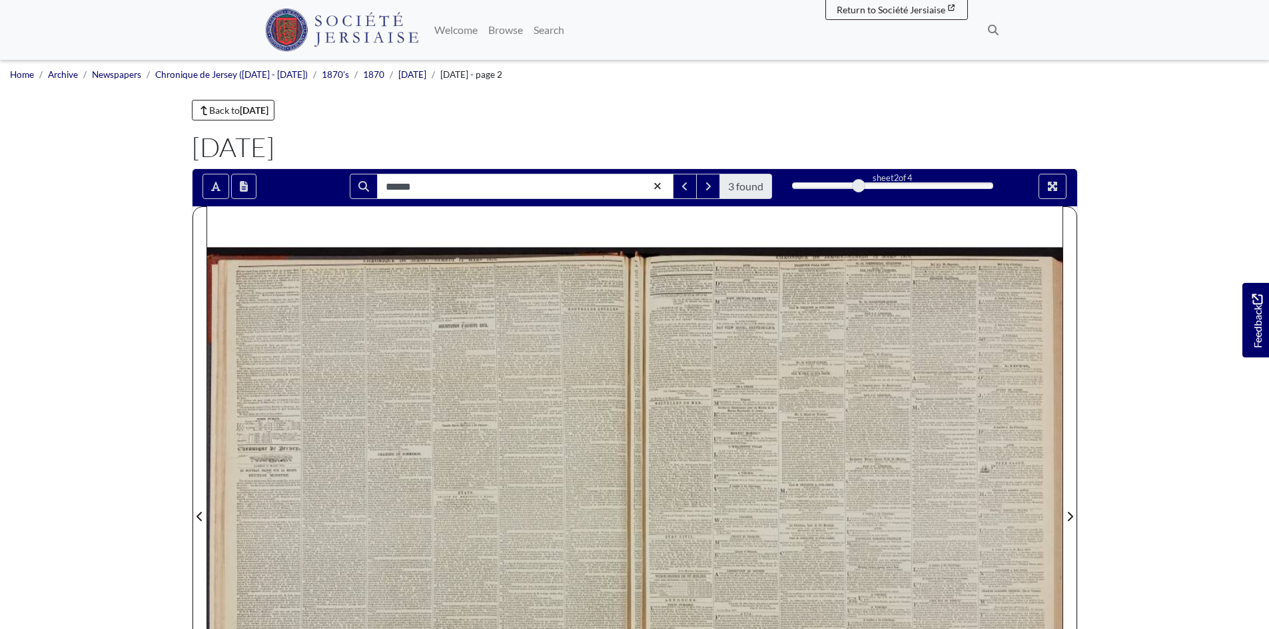
click at [774, 469] on div at bounding box center [849, 508] width 428 height 605
click at [692, 560] on div at bounding box center [849, 508] width 428 height 605
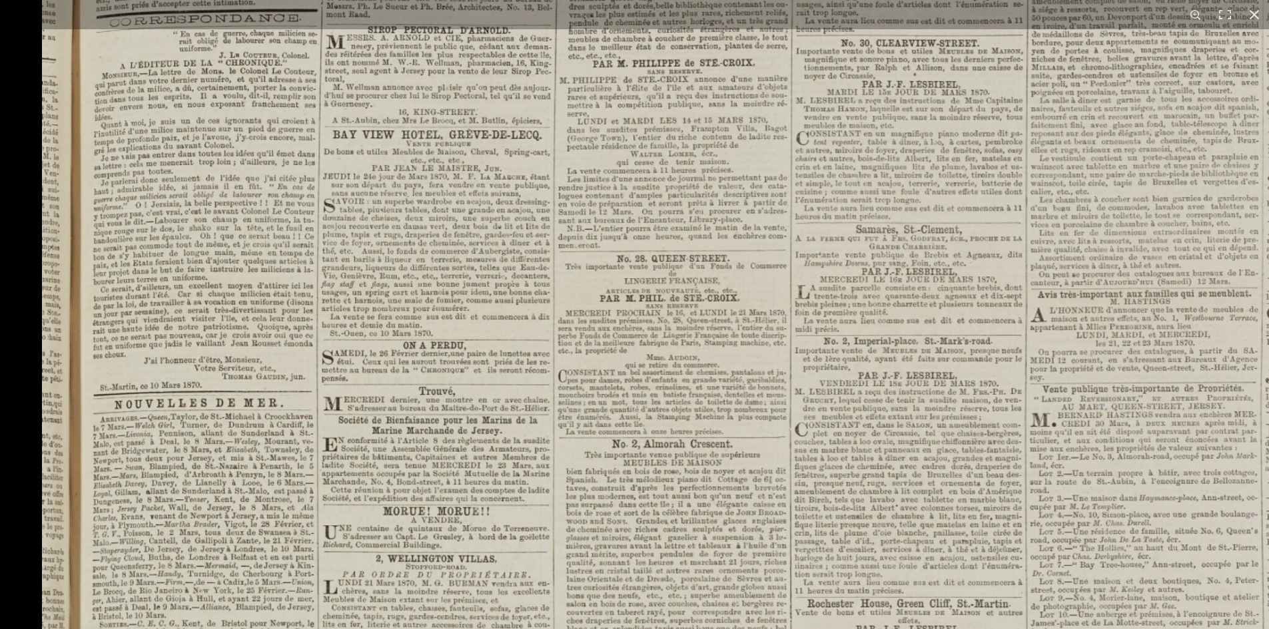
click at [725, 629] on html "Menu" at bounding box center [634, 566] width 1269 height 1133
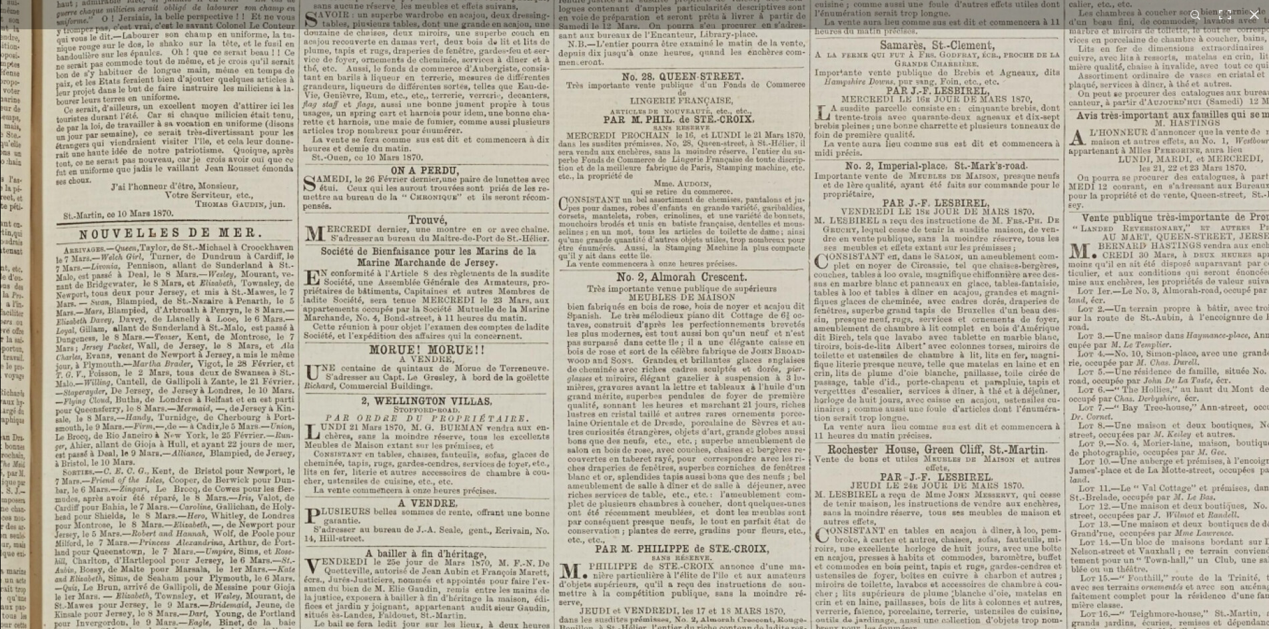
click at [247, 461] on img at bounding box center [824, 641] width 1647 height 2331
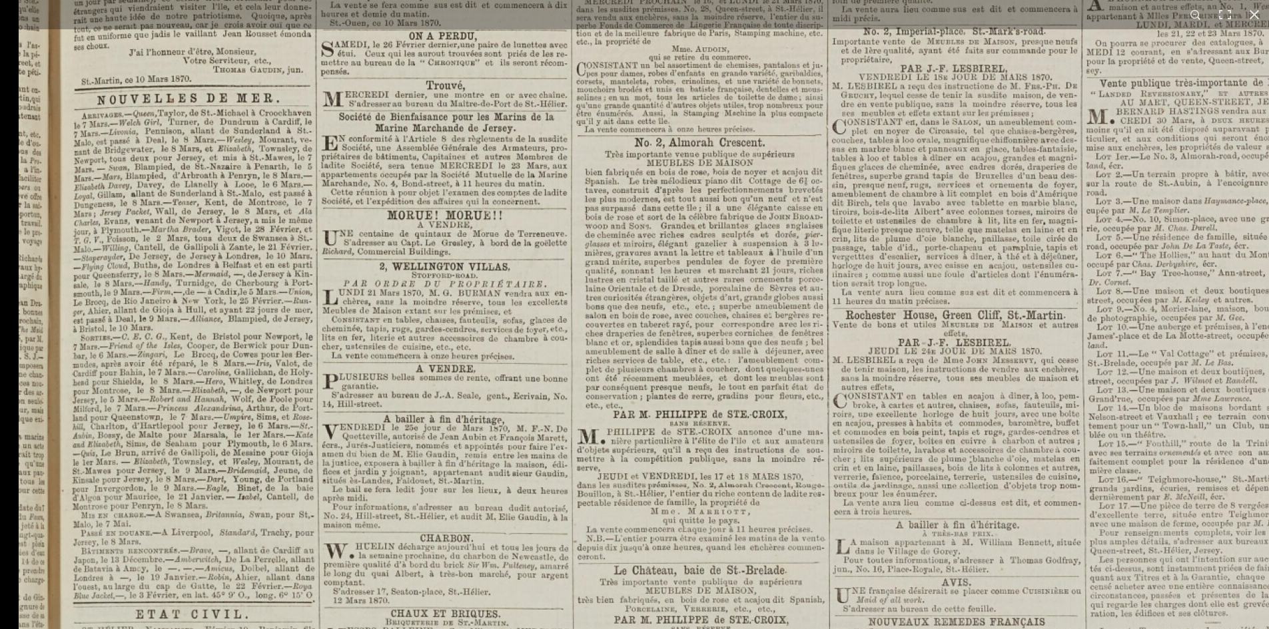
click at [318, 453] on img at bounding box center [842, 506] width 1647 height 2331
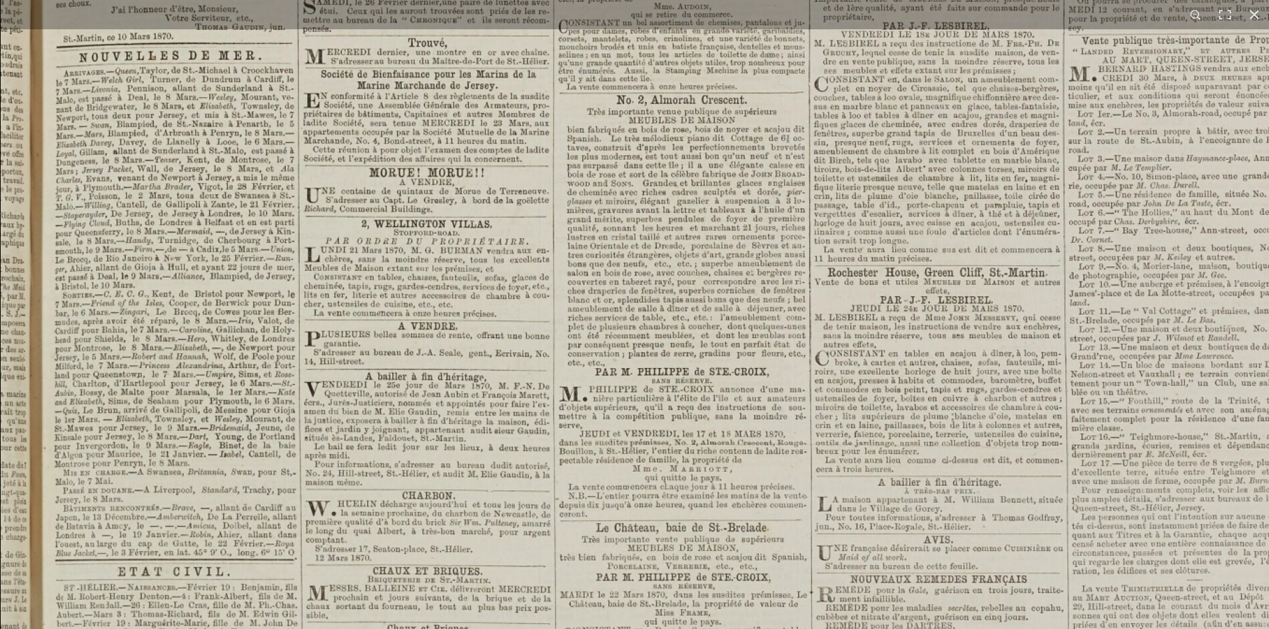
click at [224, 508] on img at bounding box center [824, 464] width 1647 height 2331
click at [339, 503] on img at bounding box center [823, 463] width 1647 height 2331
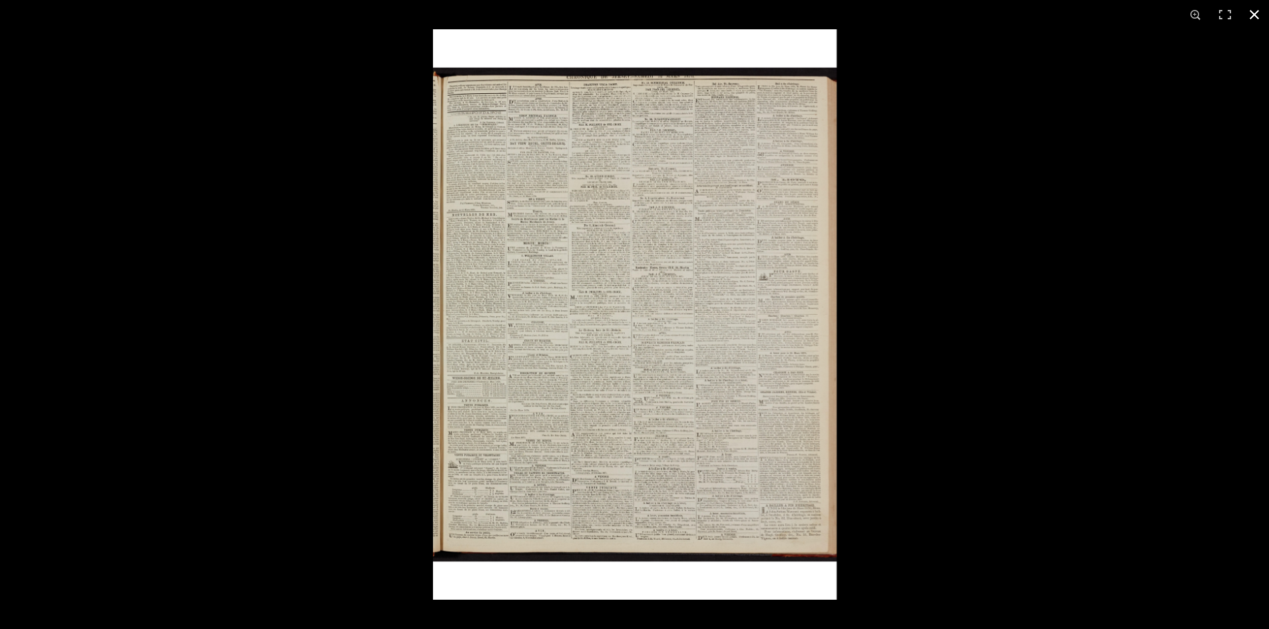
click at [263, 382] on div at bounding box center [634, 314] width 1269 height 629
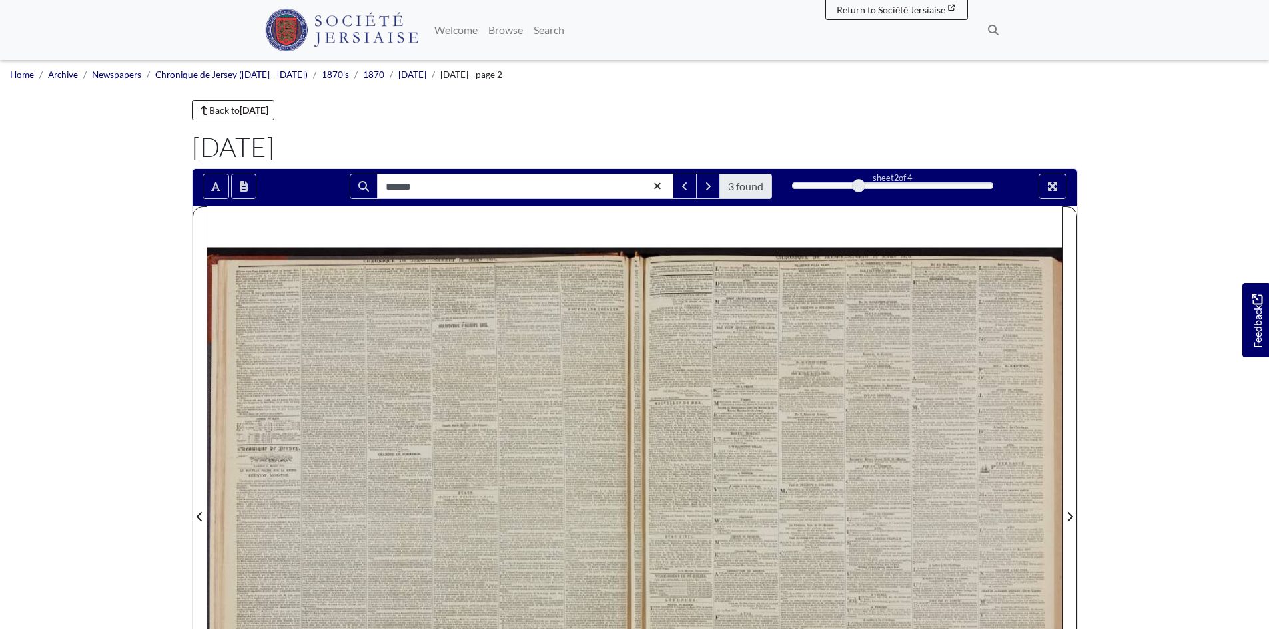
click at [583, 344] on div at bounding box center [421, 508] width 428 height 605
click at [583, 342] on div at bounding box center [421, 508] width 428 height 605
click at [607, 469] on div at bounding box center [421, 508] width 428 height 605
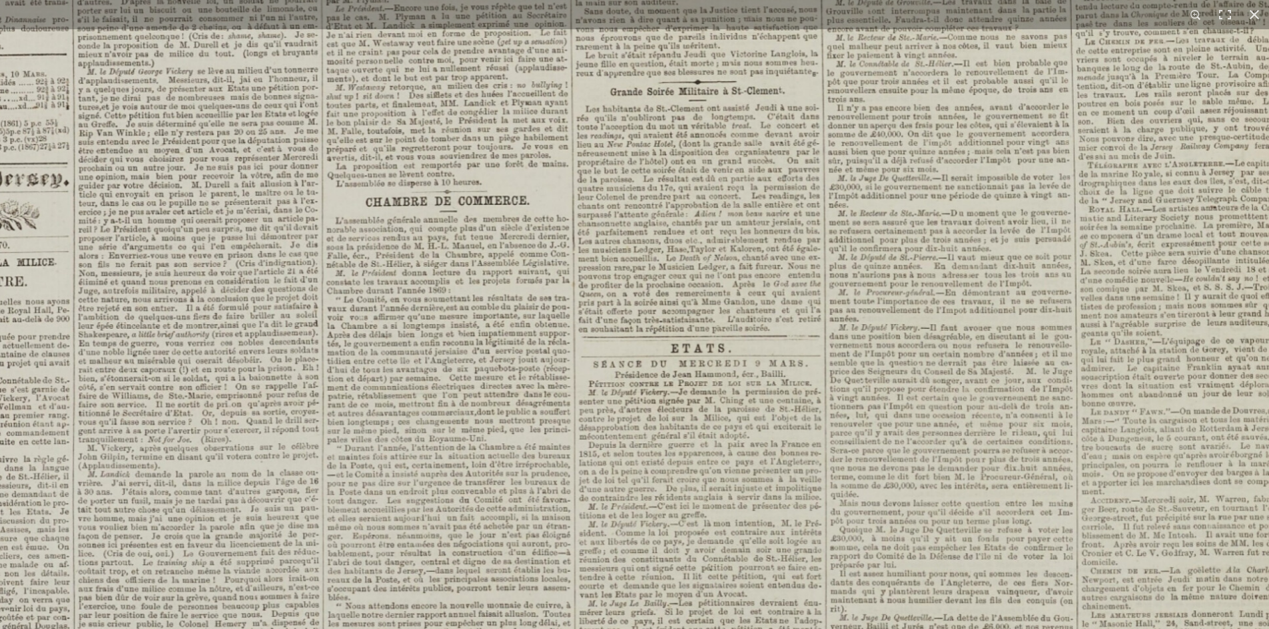
click at [141, 493] on img at bounding box center [528, 410] width 1629 height 2305
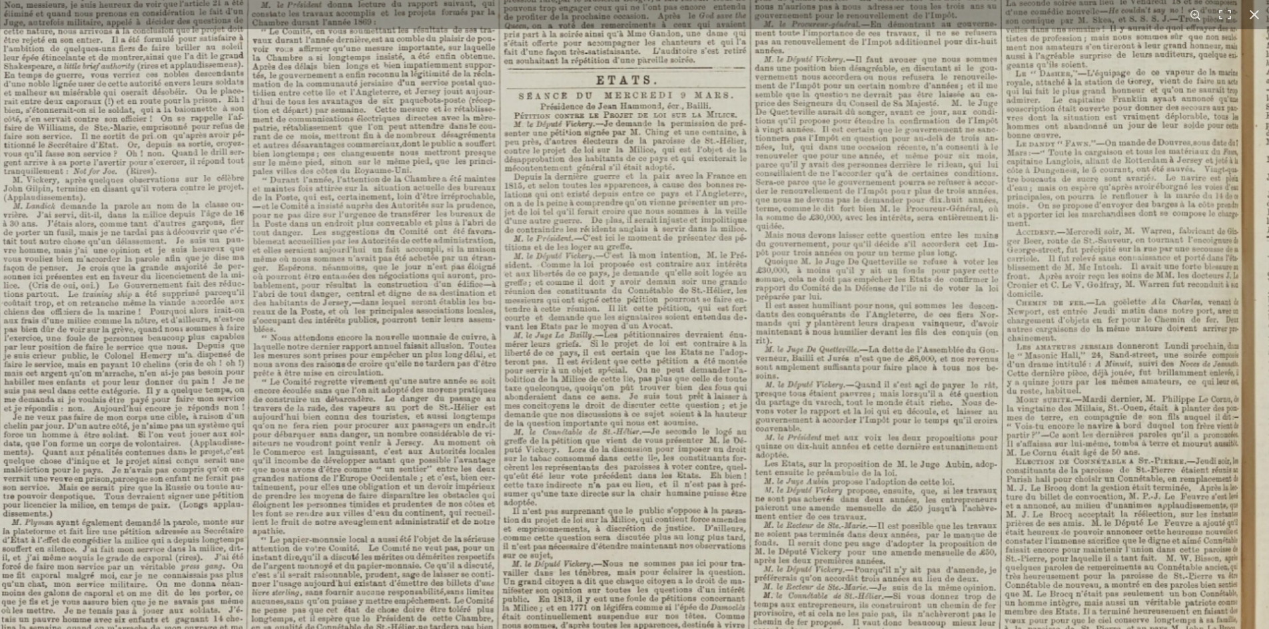
click at [1105, 562] on img at bounding box center [454, 141] width 1629 height 2305
click at [977, 312] on img at bounding box center [446, 136] width 1647 height 2331
